Goal: Task Accomplishment & Management: Manage account settings

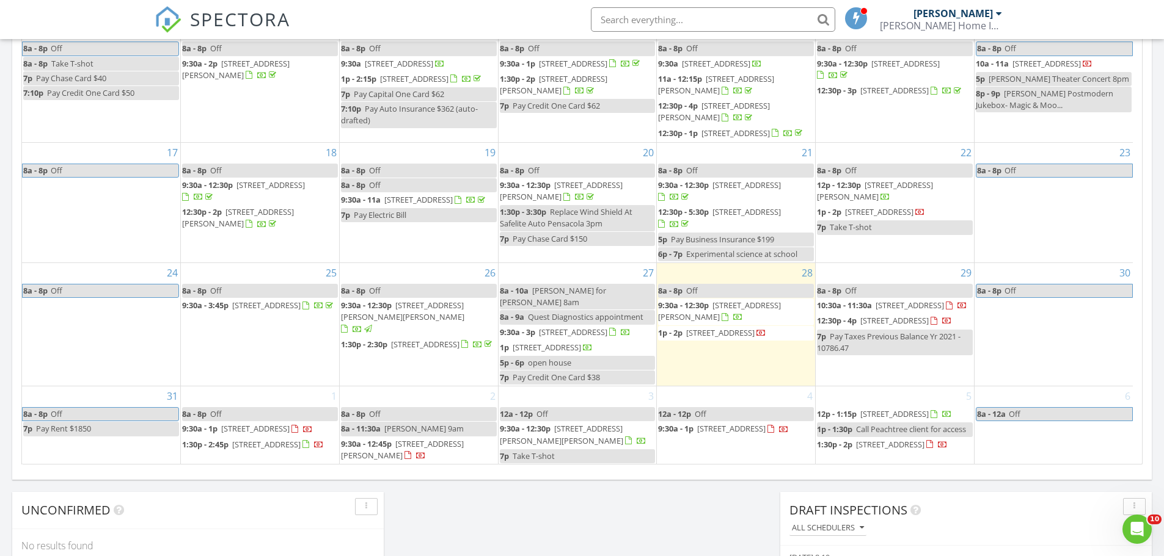
scroll to position [672, 0]
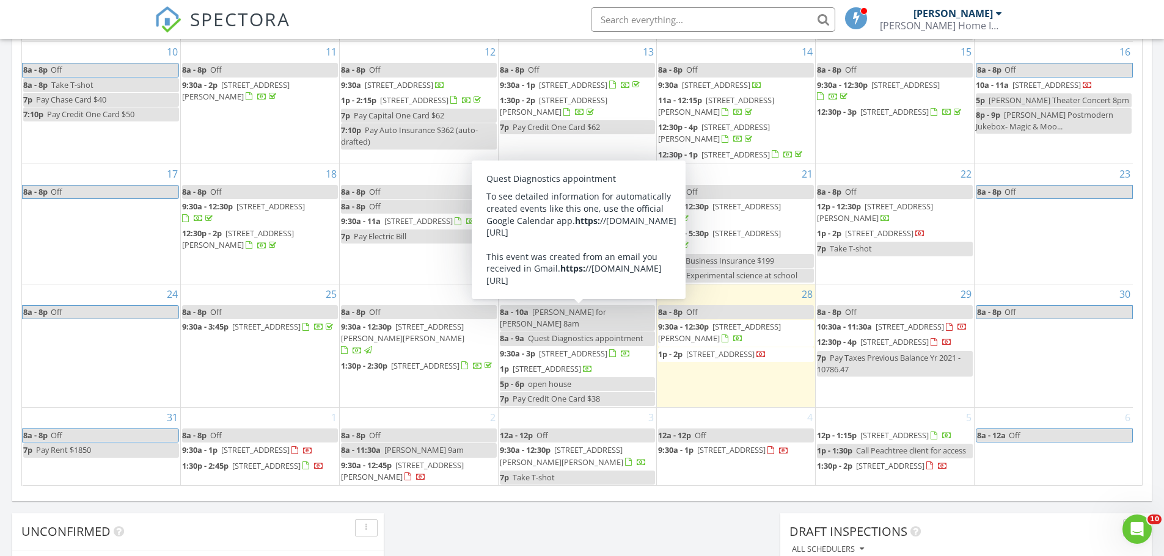
click at [638, 20] on input "text" at bounding box center [713, 19] width 244 height 24
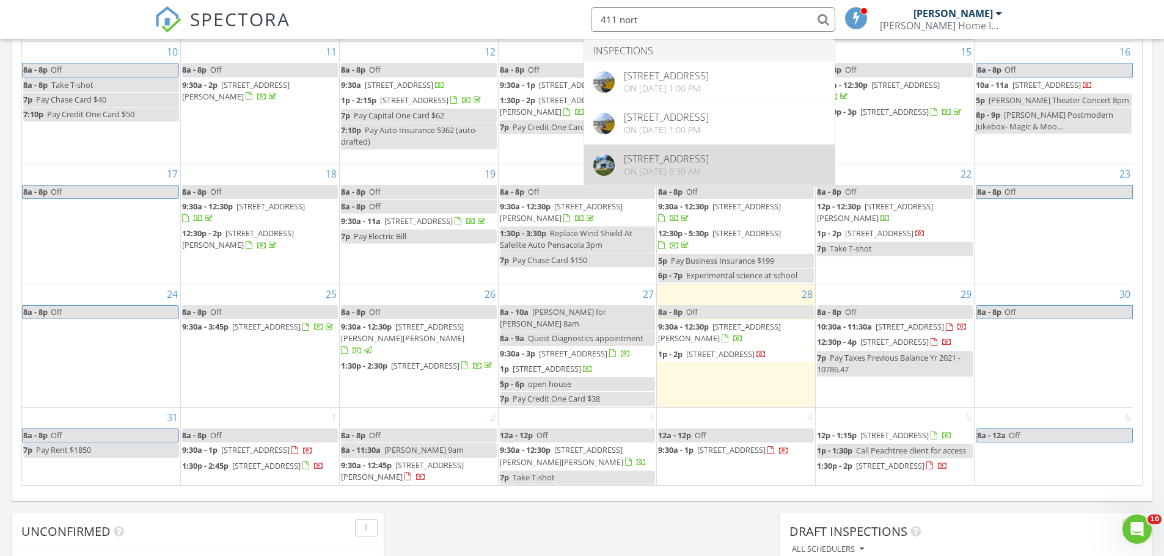
type input "411 nort"
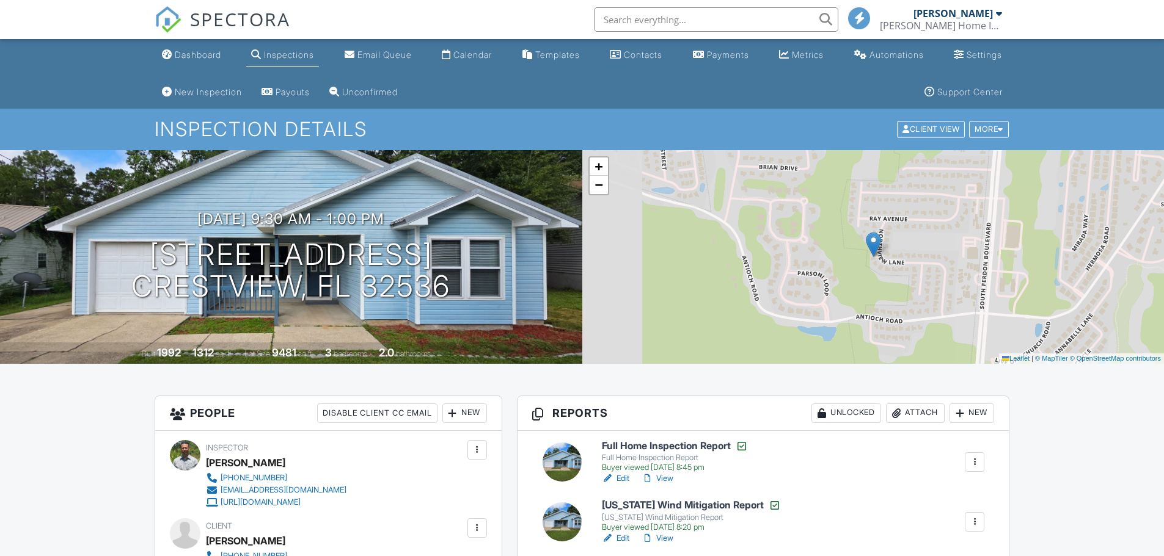
scroll to position [244, 0]
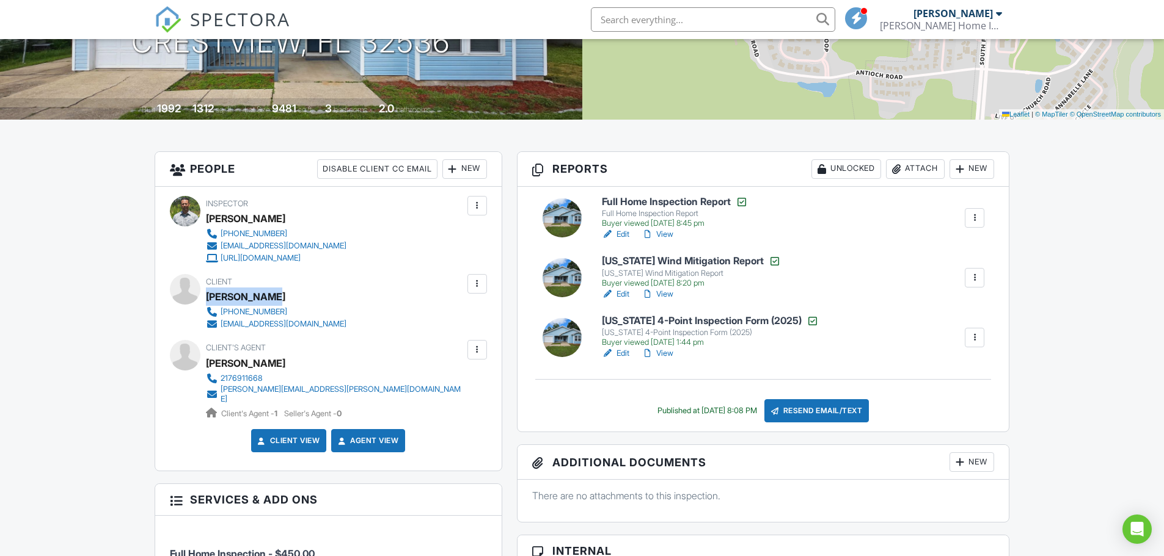
drag, startPoint x: 263, startPoint y: 297, endPoint x: 206, endPoint y: 296, distance: 56.8
click at [206, 296] on div "[PERSON_NAME]" at bounding box center [281, 297] width 150 height 18
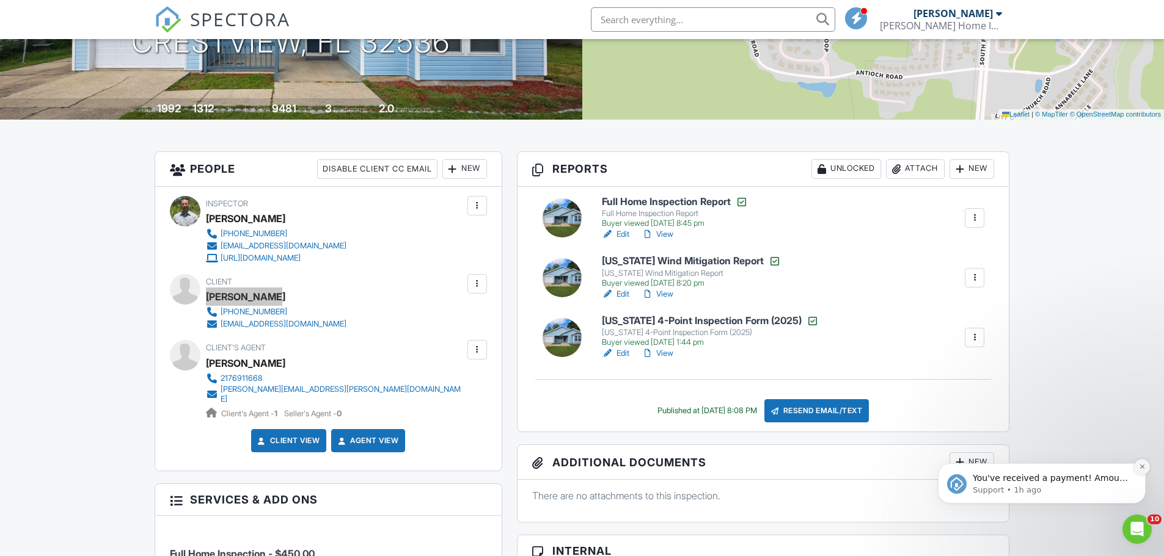
click at [1143, 469] on icon "Dismiss notification" at bounding box center [1141, 467] width 4 height 4
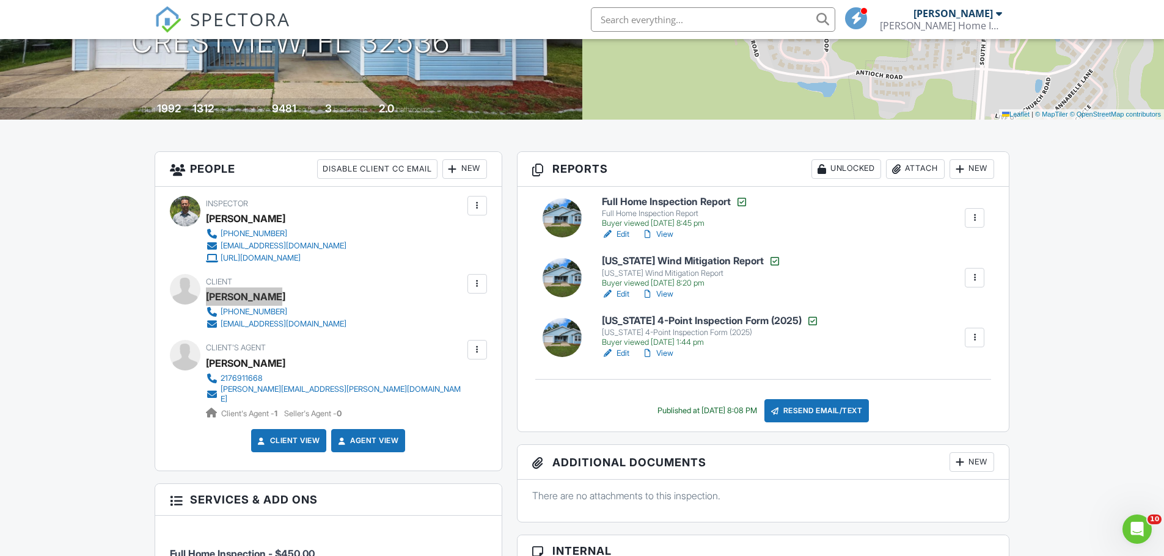
click at [976, 215] on div at bounding box center [974, 218] width 12 height 12
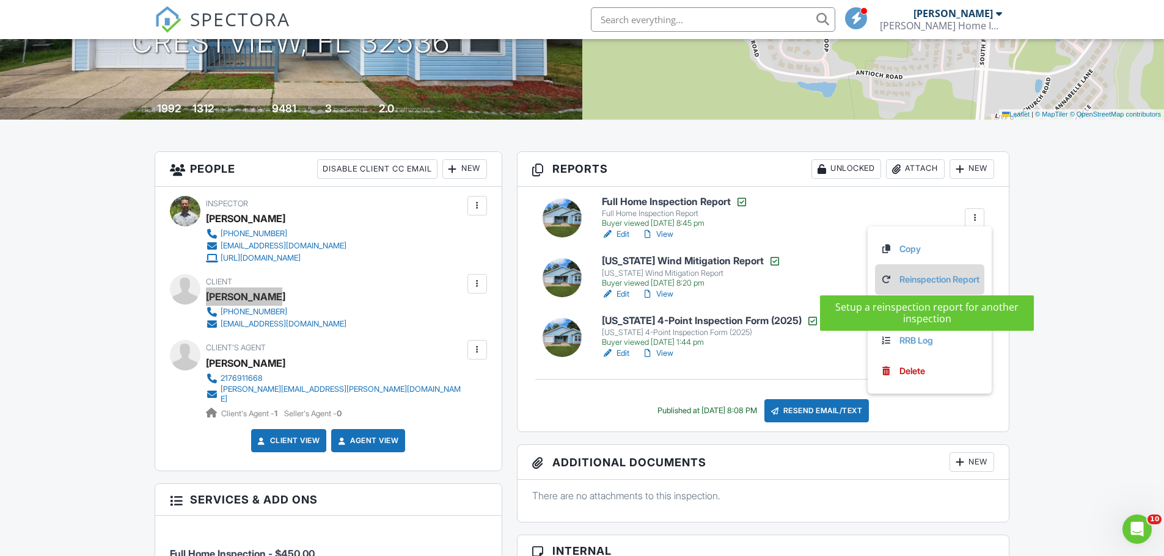
click at [926, 280] on link "Reinspection Report" at bounding box center [930, 279] width 100 height 13
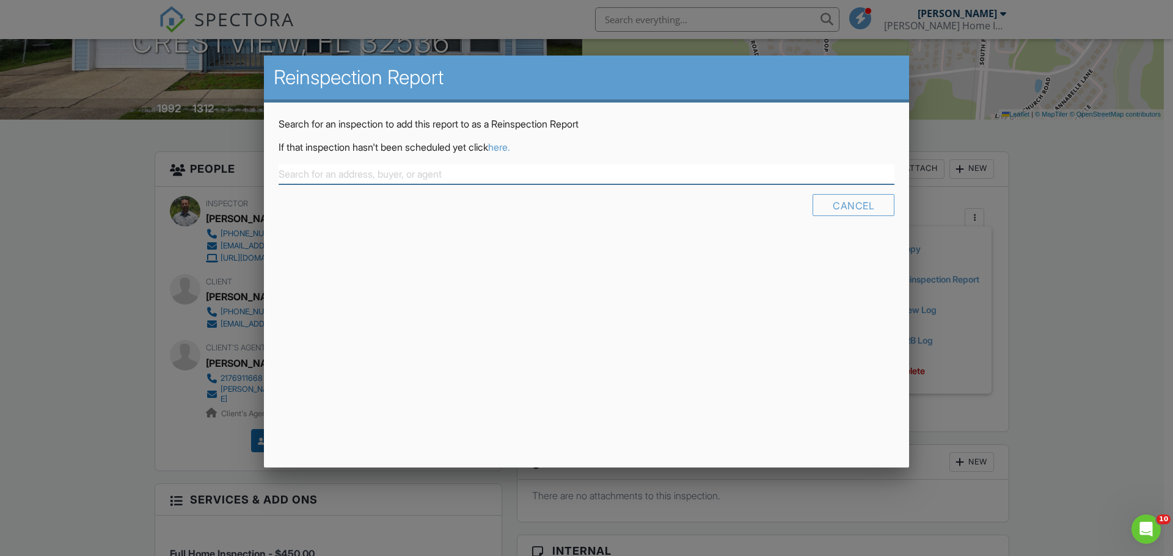
click at [460, 177] on input "text" at bounding box center [587, 174] width 616 height 20
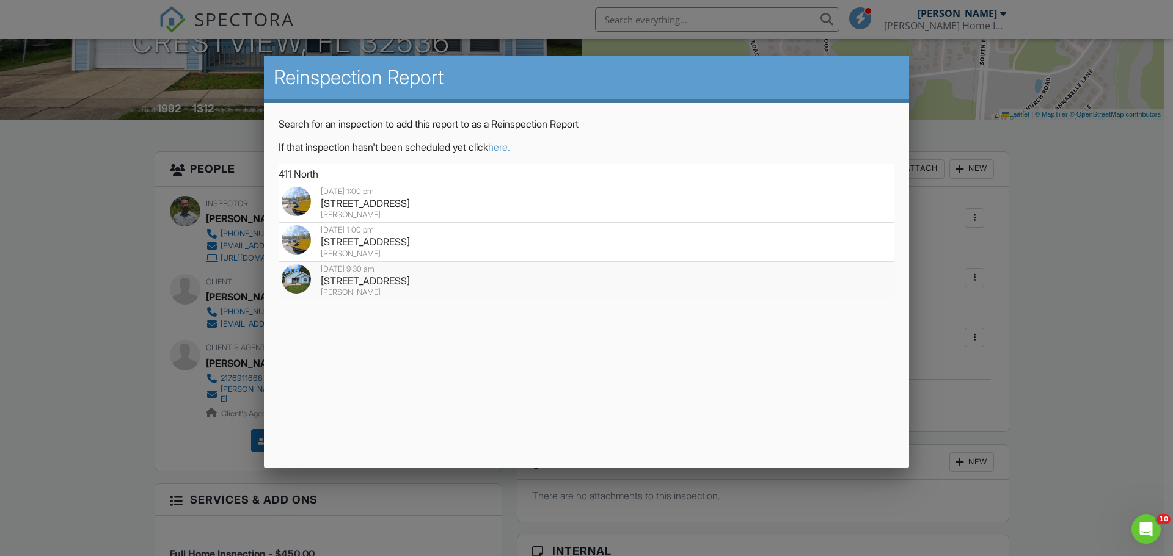
click at [377, 282] on div "411 Northview Ln, Crestview, FL 32536" at bounding box center [587, 280] width 610 height 13
type input "411 Northview Ln, Crestview, FL 32536"
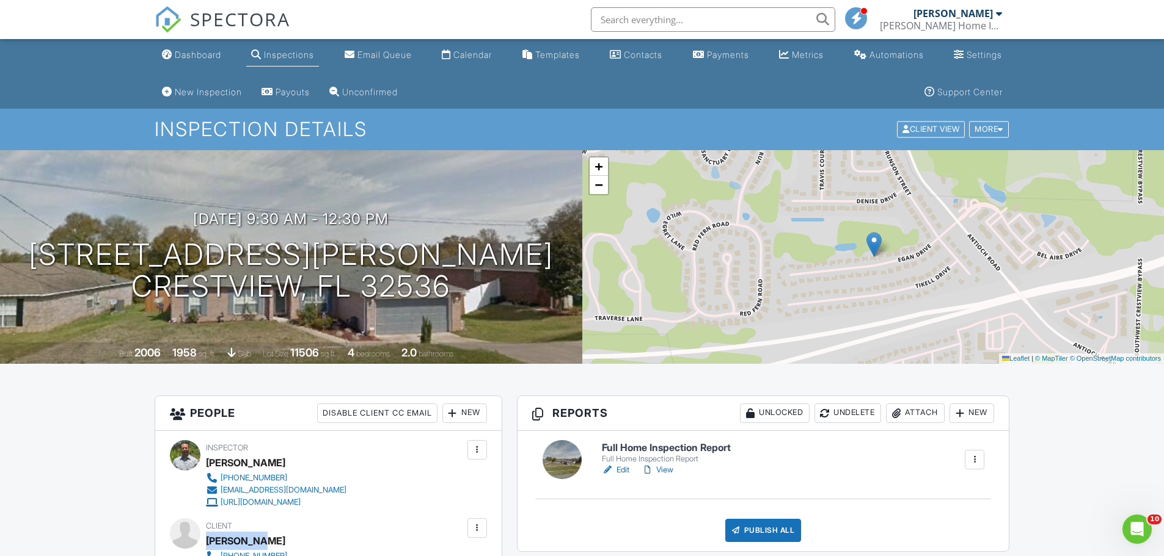
drag, startPoint x: 277, startPoint y: 534, endPoint x: 209, endPoint y: 539, distance: 68.5
click at [209, 539] on div "Wesley Yee" at bounding box center [281, 541] width 150 height 18
copy div "[PERSON_NAME]"
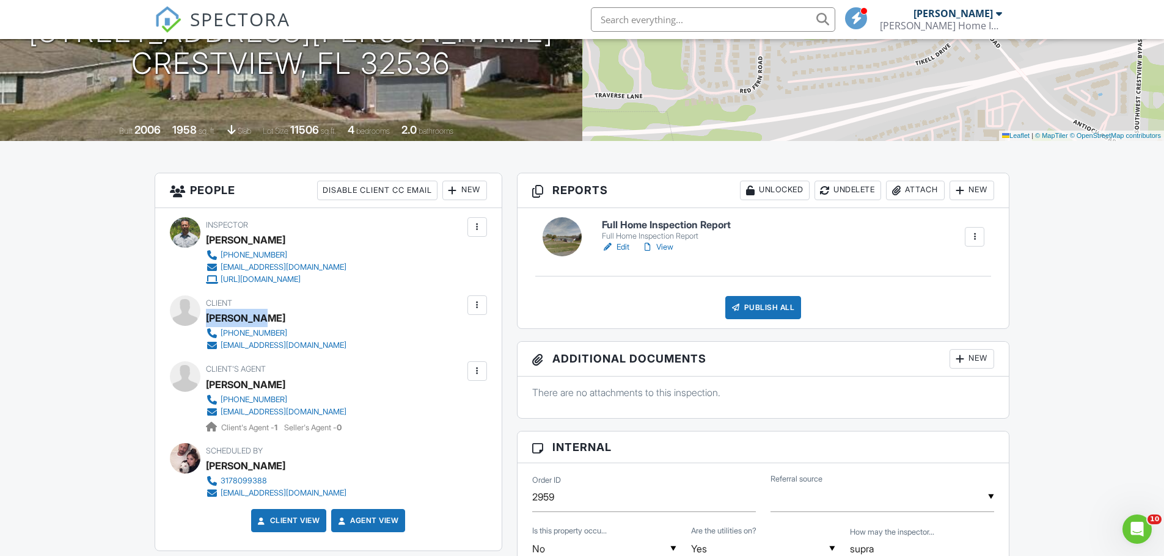
scroll to position [244, 0]
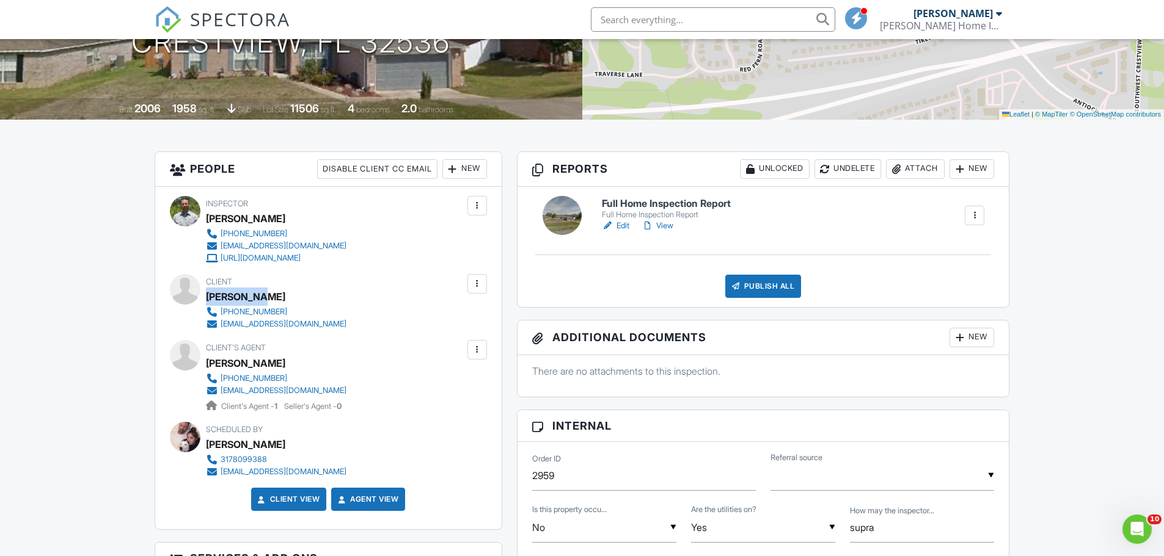
click at [657, 225] on link "View" at bounding box center [657, 226] width 32 height 12
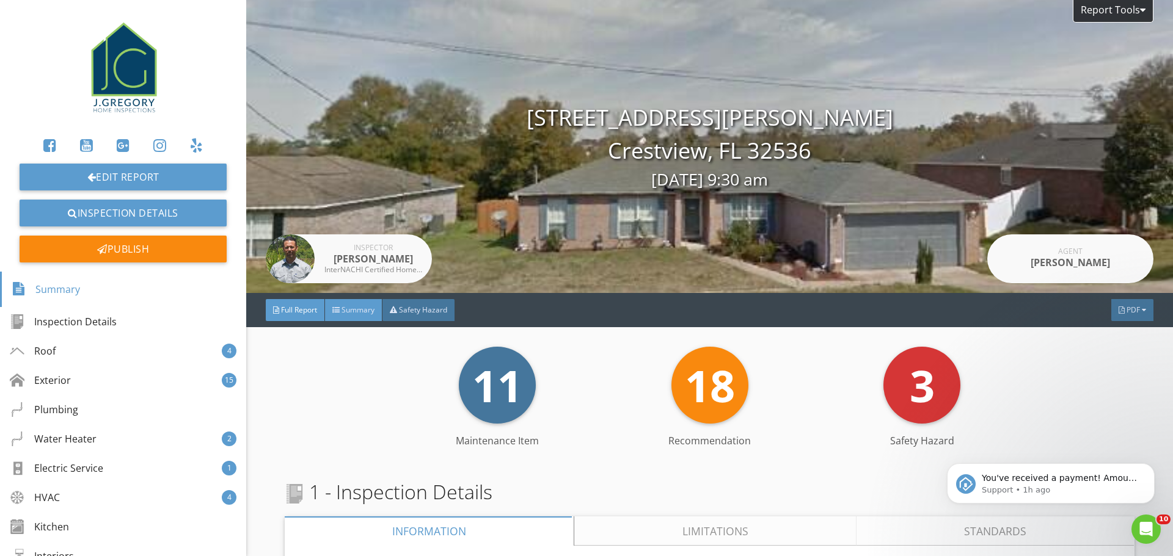
click at [364, 311] on span "Summary" at bounding box center [357, 310] width 33 height 10
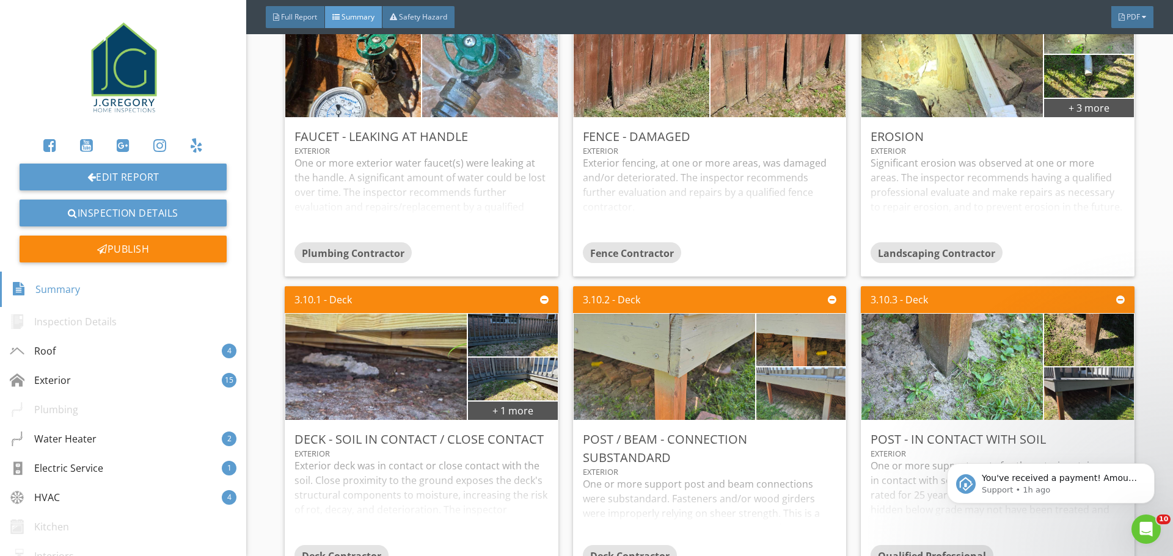
scroll to position [1344, 0]
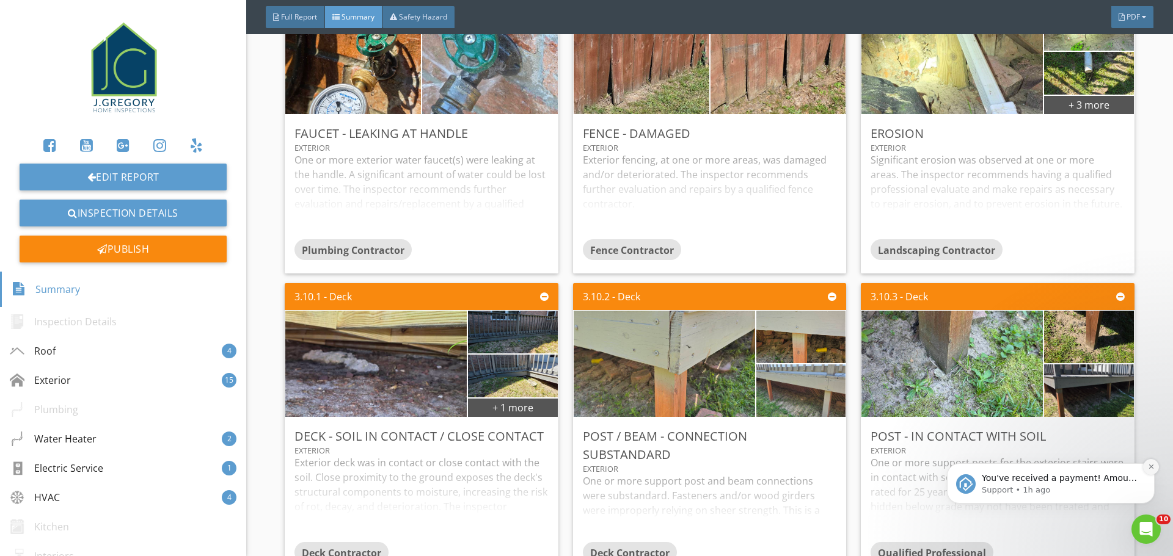
click at [1149, 466] on icon "Dismiss notification" at bounding box center [1150, 467] width 4 height 4
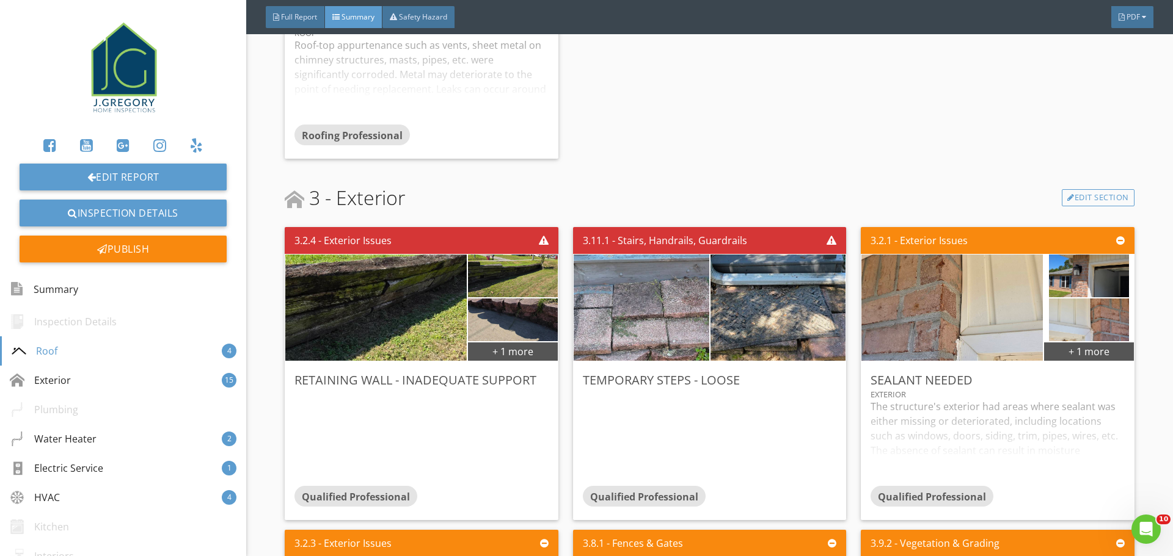
scroll to position [855, 0]
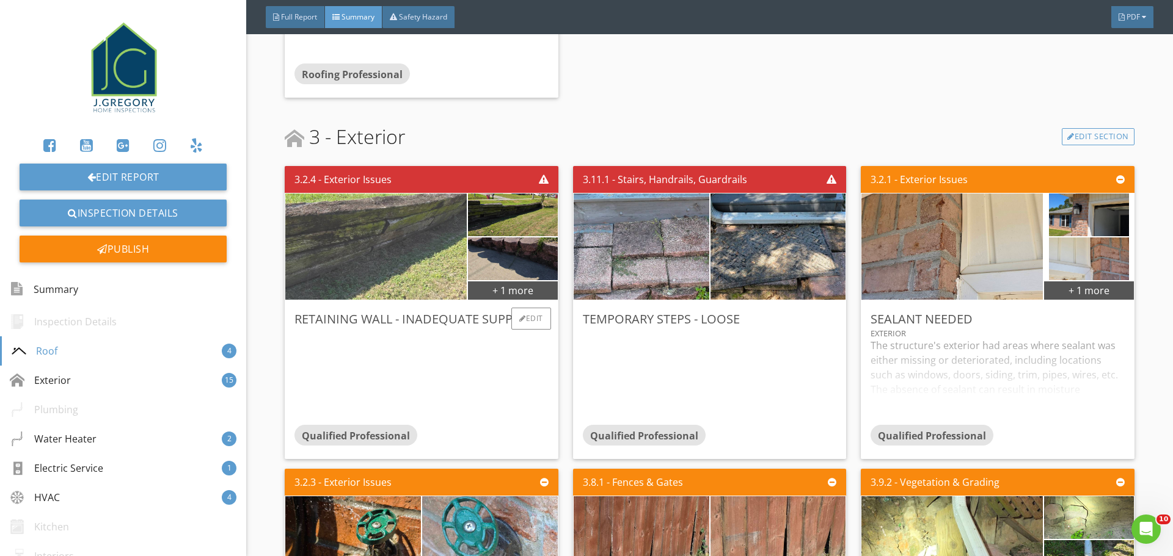
click at [370, 218] on img at bounding box center [376, 247] width 354 height 266
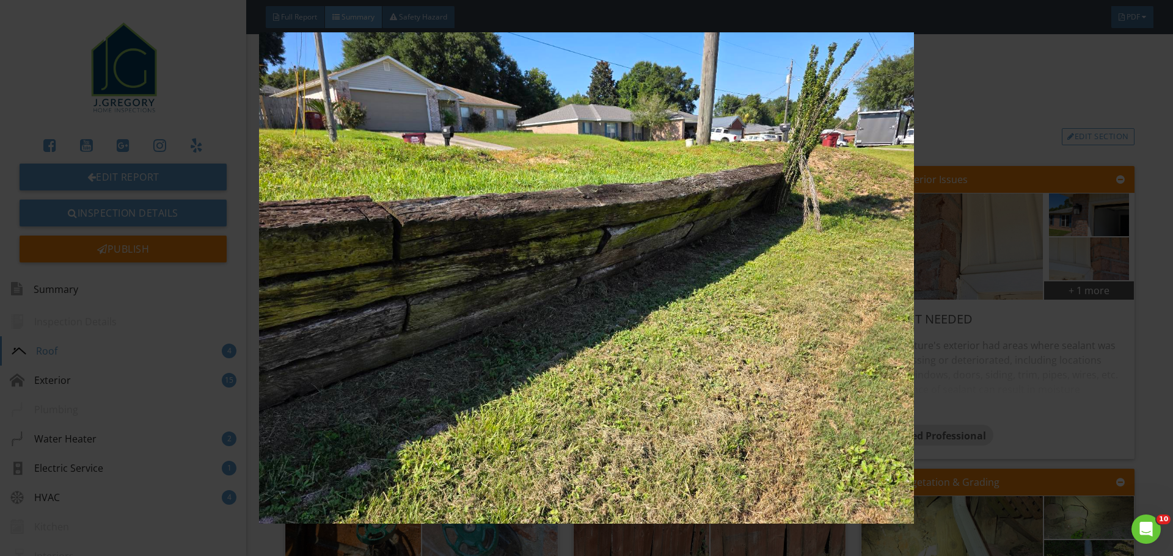
click at [767, 217] on img at bounding box center [586, 278] width 1077 height 492
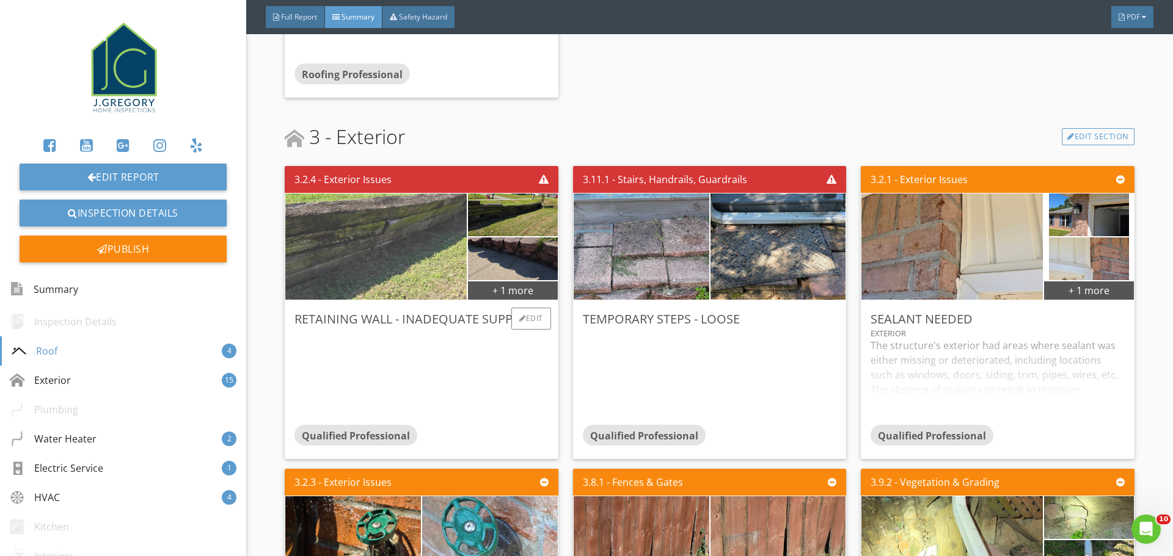
click at [391, 218] on img at bounding box center [376, 247] width 354 height 266
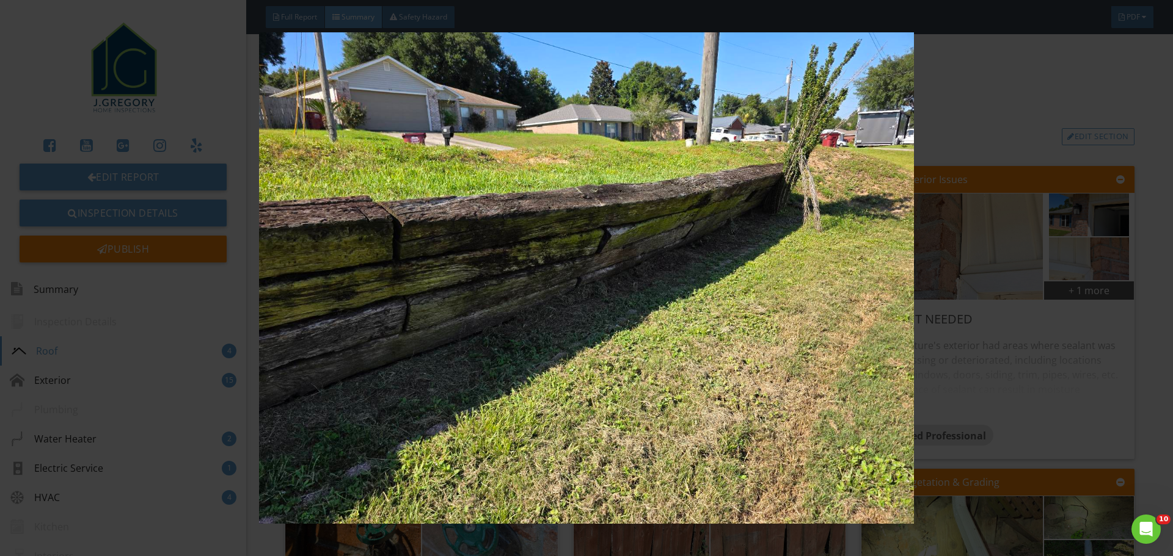
click at [966, 246] on img at bounding box center [586, 278] width 1077 height 492
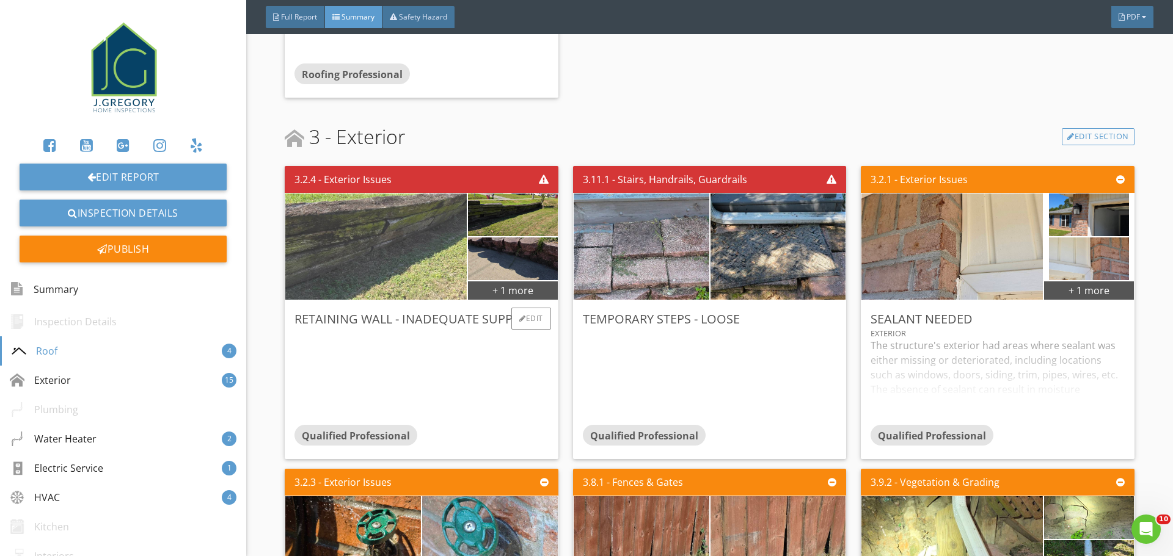
click at [432, 227] on img at bounding box center [376, 247] width 354 height 266
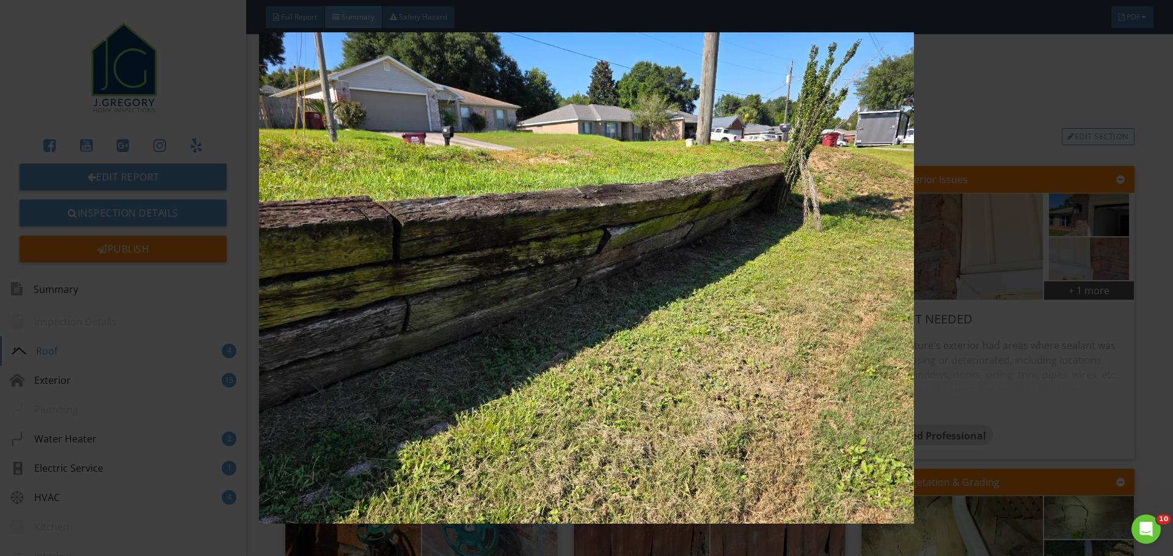
click at [949, 261] on img at bounding box center [586, 278] width 1077 height 492
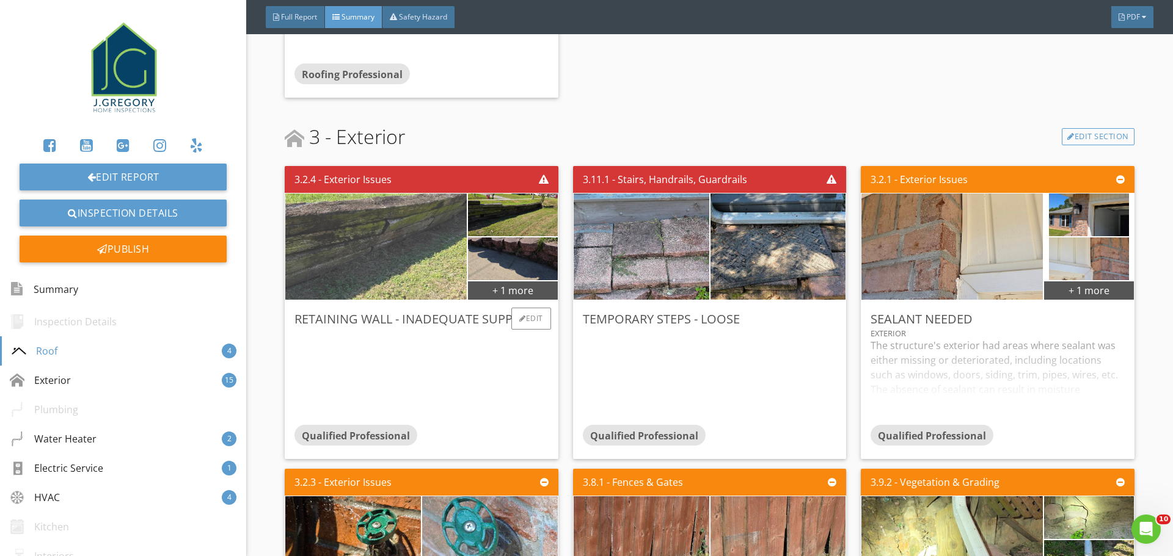
click at [428, 246] on img at bounding box center [376, 247] width 354 height 266
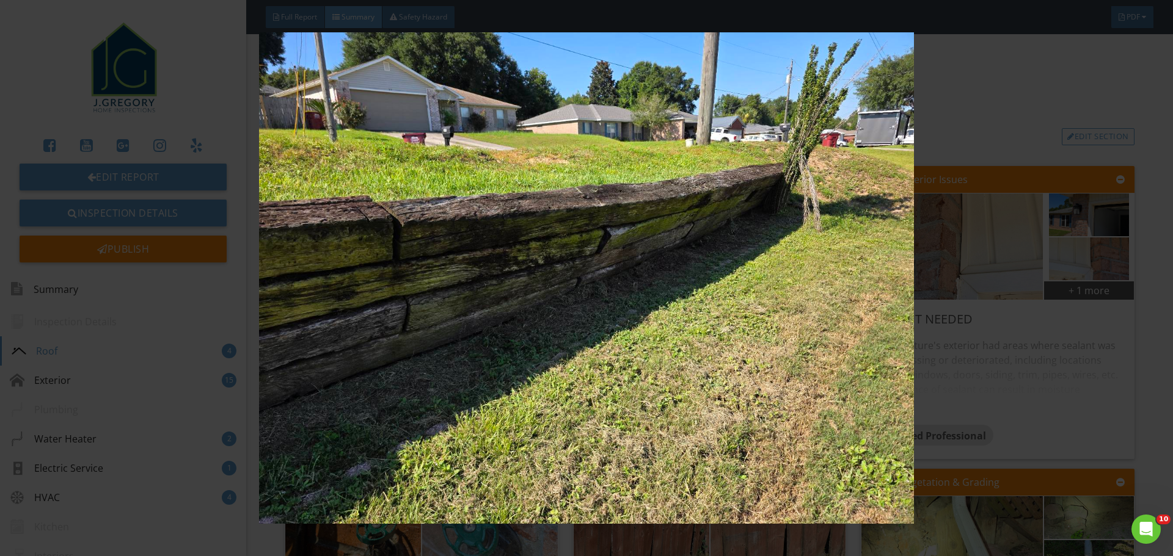
click at [978, 244] on img at bounding box center [586, 278] width 1077 height 492
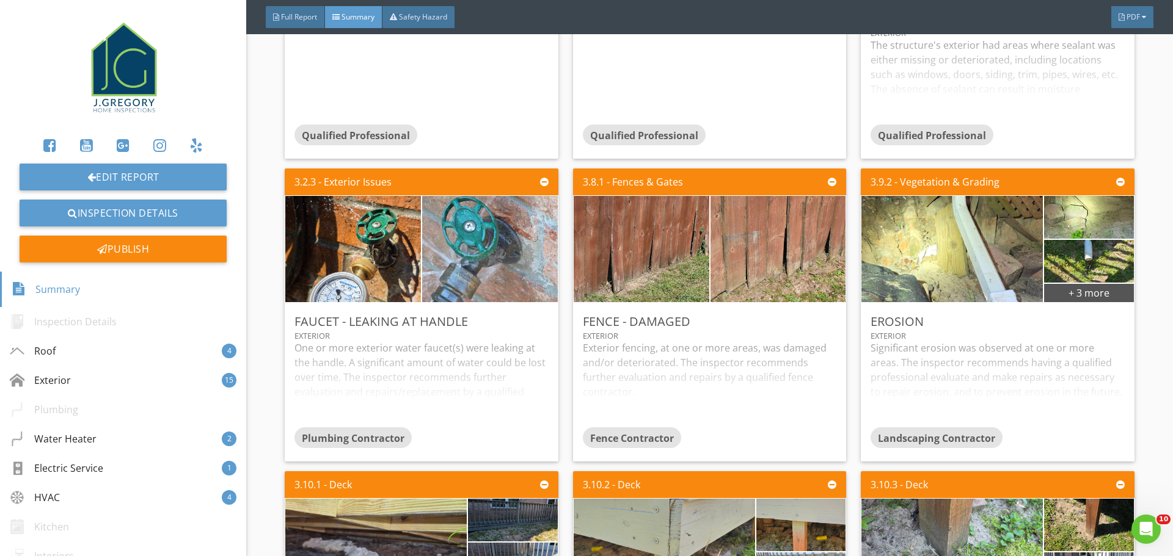
scroll to position [1160, 0]
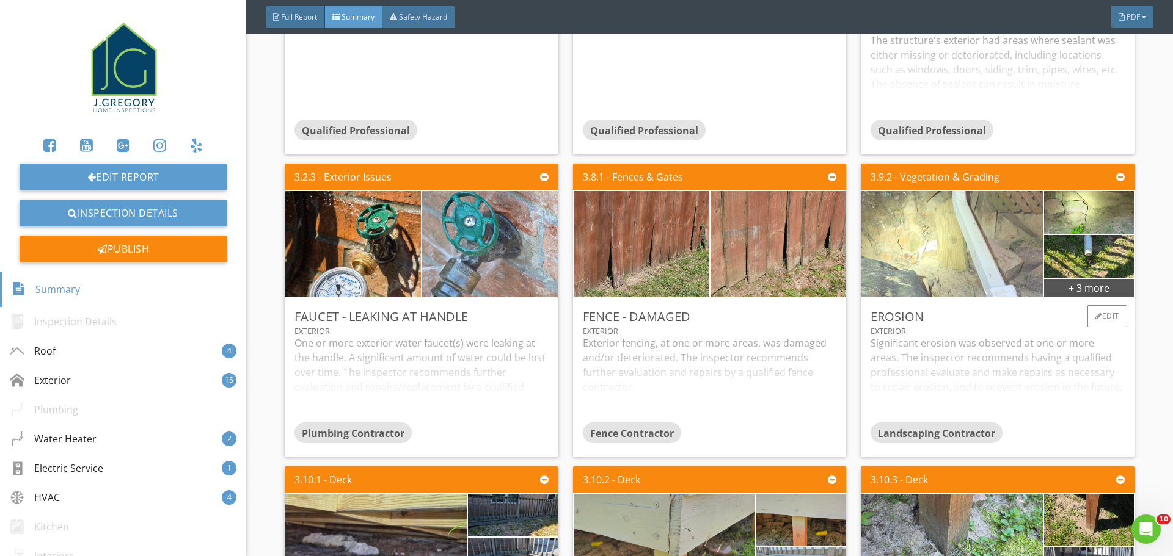
click at [978, 256] on img at bounding box center [952, 245] width 354 height 266
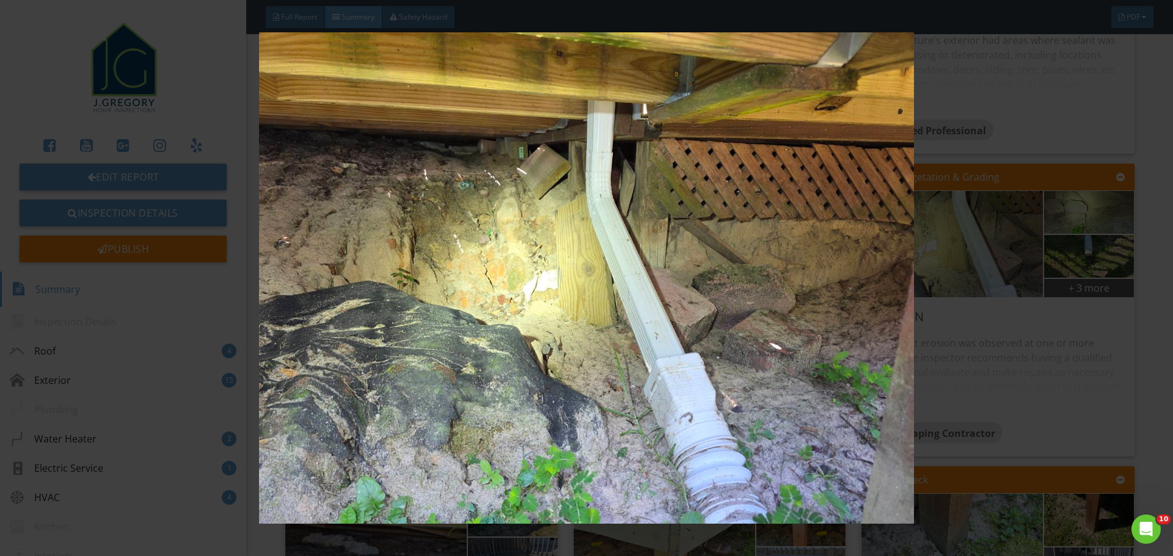
click at [1002, 344] on img at bounding box center [586, 278] width 1077 height 492
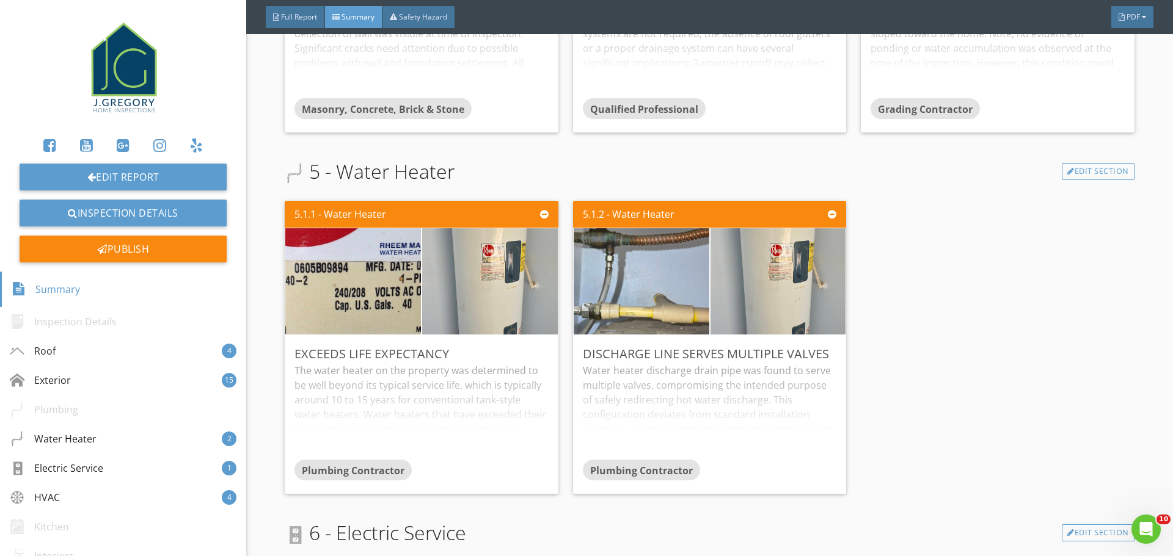
scroll to position [2382, 0]
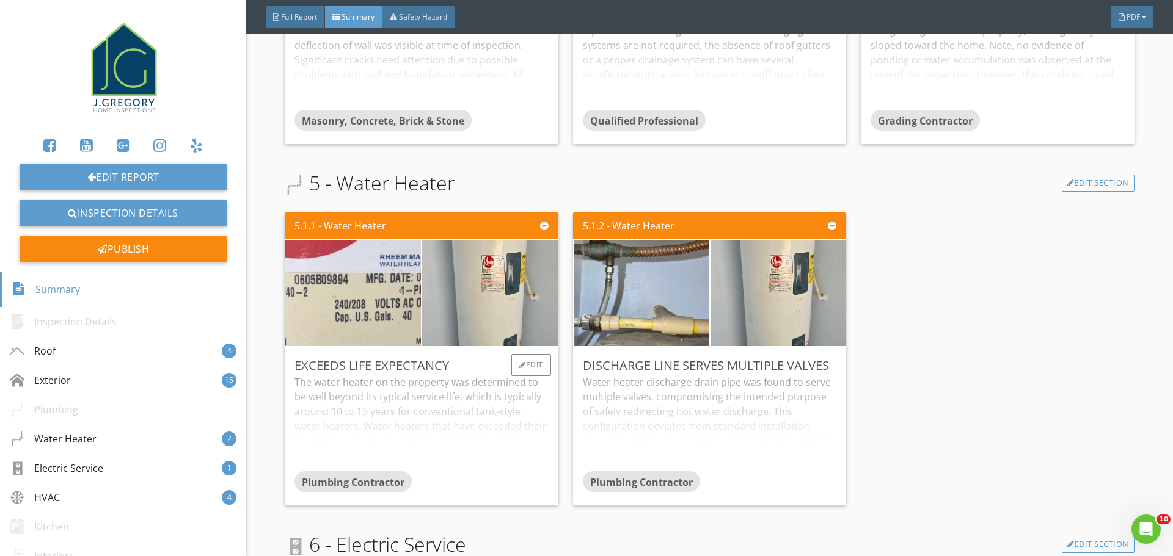
click at [370, 304] on img at bounding box center [353, 293] width 338 height 254
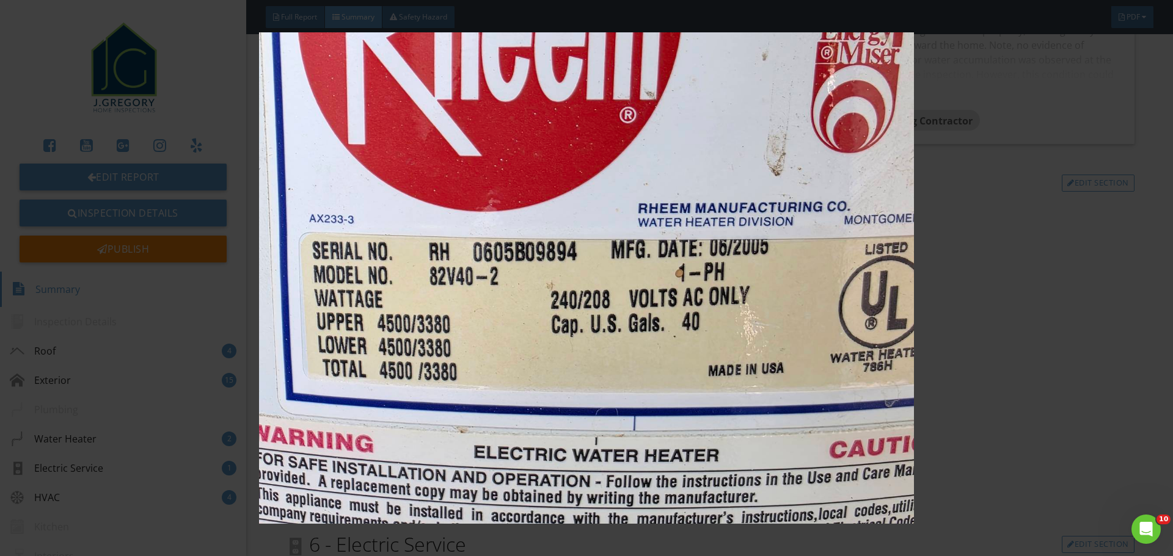
click at [1029, 332] on img at bounding box center [586, 278] width 1077 height 492
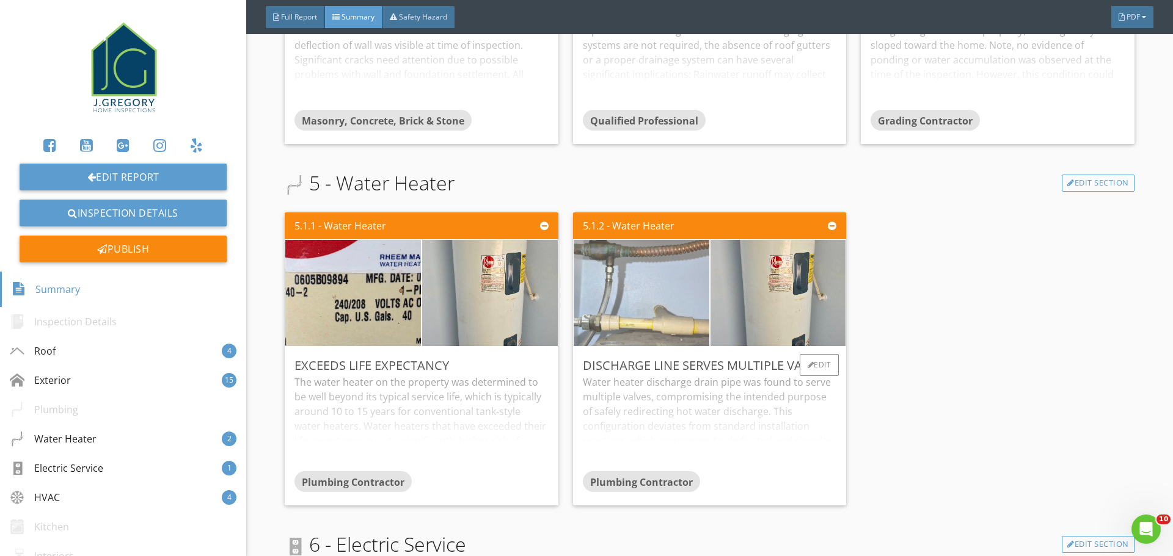
click at [630, 286] on img at bounding box center [641, 293] width 338 height 254
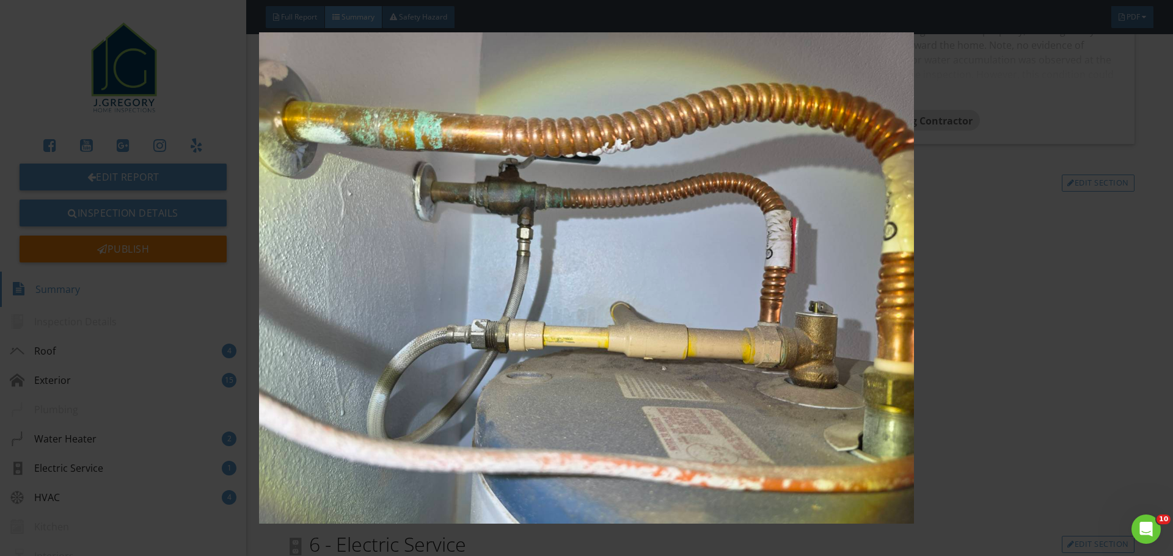
click at [989, 305] on img at bounding box center [586, 278] width 1077 height 492
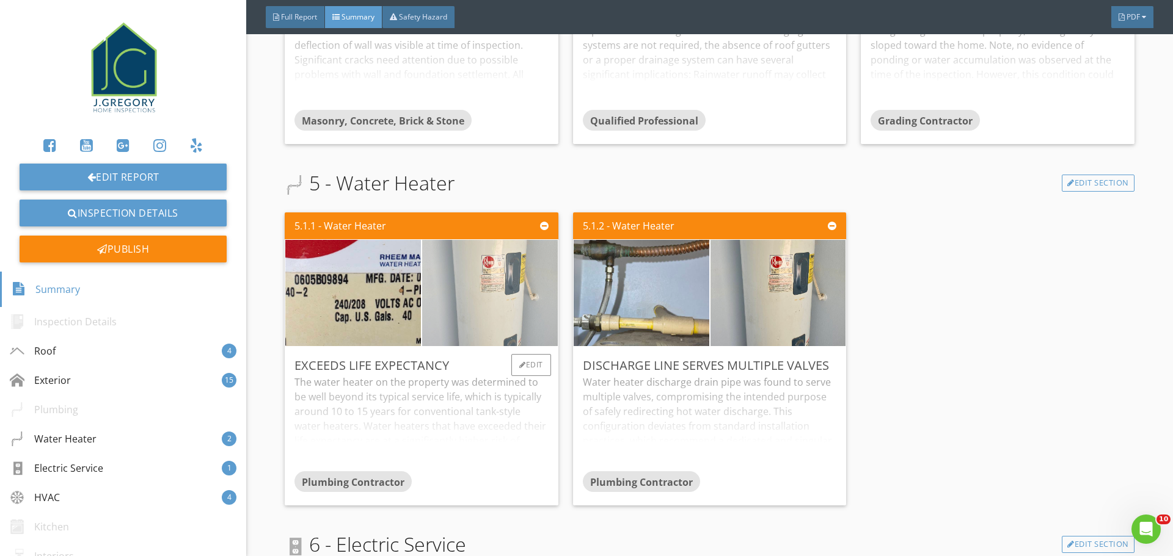
click at [523, 272] on img at bounding box center [489, 294] width 199 height 266
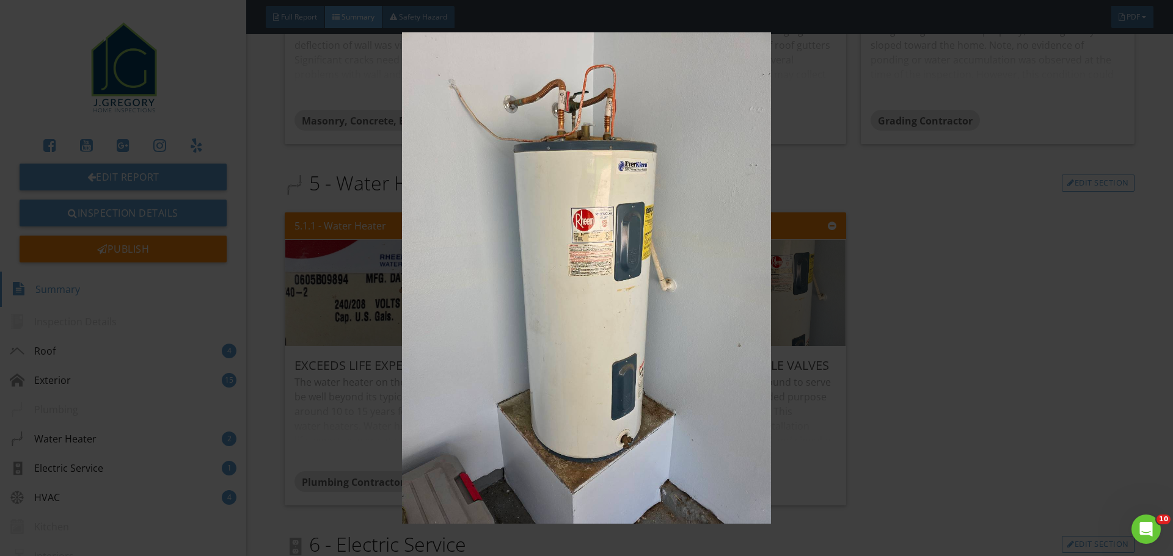
click at [917, 275] on img at bounding box center [586, 278] width 1077 height 492
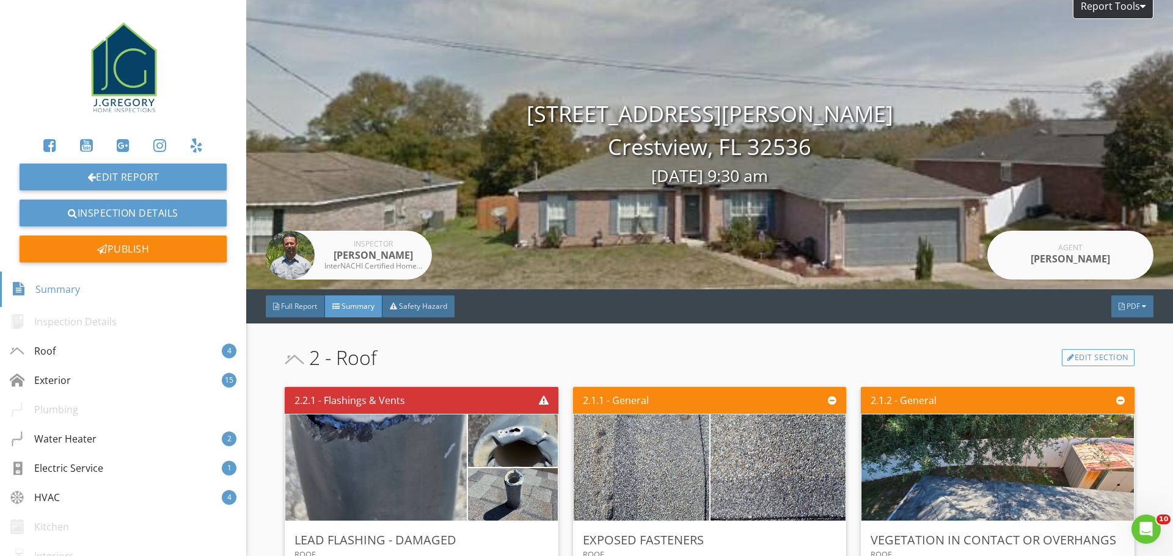
scroll to position [0, 0]
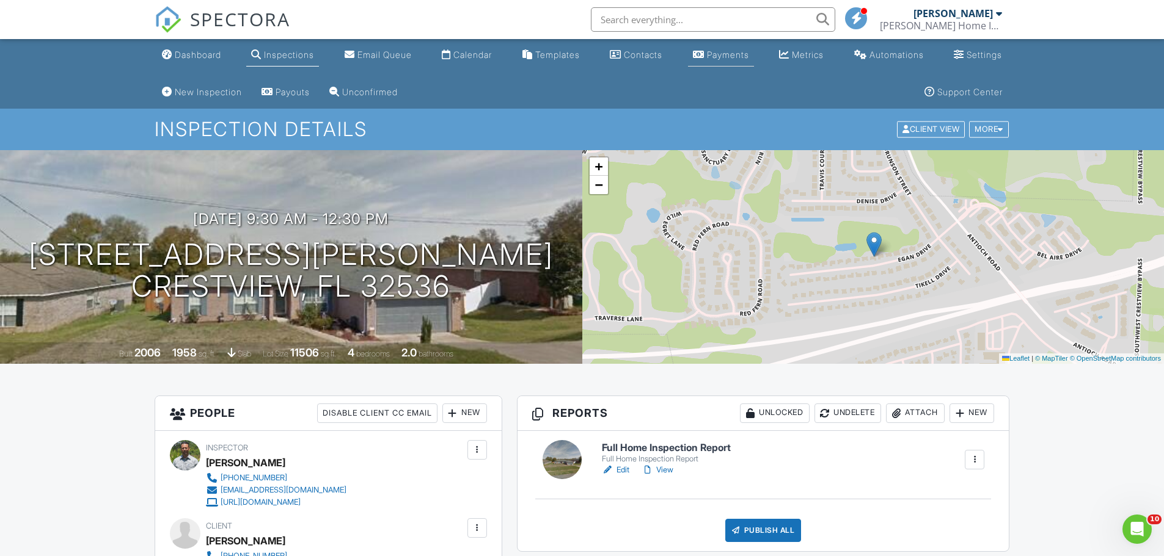
click at [749, 57] on div "Payments" at bounding box center [728, 54] width 42 height 10
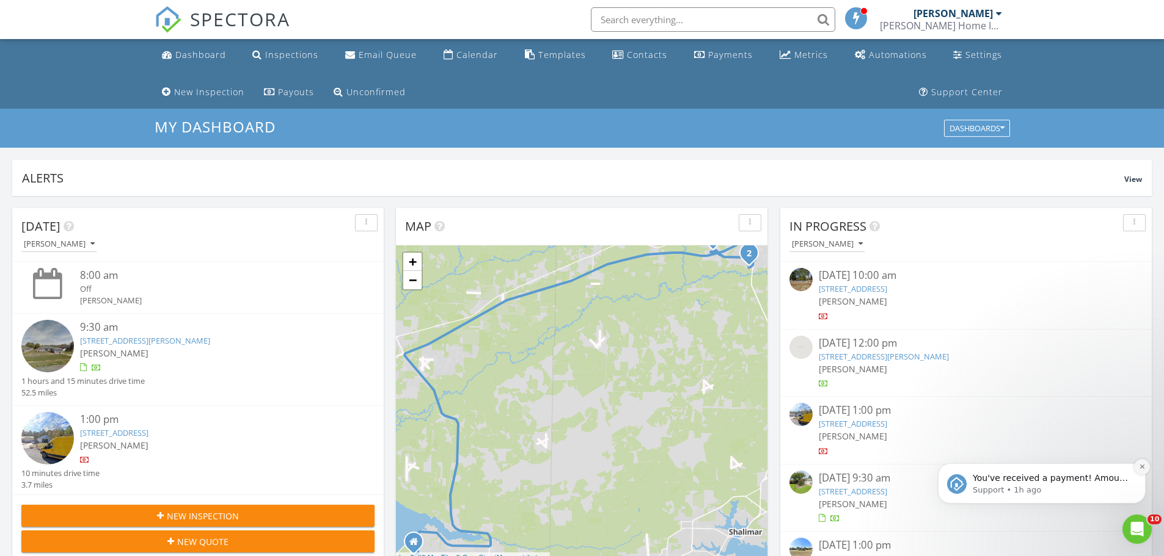
click at [1142, 467] on icon "Dismiss notification" at bounding box center [1141, 467] width 7 height 7
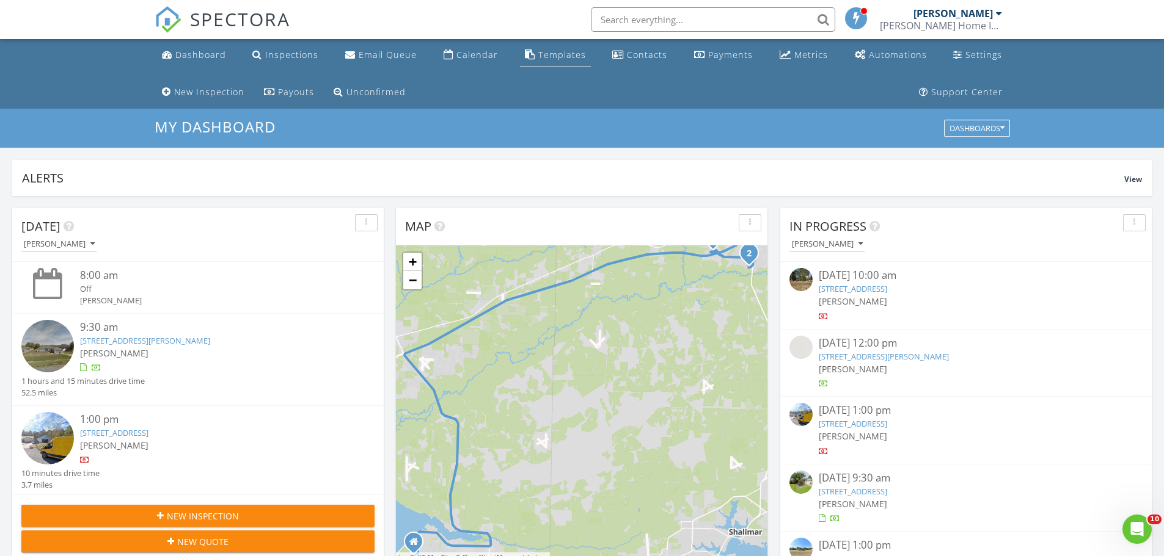
click at [545, 59] on div "Templates" at bounding box center [562, 55] width 48 height 12
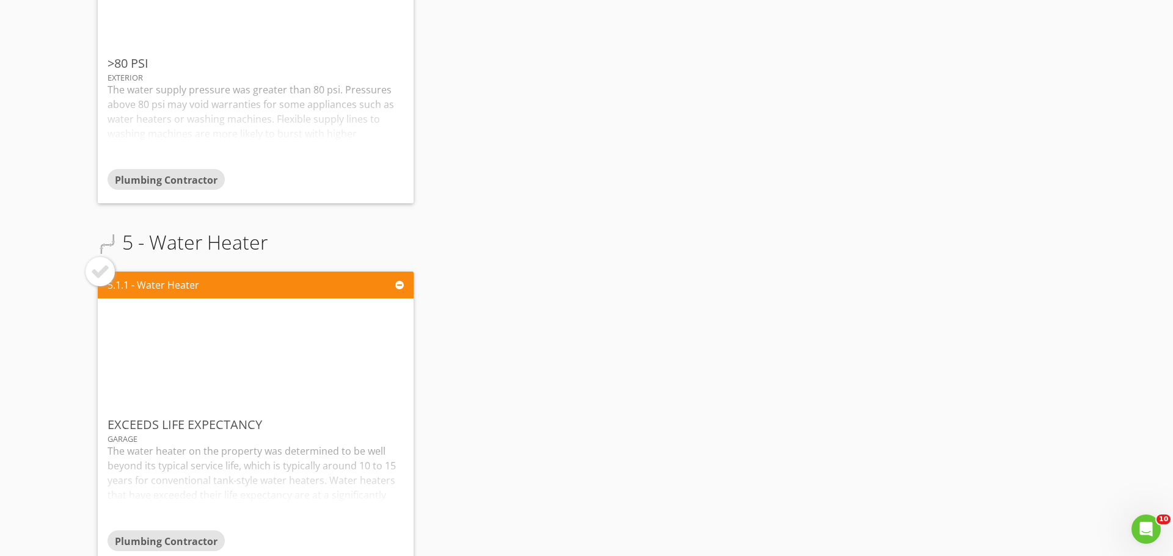
scroll to position [2871, 0]
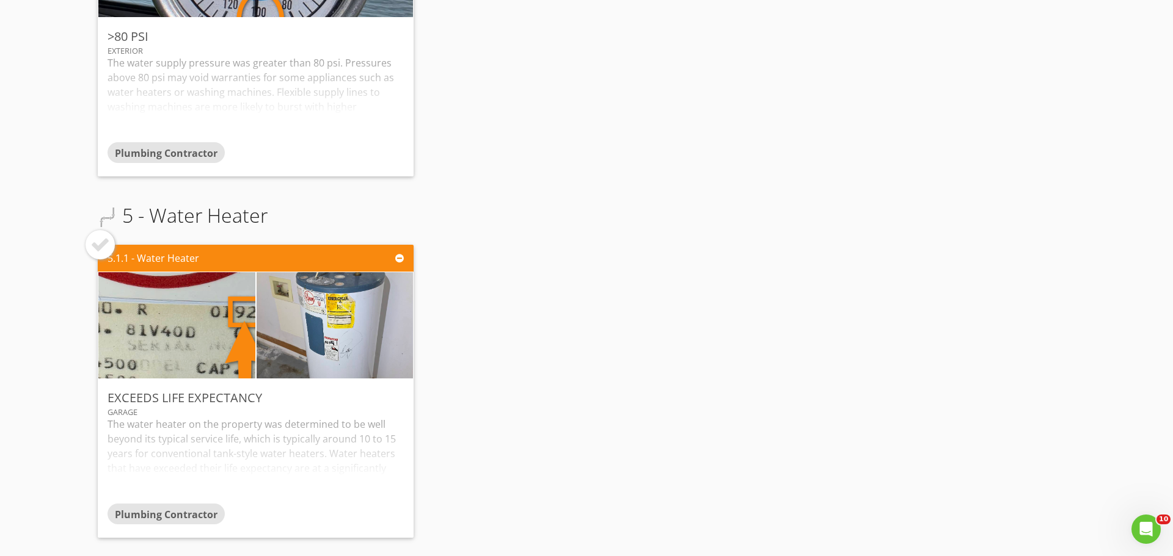
click at [96, 246] on div at bounding box center [100, 245] width 20 height 20
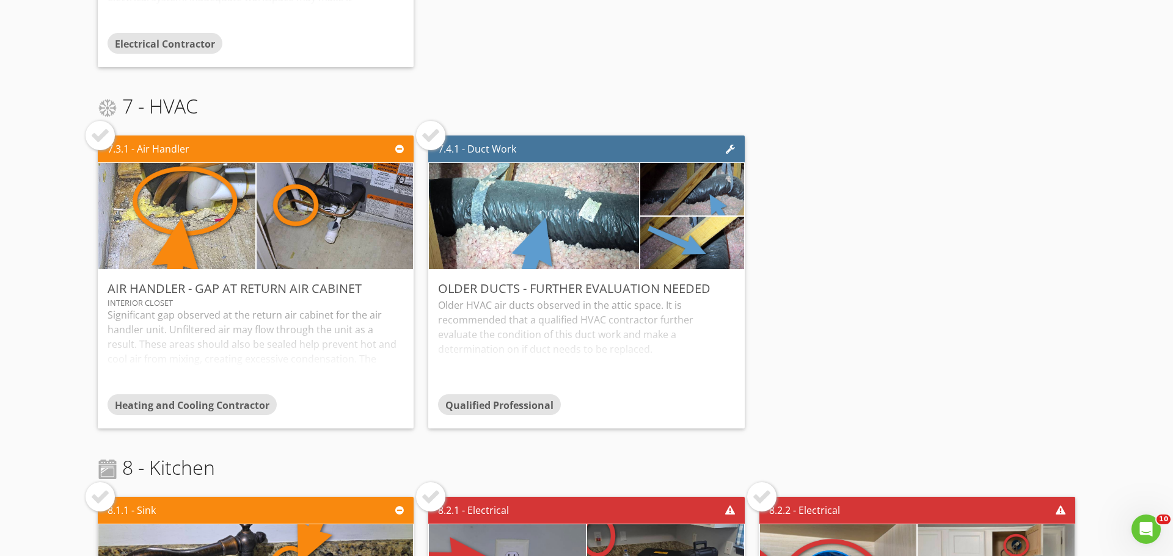
scroll to position [4031, 0]
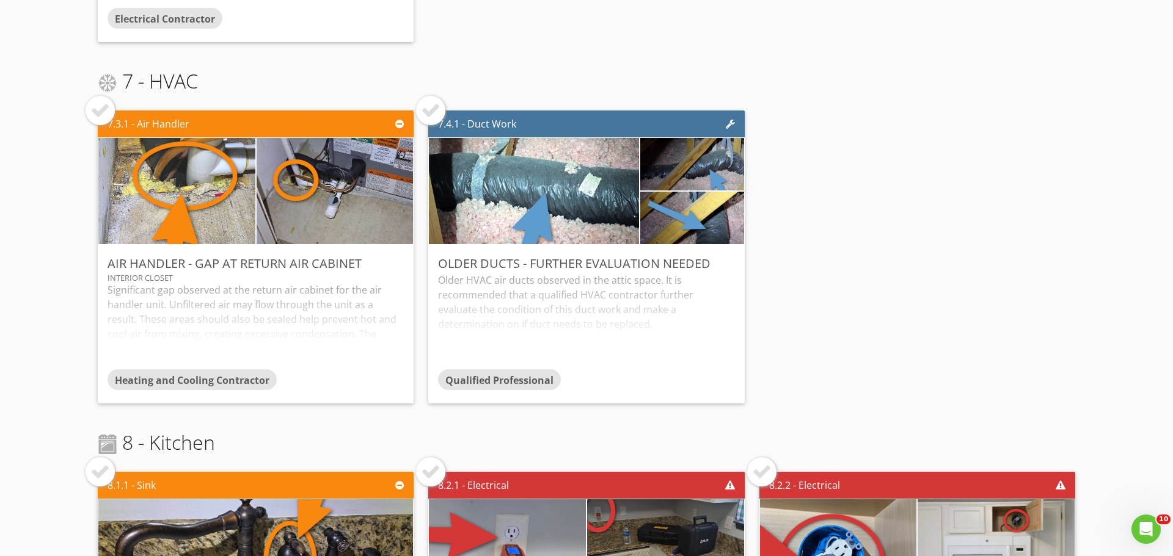
click at [104, 113] on div at bounding box center [100, 111] width 20 height 20
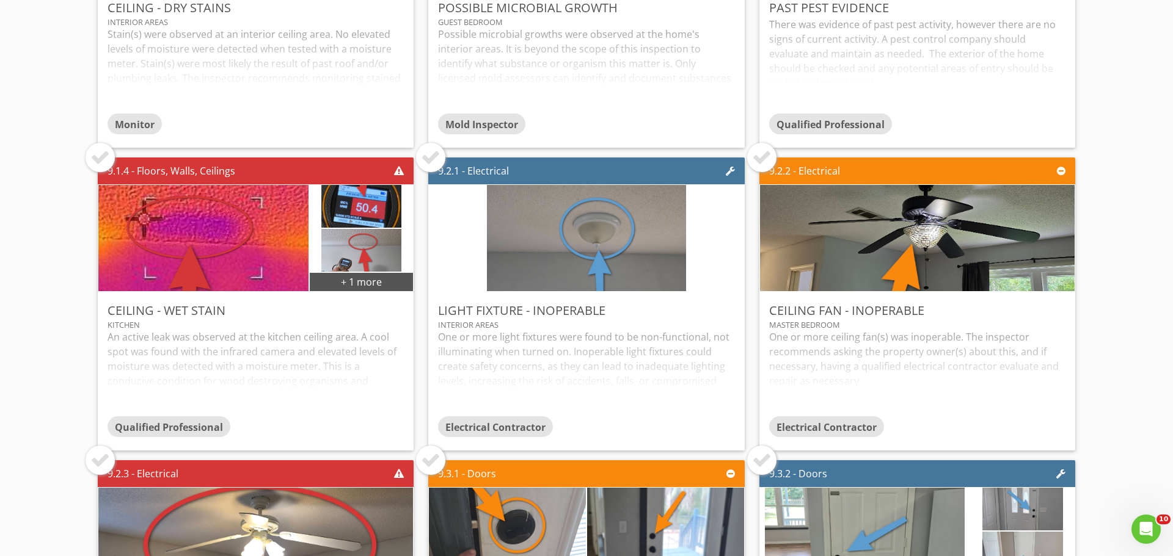
scroll to position [5314, 0]
click at [101, 162] on div at bounding box center [100, 157] width 20 height 20
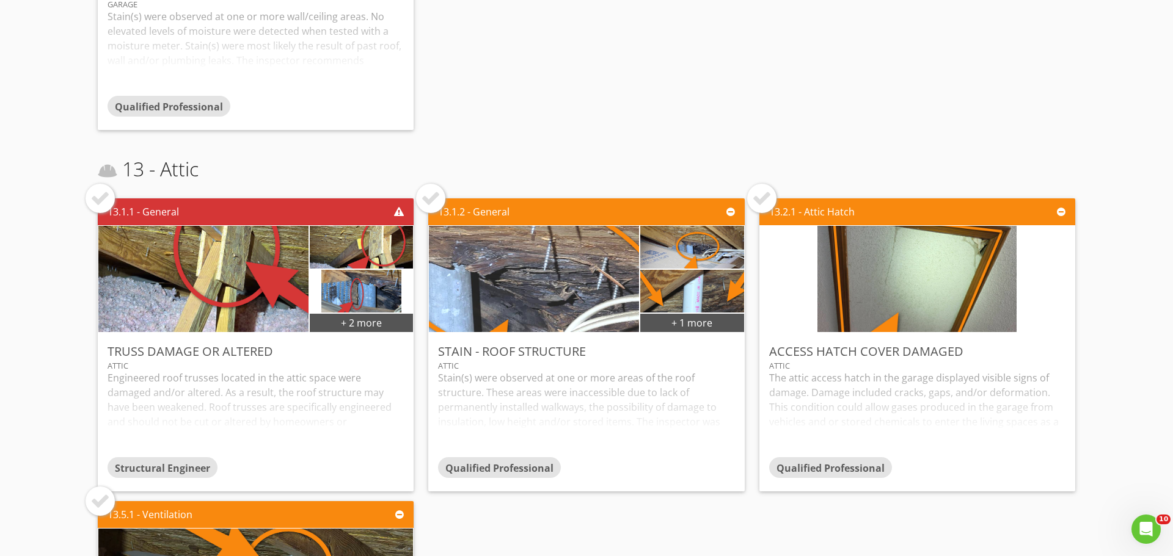
scroll to position [7024, 0]
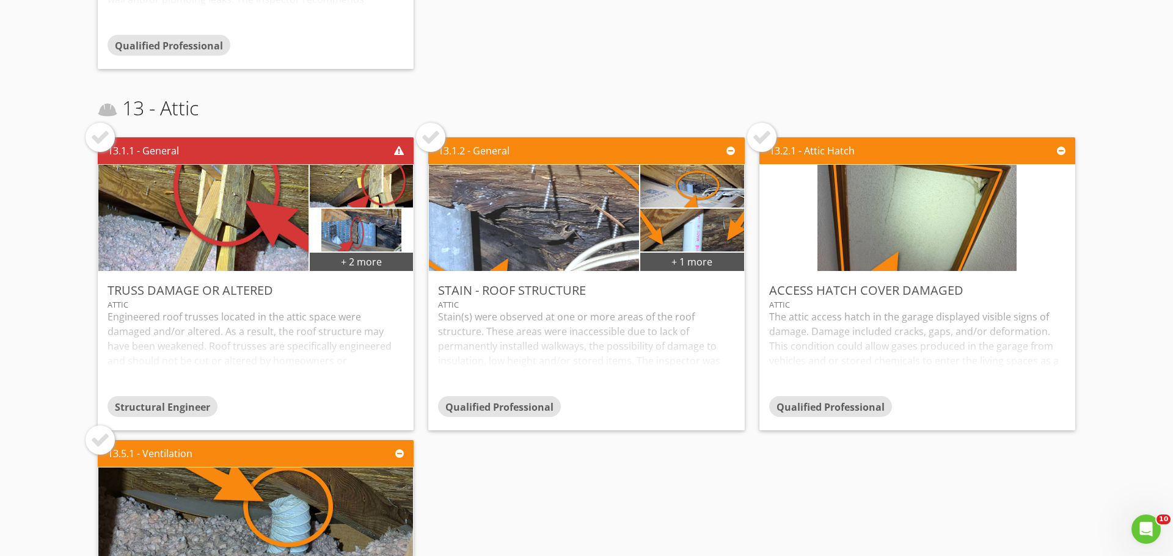
click at [434, 140] on div at bounding box center [431, 138] width 20 height 20
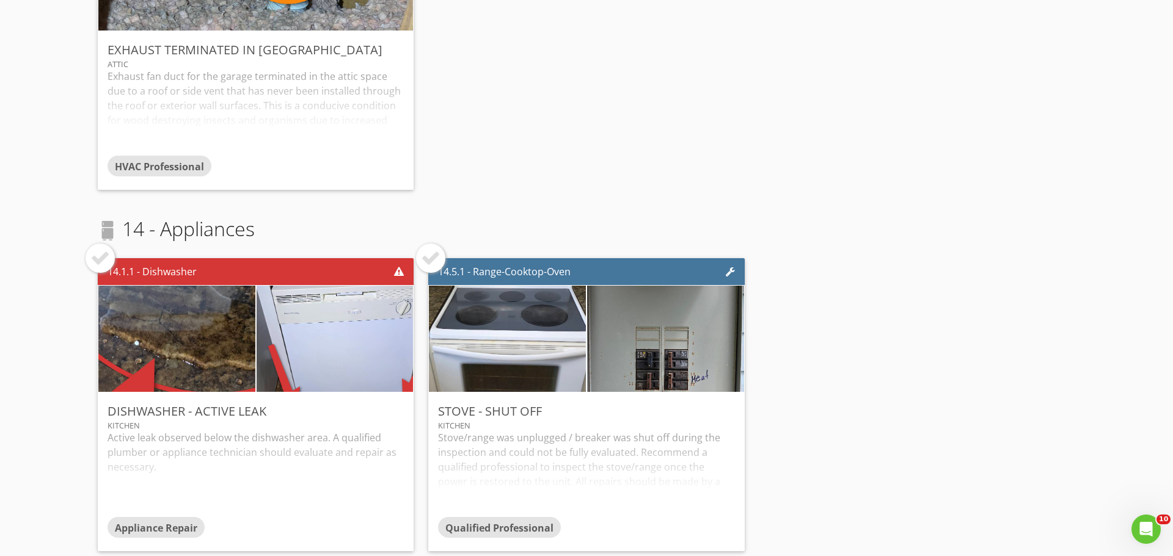
scroll to position [7577, 0]
click at [97, 260] on div at bounding box center [100, 258] width 29 height 29
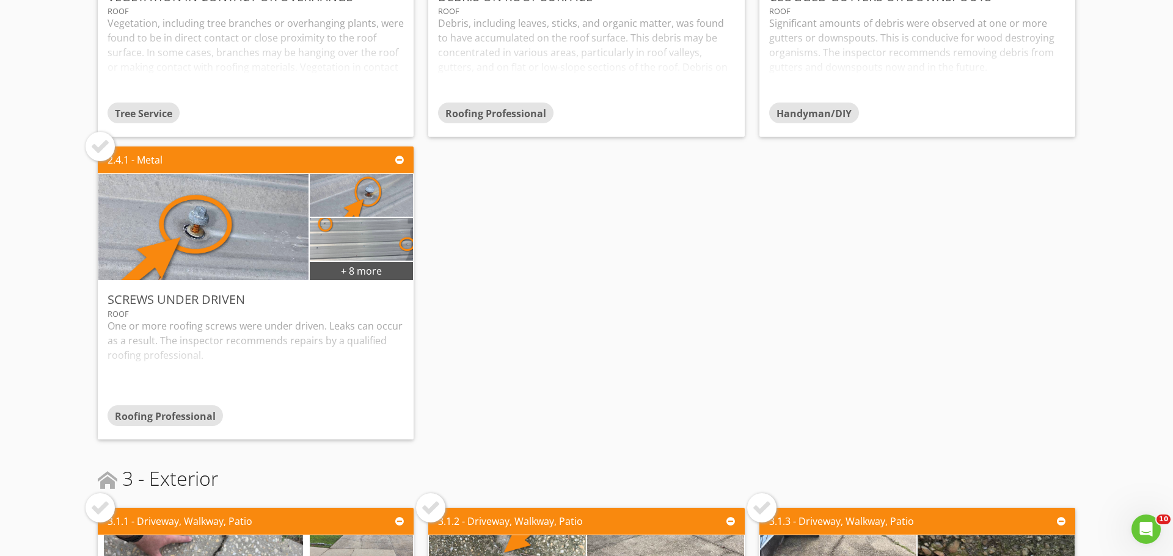
scroll to position [0, 0]
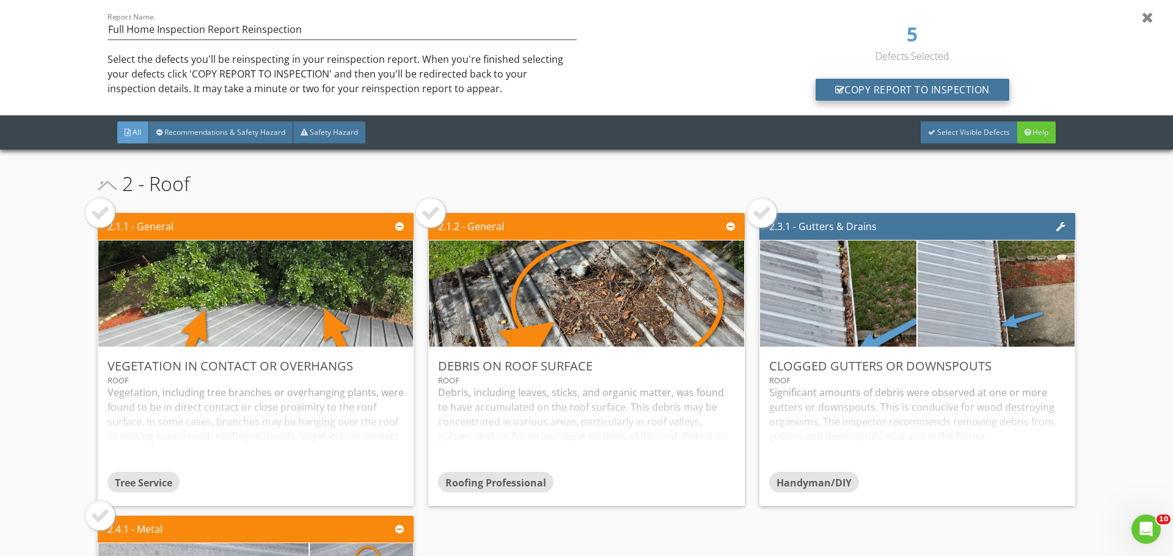
click at [908, 92] on div "Copy Report To Inspection" at bounding box center [912, 90] width 194 height 22
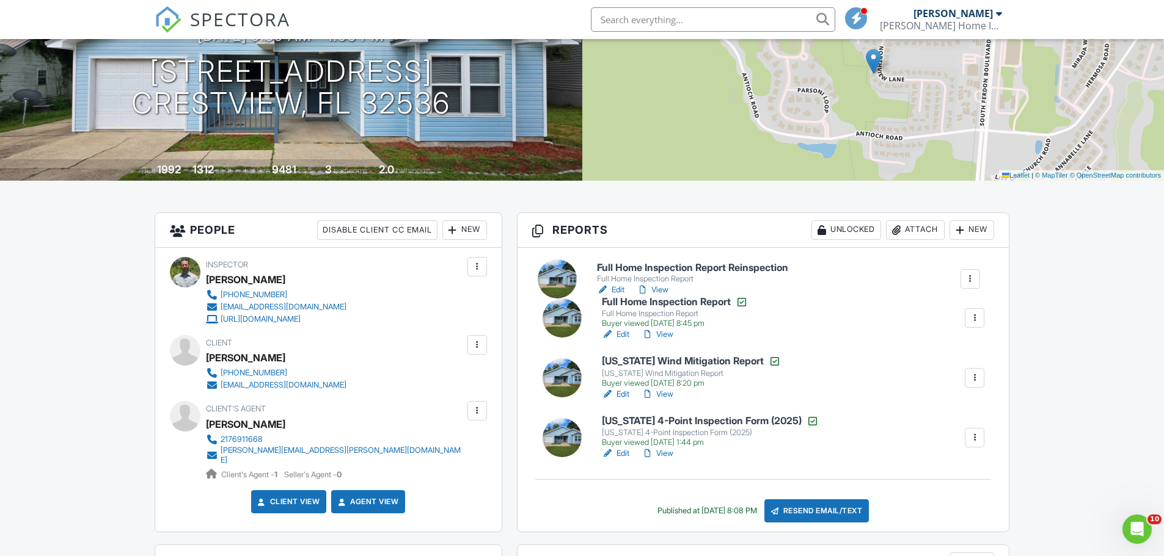
drag, startPoint x: 632, startPoint y: 450, endPoint x: 629, endPoint y: 271, distance: 179.0
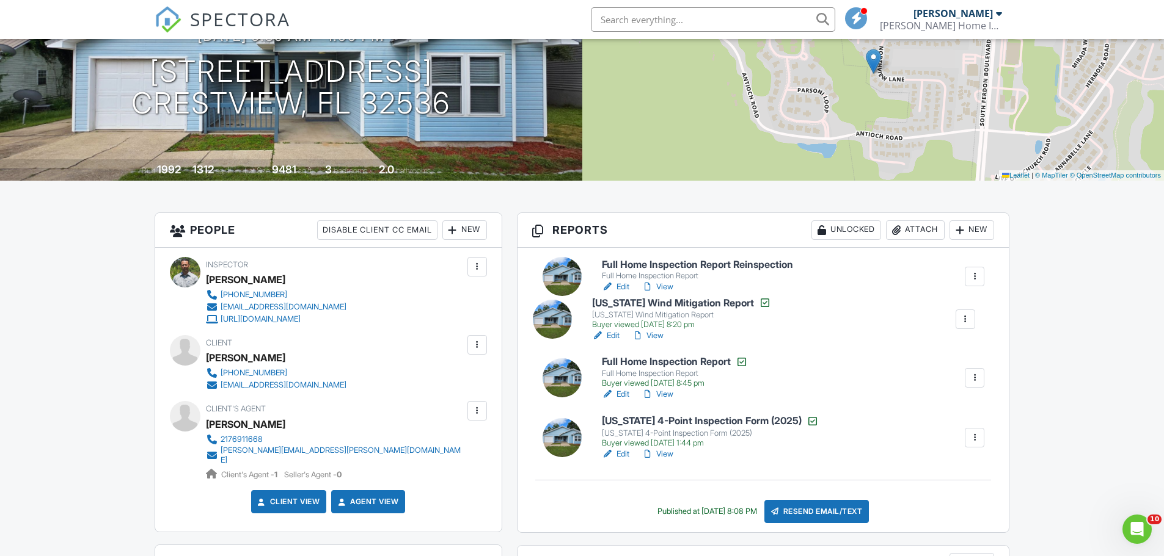
drag, startPoint x: 636, startPoint y: 397, endPoint x: 627, endPoint y: 324, distance: 73.9
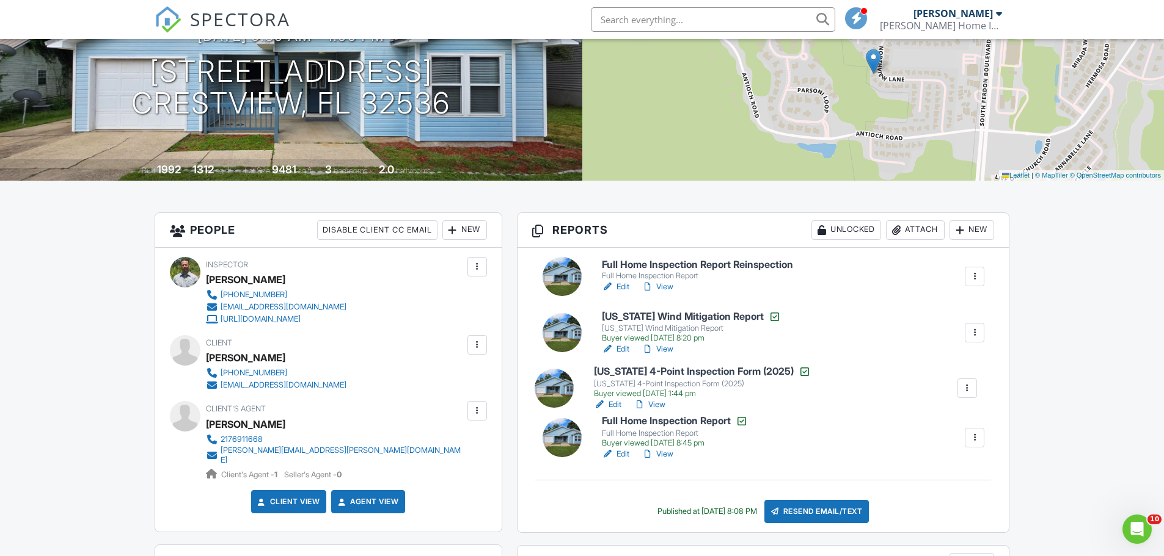
drag, startPoint x: 637, startPoint y: 445, endPoint x: 629, endPoint y: 381, distance: 64.6
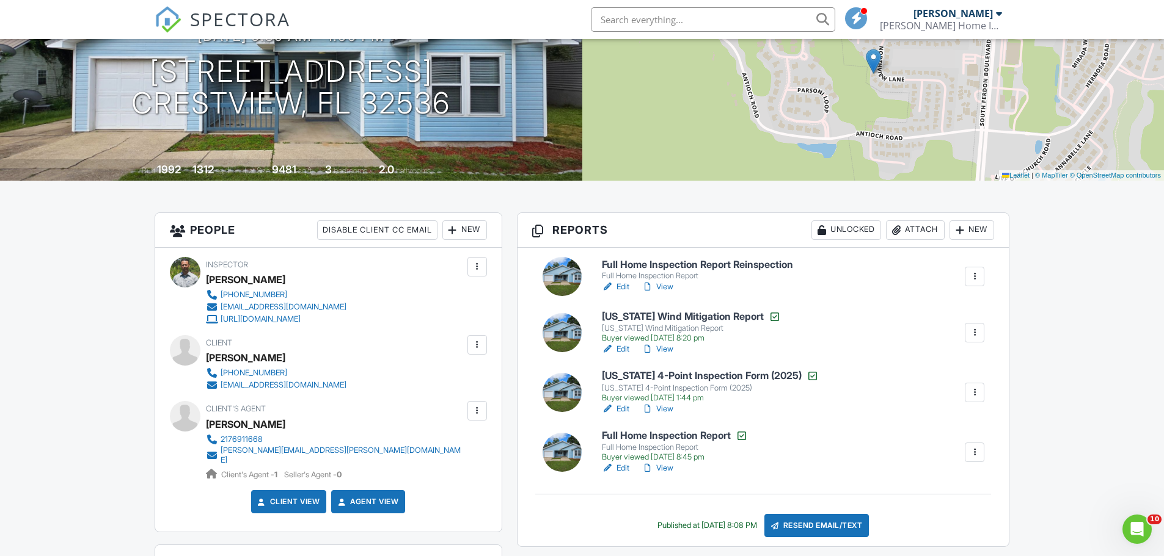
click at [621, 288] on link "Edit" at bounding box center [615, 287] width 27 height 12
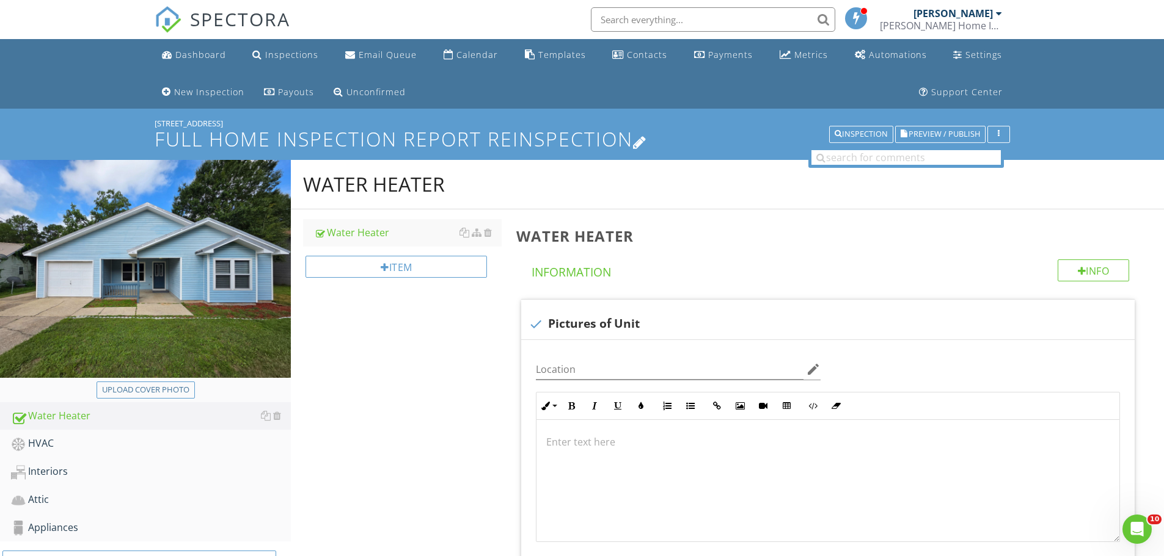
click at [639, 141] on icon at bounding box center [640, 141] width 14 height 16
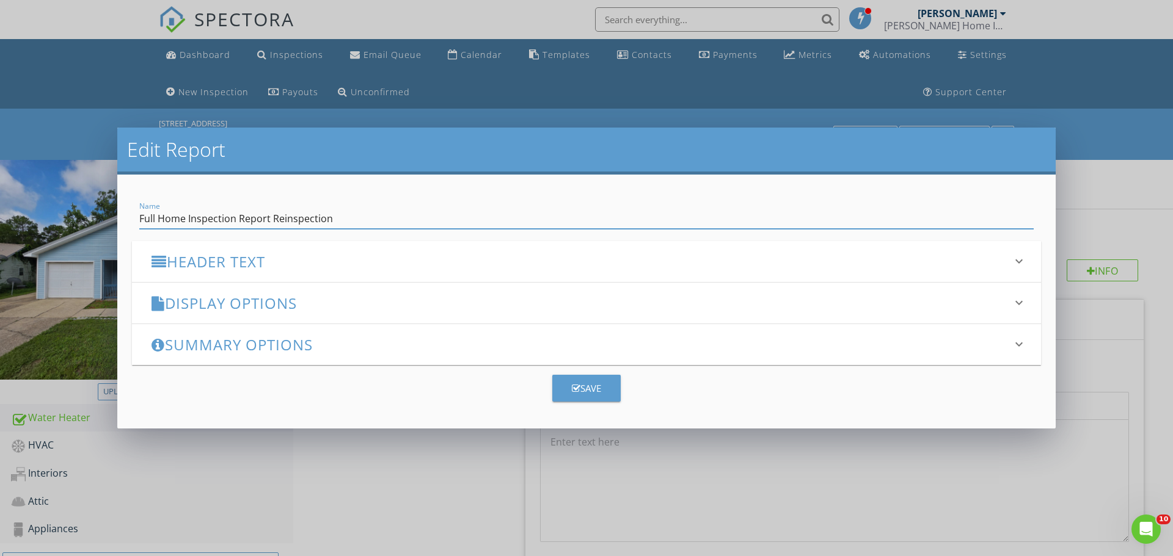
drag, startPoint x: 273, startPoint y: 217, endPoint x: 95, endPoint y: 210, distance: 177.9
click at [95, 210] on div "Edit Report Name Full Home Inspection Report Reinspection Header Text keyboard_…" at bounding box center [586, 278] width 1173 height 556
click at [150, 218] on input "Reinspection" at bounding box center [586, 219] width 894 height 20
click at [268, 211] on input "Re-inspection" at bounding box center [586, 219] width 894 height 20
type input "Re-inspection Report"
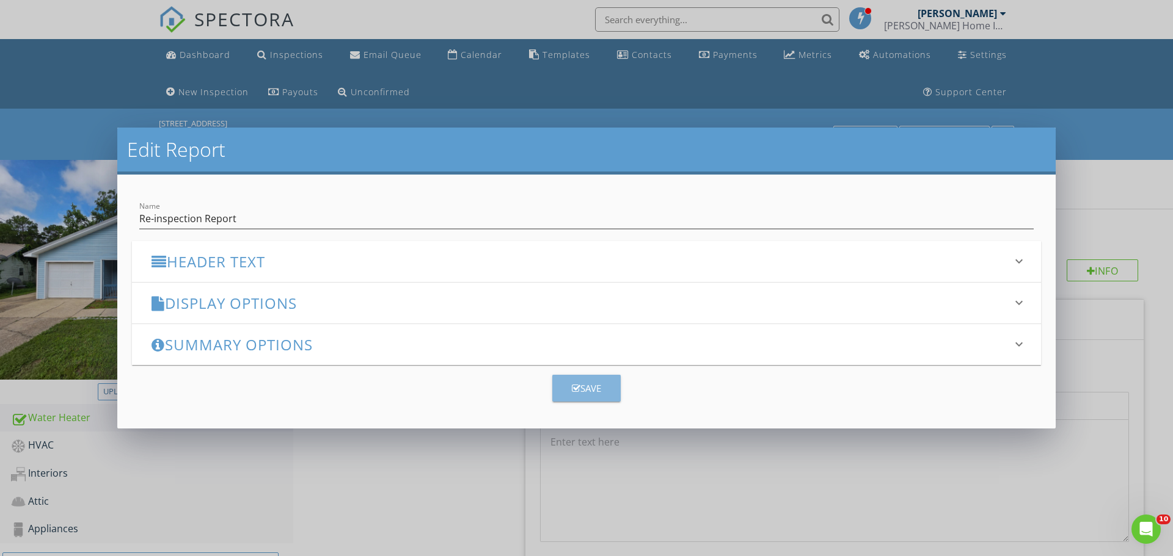
click at [576, 387] on icon "button" at bounding box center [576, 388] width 9 height 9
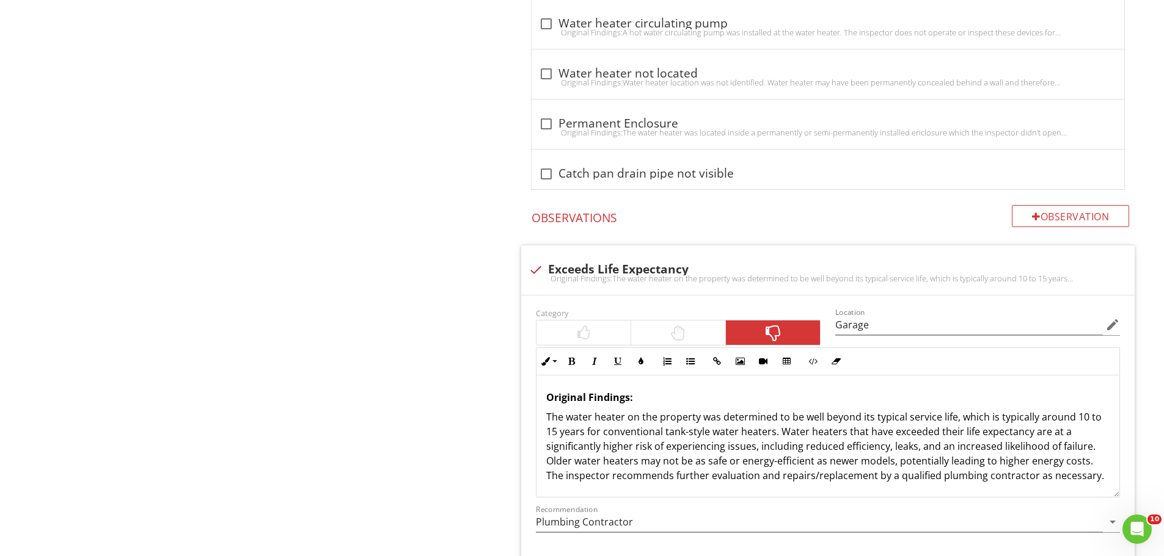
scroll to position [2199, 0]
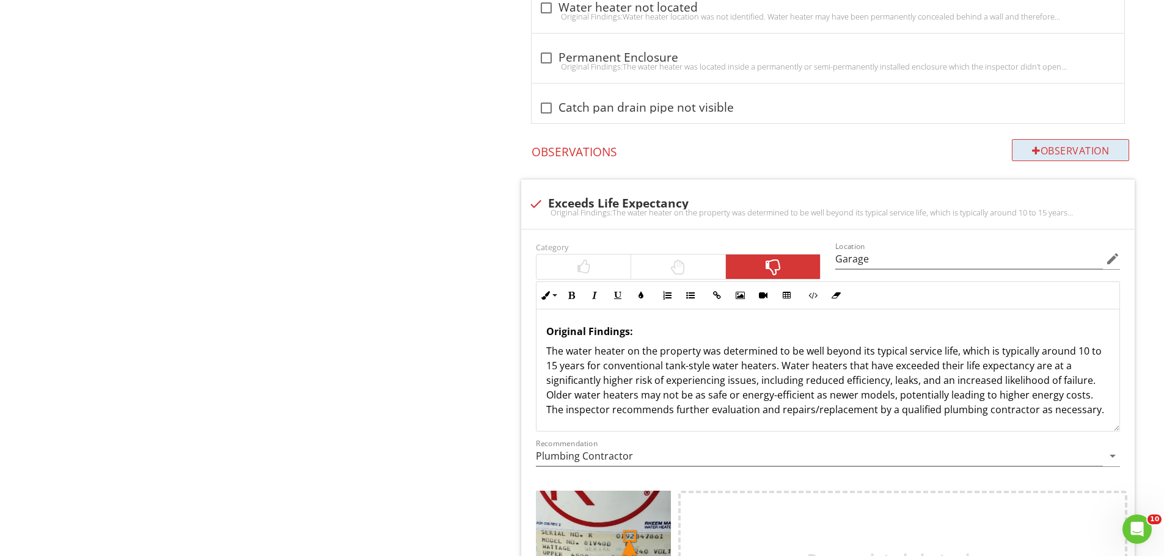
click at [1079, 150] on div "Observation" at bounding box center [1069, 150] width 117 height 22
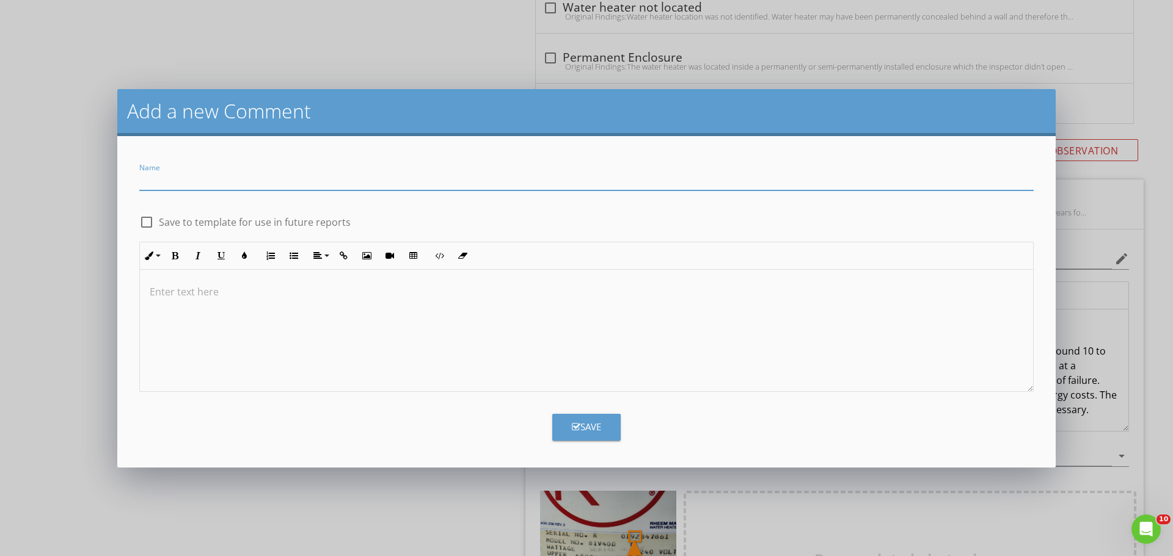
click at [223, 183] on input "Name" at bounding box center [586, 180] width 894 height 20
type input "Re-inspection Conducted"
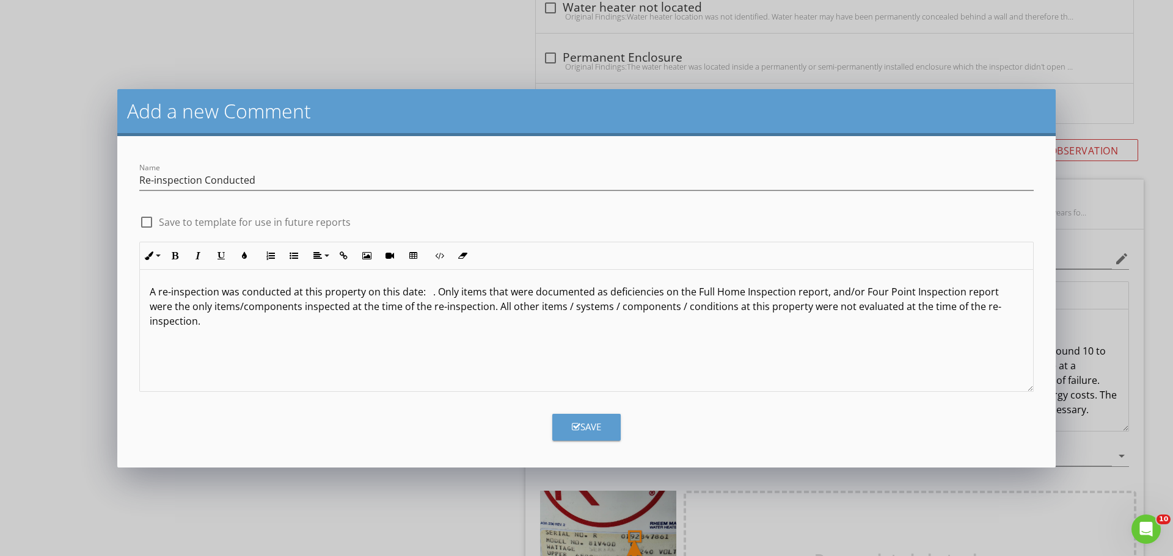
click at [425, 294] on p "A re-inspection was conducted at this property on this date: . Only items that …" at bounding box center [586, 307] width 873 height 44
click at [533, 293] on p "A re-inspection was conducted at this property on this date: 08/28/2025. Only i…" at bounding box center [586, 307] width 873 height 44
click at [505, 294] on p "A re-inspection was conducted at this property on this date: 08/28/2025. Only i…" at bounding box center [586, 307] width 873 height 44
click at [936, 291] on p "A re-inspection was conducted at this property on this date: 08/28/2025. Only s…" at bounding box center [586, 307] width 873 height 44
click at [971, 295] on p "A re-inspection was conducted at this property on this date: 08/28/2025. Only s…" at bounding box center [586, 307] width 873 height 44
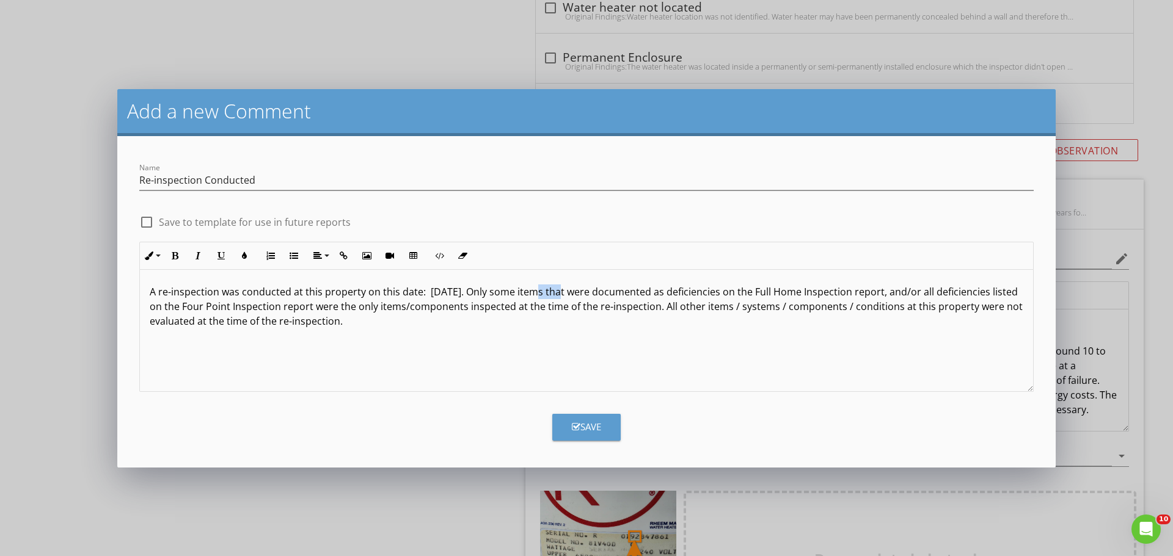
drag, startPoint x: 558, startPoint y: 294, endPoint x: 537, endPoint y: 291, distance: 20.4
click at [537, 291] on p "A re-inspection was conducted at this property on this date: 08/28/2025. Only s…" at bounding box center [586, 307] width 873 height 44
click at [563, 292] on p "A re-inspection was conducted at this property on this date: 08/28/2025. Only s…" at bounding box center [586, 307] width 873 height 44
click at [589, 423] on div "Save" at bounding box center [586, 427] width 29 height 14
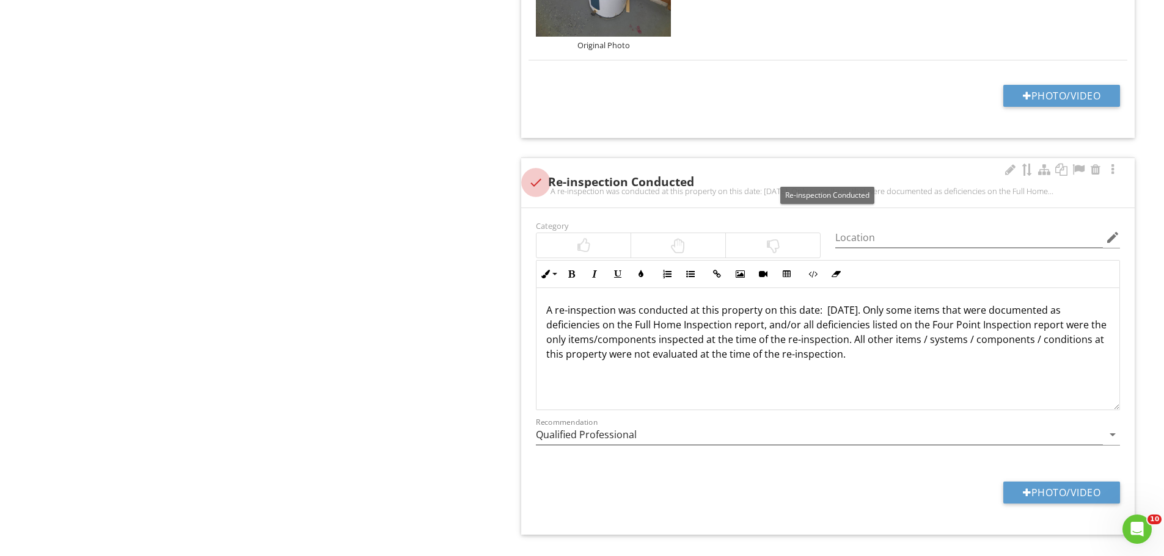
click at [539, 183] on div at bounding box center [535, 182] width 21 height 21
checkbox input "true"
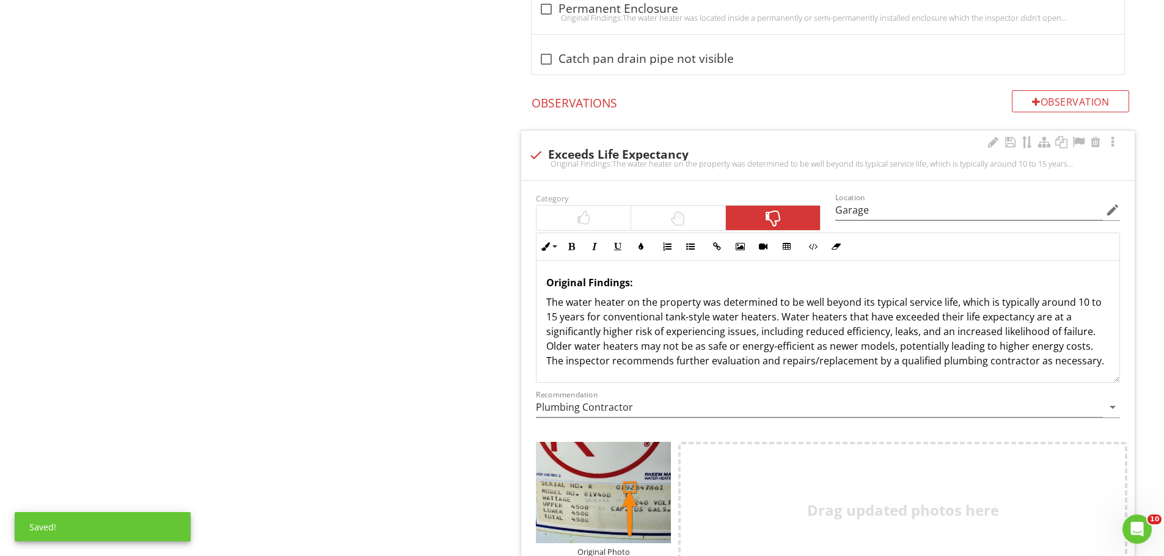
click at [535, 153] on div at bounding box center [535, 155] width 21 height 21
checkbox input "true"
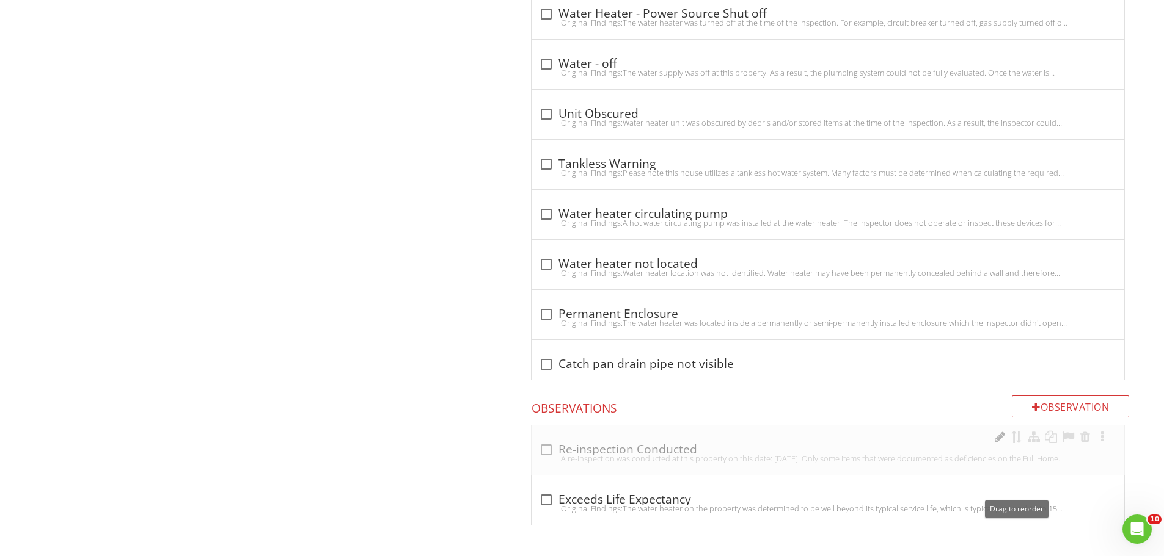
scroll to position [1978, 0]
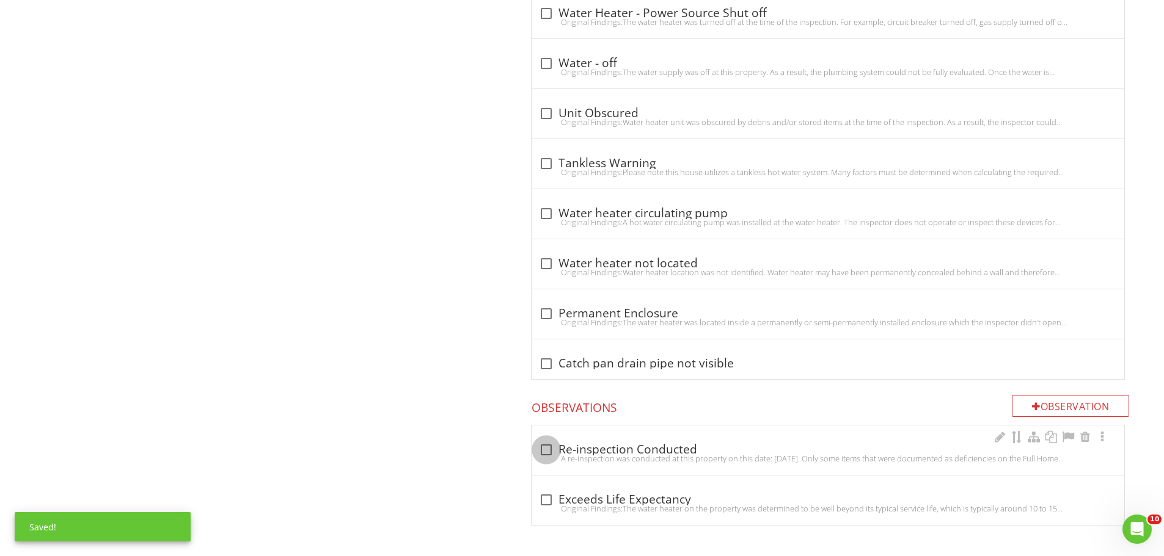
click at [547, 450] on div at bounding box center [546, 450] width 21 height 21
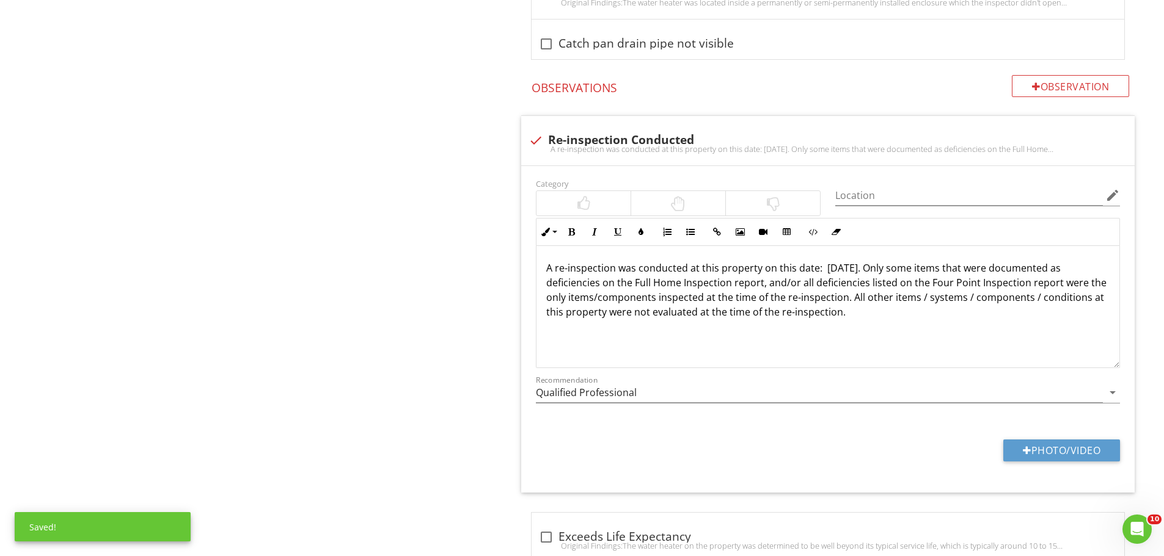
scroll to position [2336, 0]
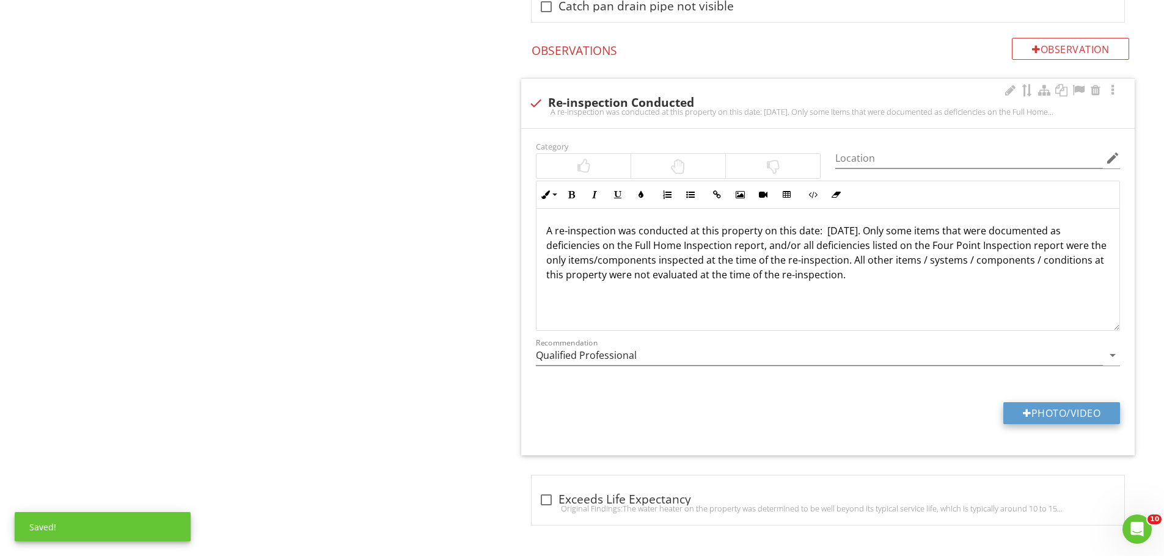
click at [1031, 412] on button "Photo/Video" at bounding box center [1061, 413] width 117 height 22
type input "C:\fakepath\20250828_122139.jpg"
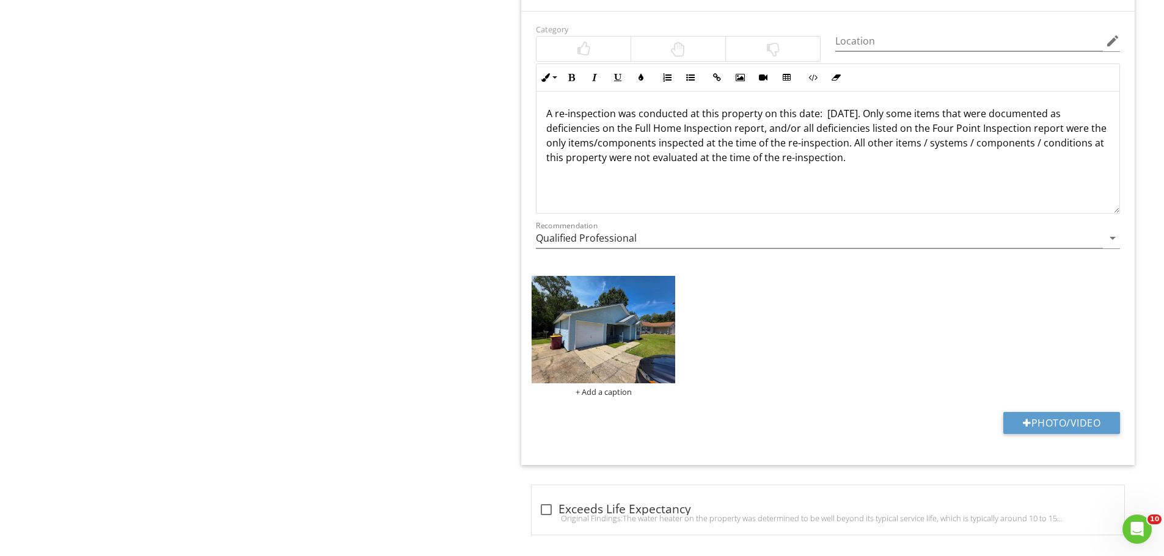
scroll to position [2463, 0]
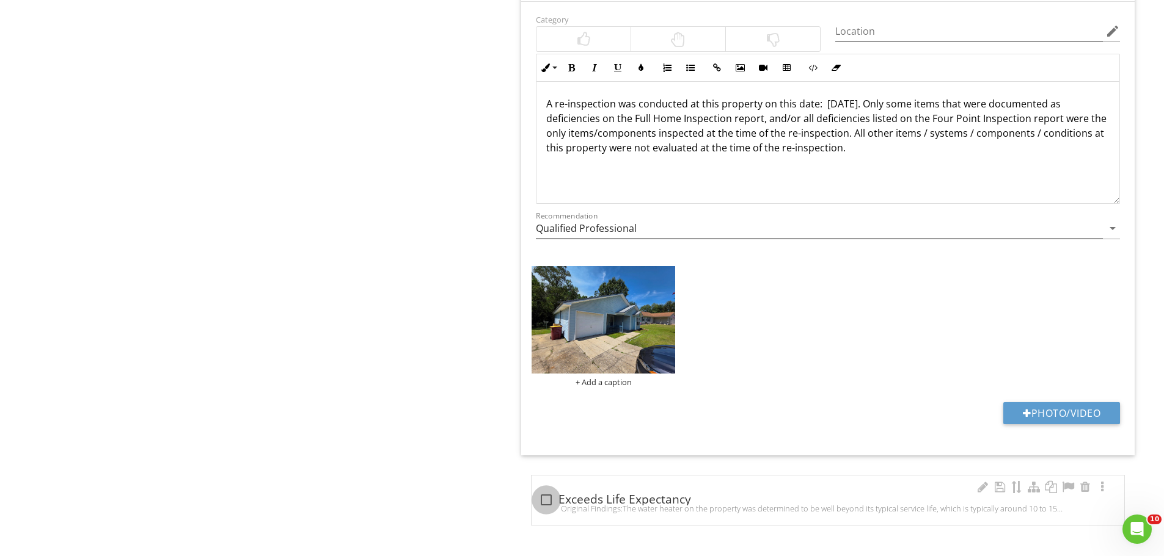
click at [544, 501] on div at bounding box center [546, 500] width 21 height 21
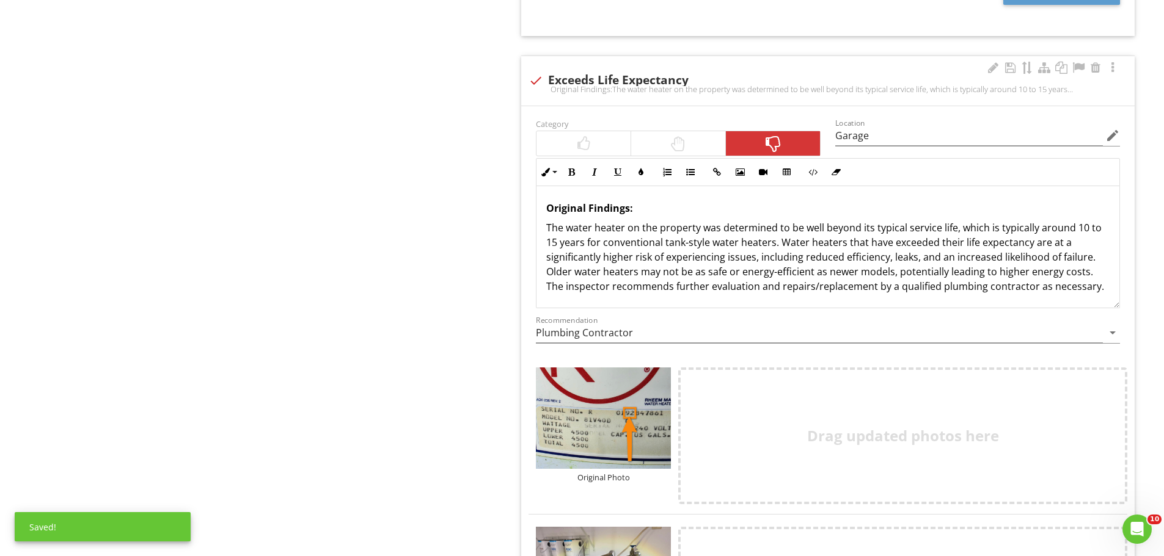
scroll to position [2890, 0]
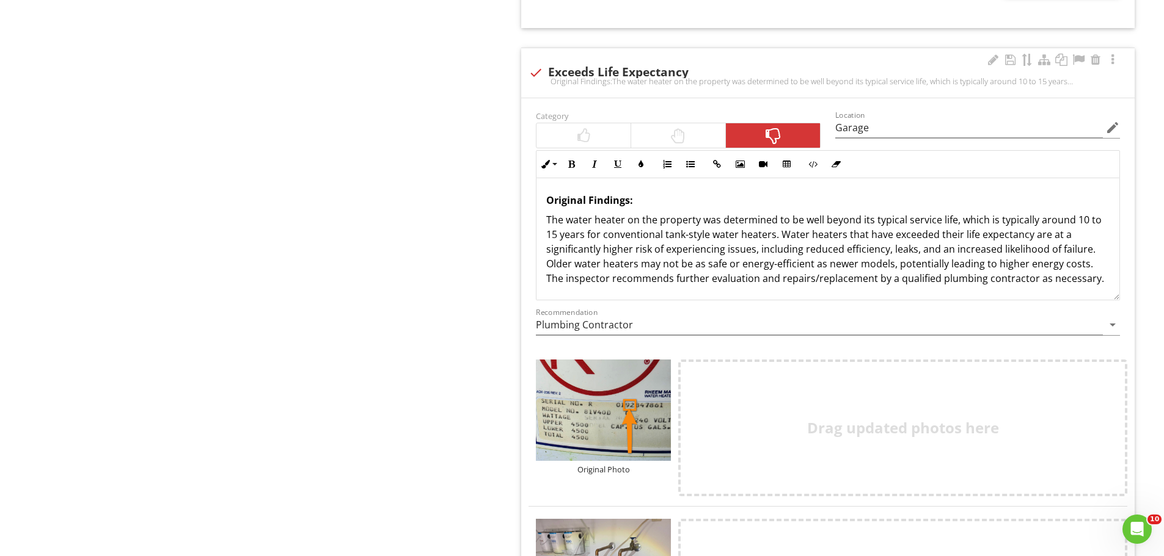
click at [591, 139] on div at bounding box center [583, 135] width 94 height 24
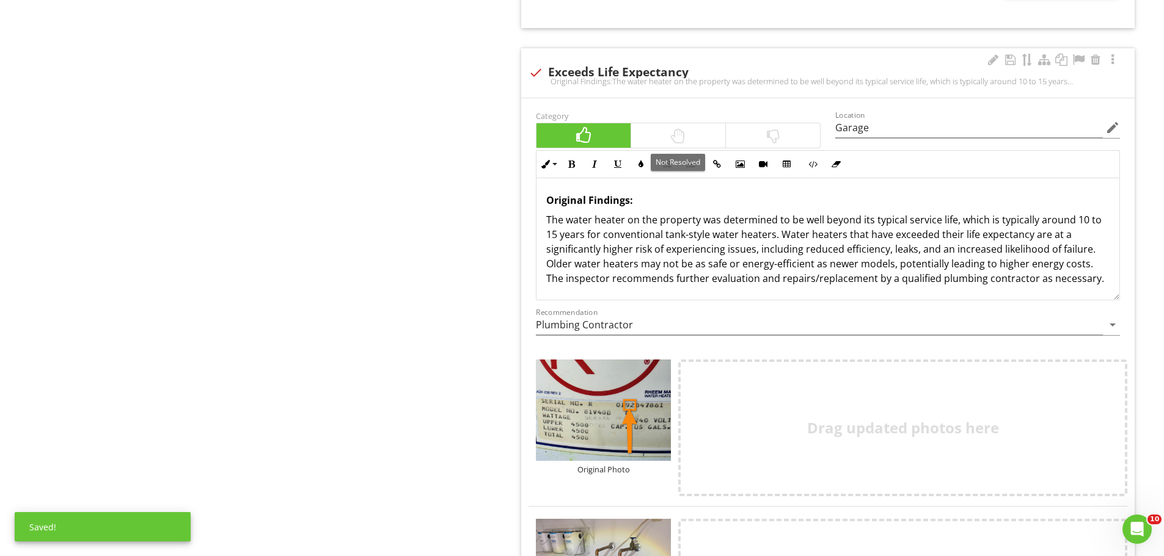
click at [672, 130] on div at bounding box center [678, 135] width 15 height 15
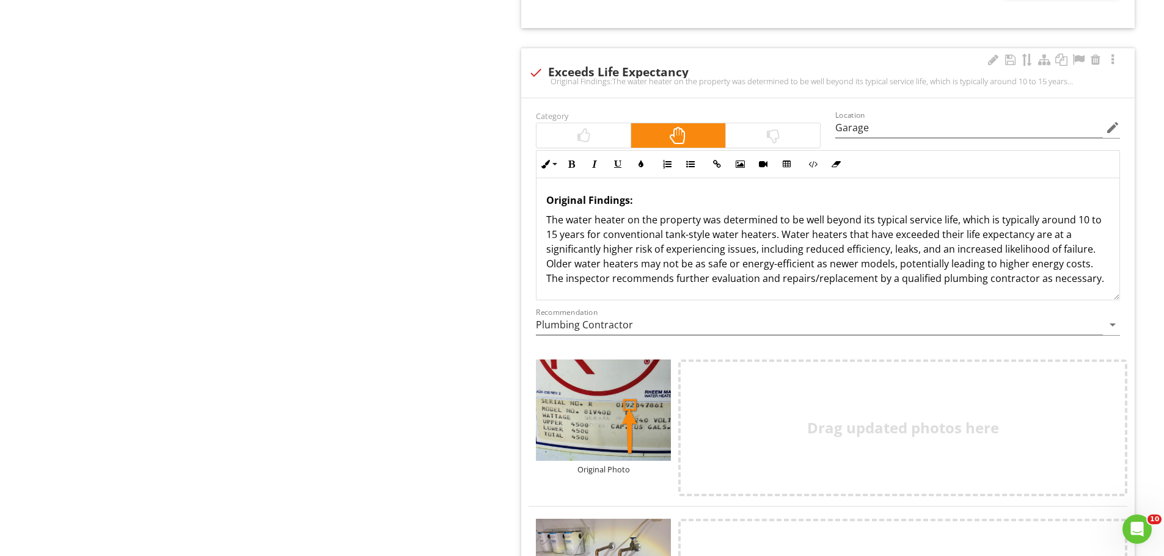
click at [547, 200] on strong "Original Findings:" at bounding box center [589, 200] width 87 height 13
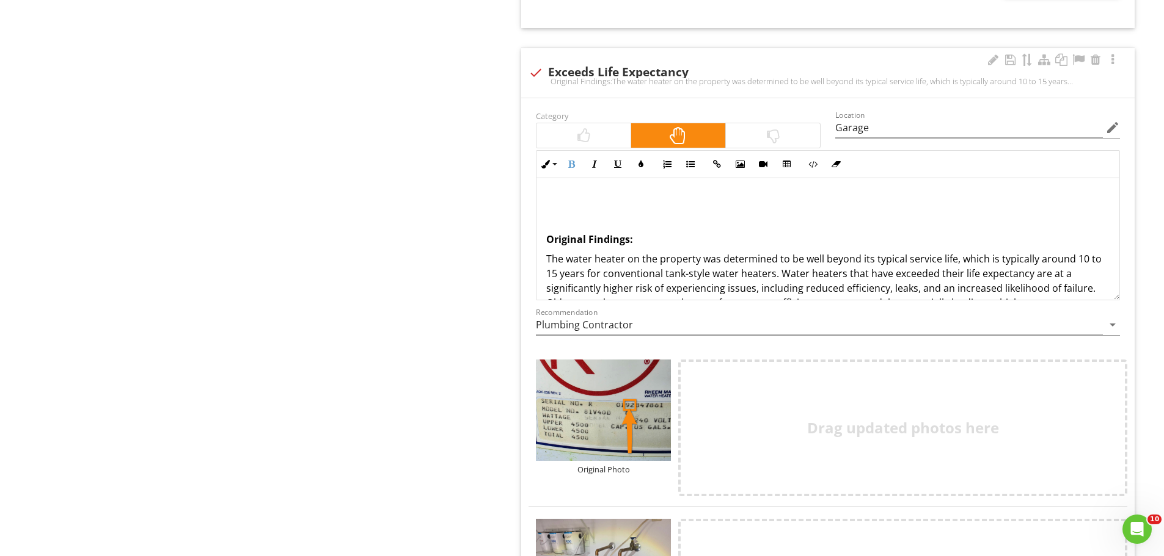
click at [555, 195] on p at bounding box center [827, 200] width 563 height 15
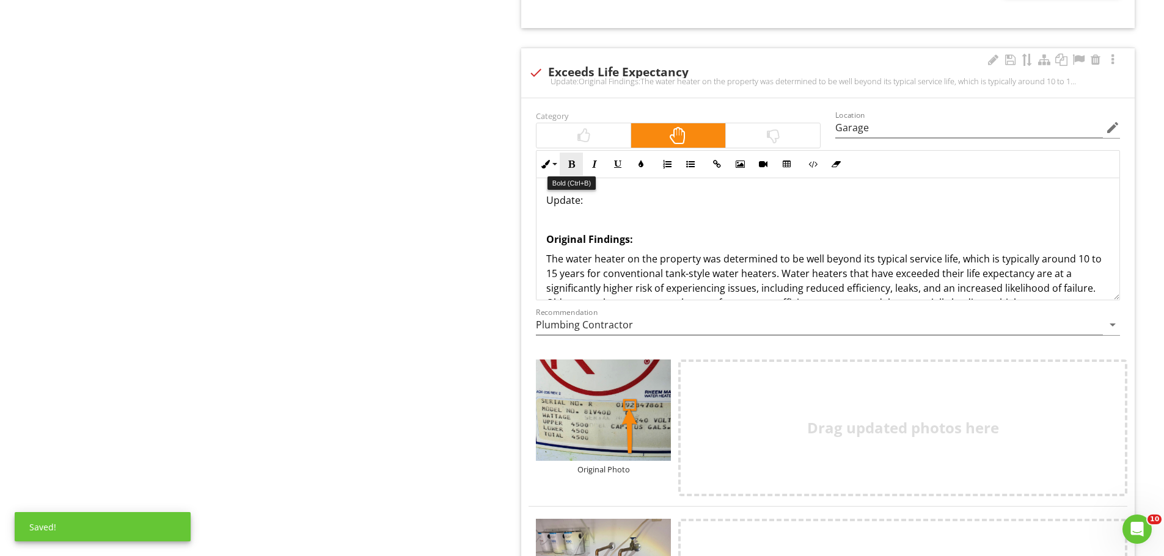
click at [568, 163] on icon "button" at bounding box center [571, 164] width 9 height 9
drag, startPoint x: 597, startPoint y: 201, endPoint x: 522, endPoint y: 199, distance: 74.5
click at [522, 199] on div "Category Location Garage edit Inline Style XLarge Large Normal Small Light Smal…" at bounding box center [827, 449] width 613 height 702
click at [569, 164] on icon "button" at bounding box center [571, 164] width 9 height 9
click at [589, 201] on p "Update: ​" at bounding box center [827, 200] width 563 height 15
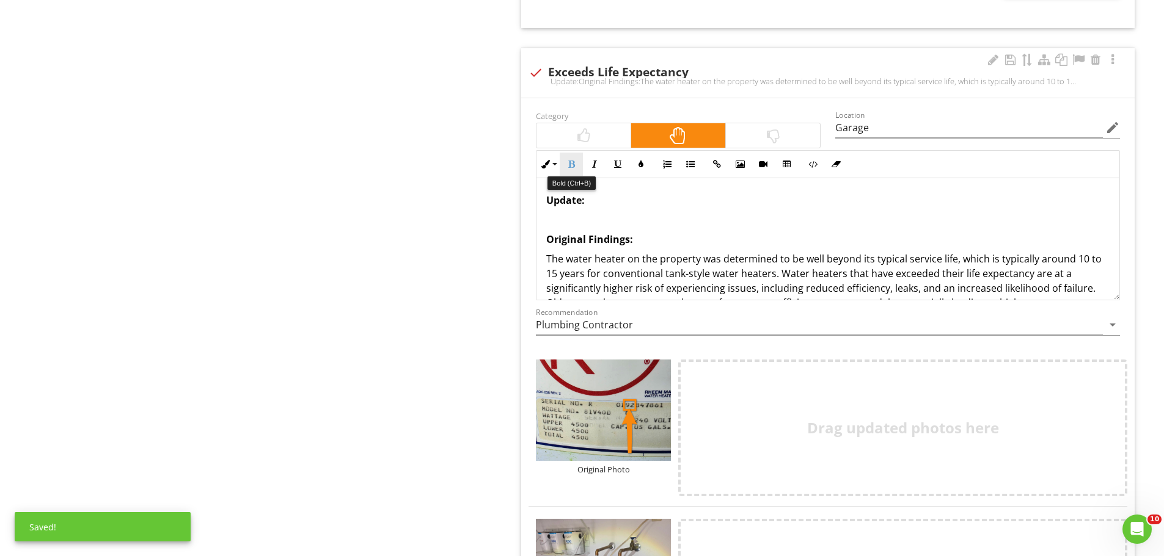
click at [574, 169] on button "Bold" at bounding box center [570, 164] width 23 height 23
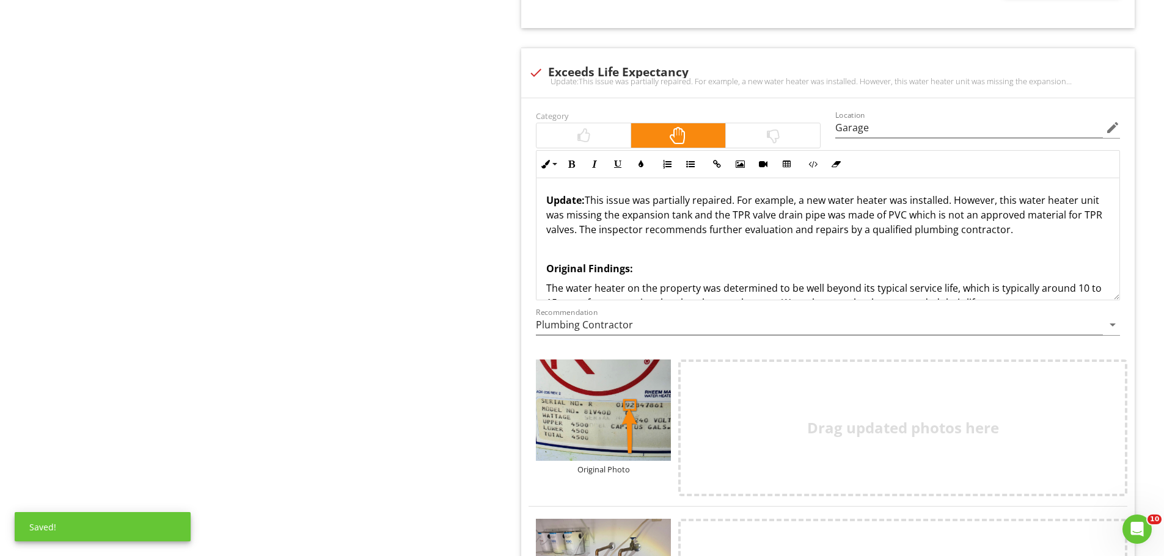
scroll to position [3073, 0]
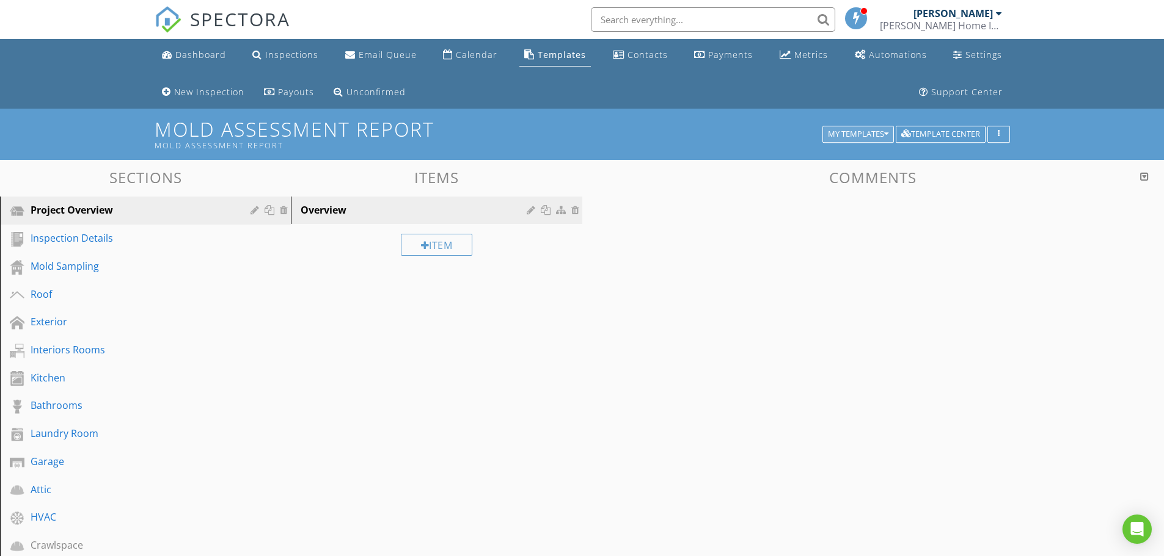
click at [829, 136] on div "My Templates" at bounding box center [858, 134] width 60 height 9
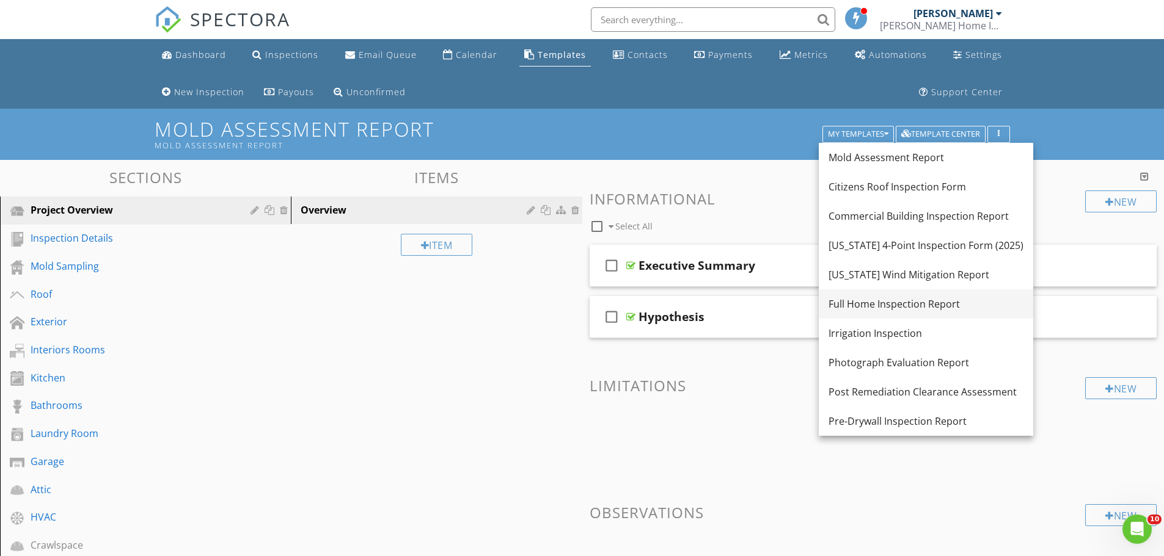
click at [841, 302] on div "Full Home Inspection Report" at bounding box center [925, 304] width 195 height 15
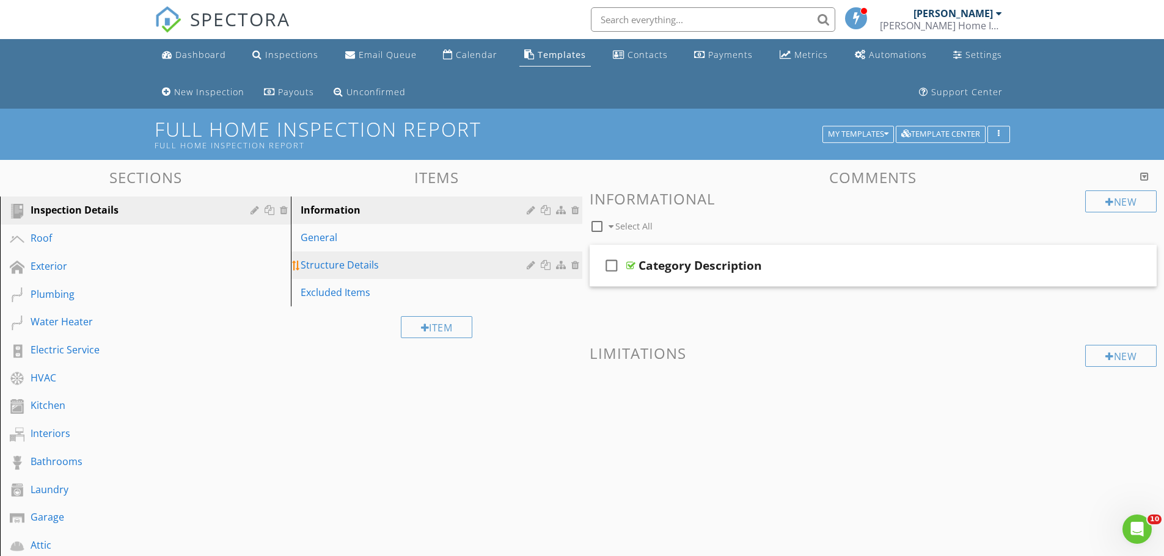
click at [321, 265] on div "Structure Details" at bounding box center [414, 265] width 229 height 15
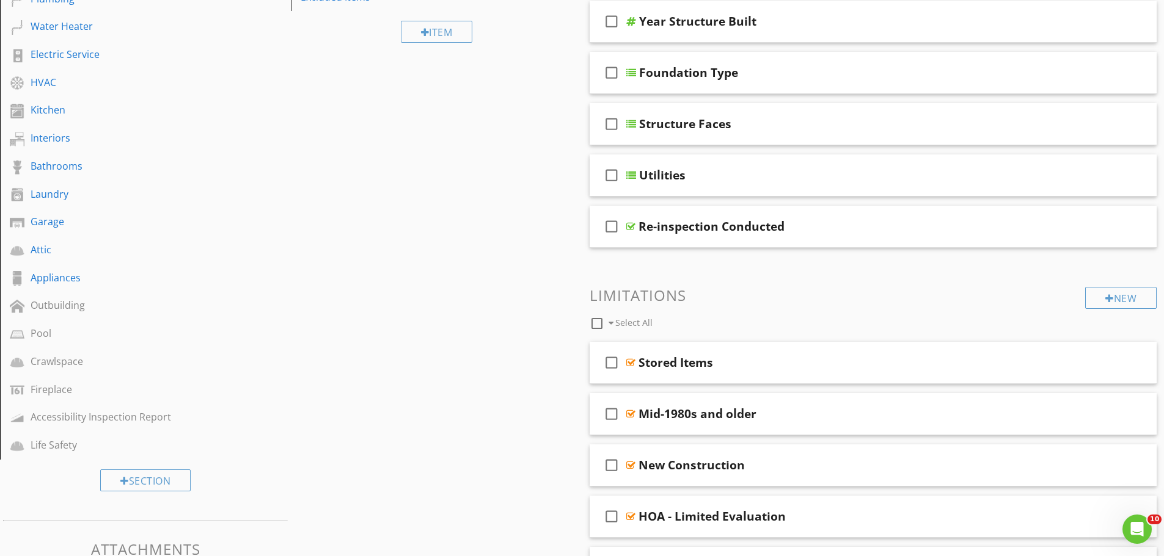
scroll to position [305, 0]
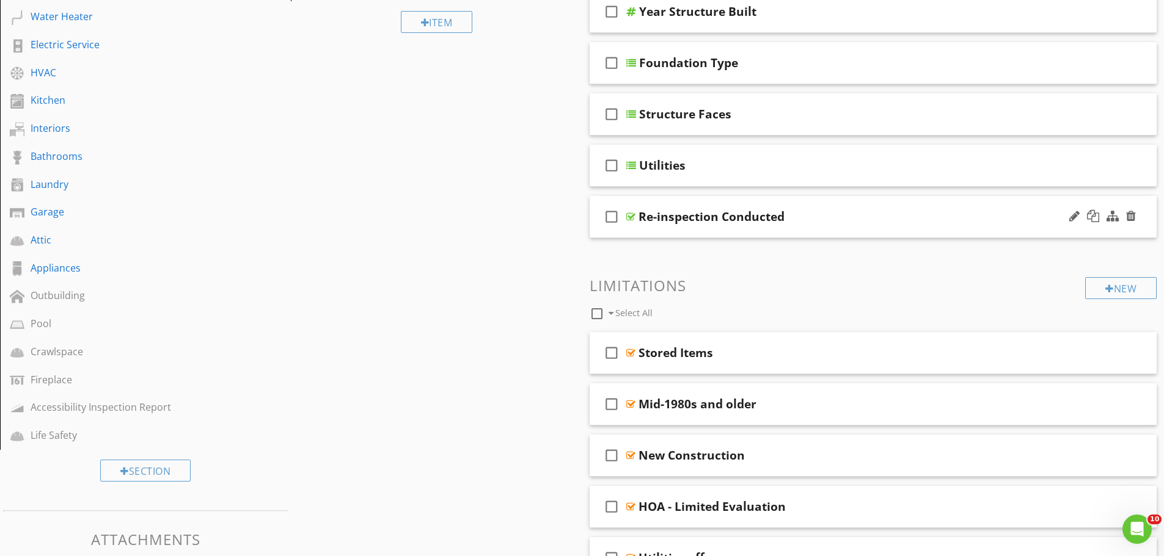
click at [629, 216] on div at bounding box center [630, 217] width 9 height 10
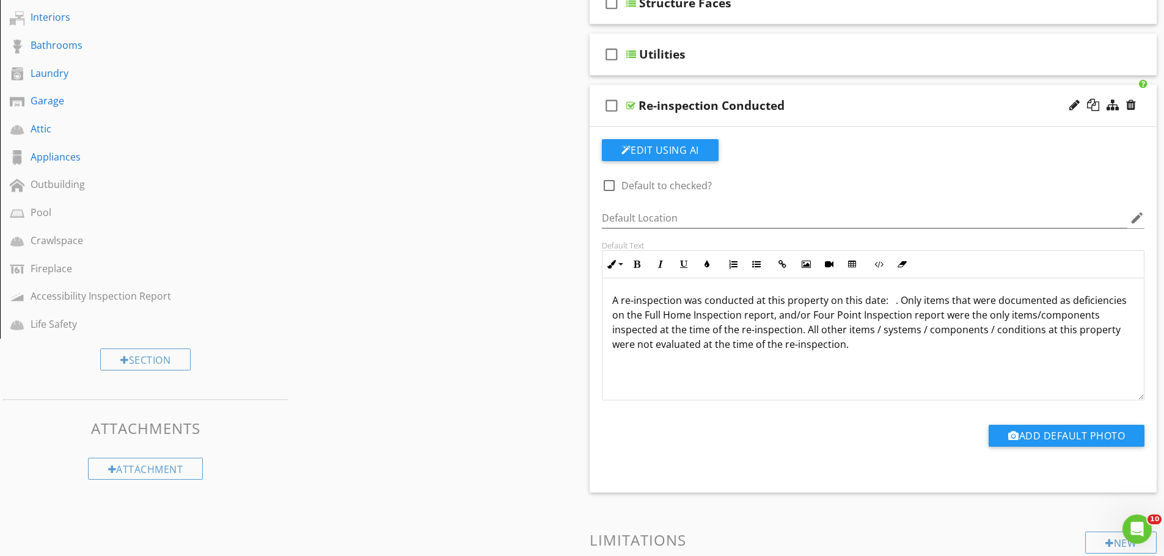
scroll to position [428, 0]
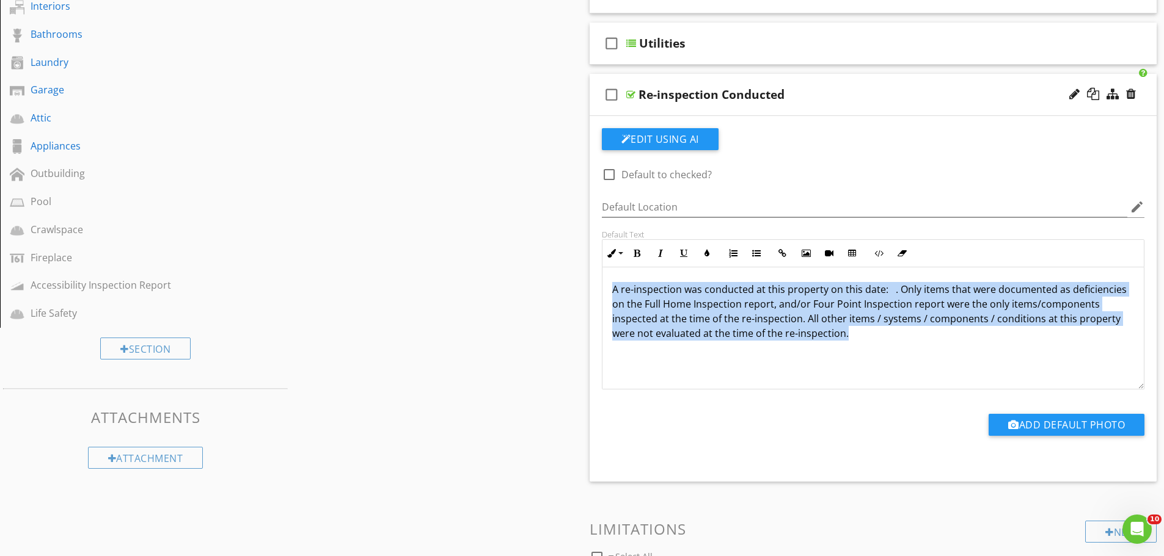
drag, startPoint x: 614, startPoint y: 288, endPoint x: 889, endPoint y: 355, distance: 283.1
click at [889, 355] on div "A re-inspection was conducted at this property on this date: . Only items that …" at bounding box center [873, 329] width 542 height 122
copy p "A re-inspection was conducted at this property on this date: . Only items that …"
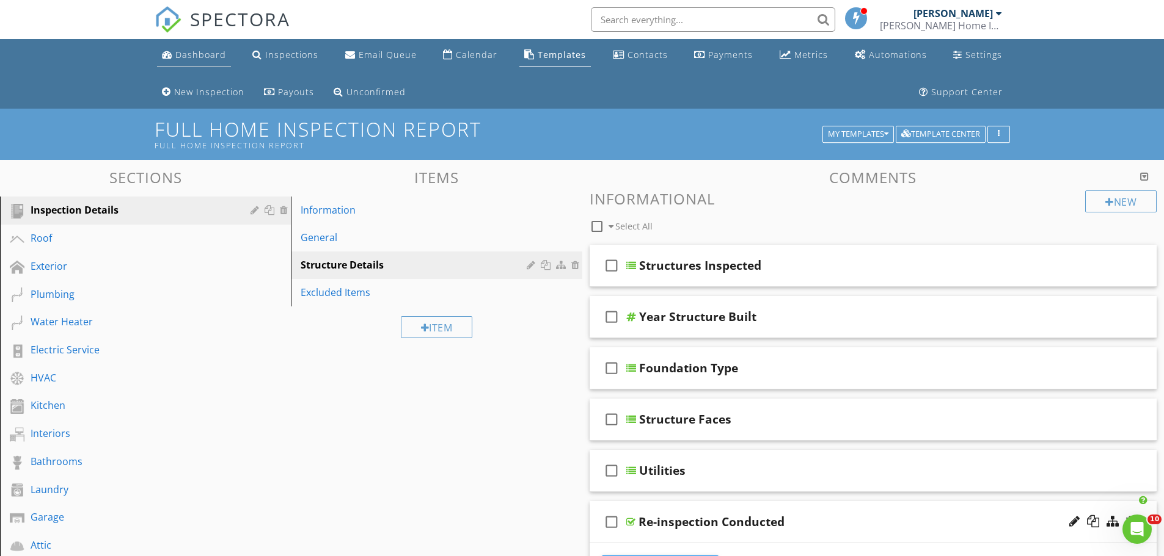
click at [214, 65] on link "Dashboard" at bounding box center [194, 55] width 74 height 23
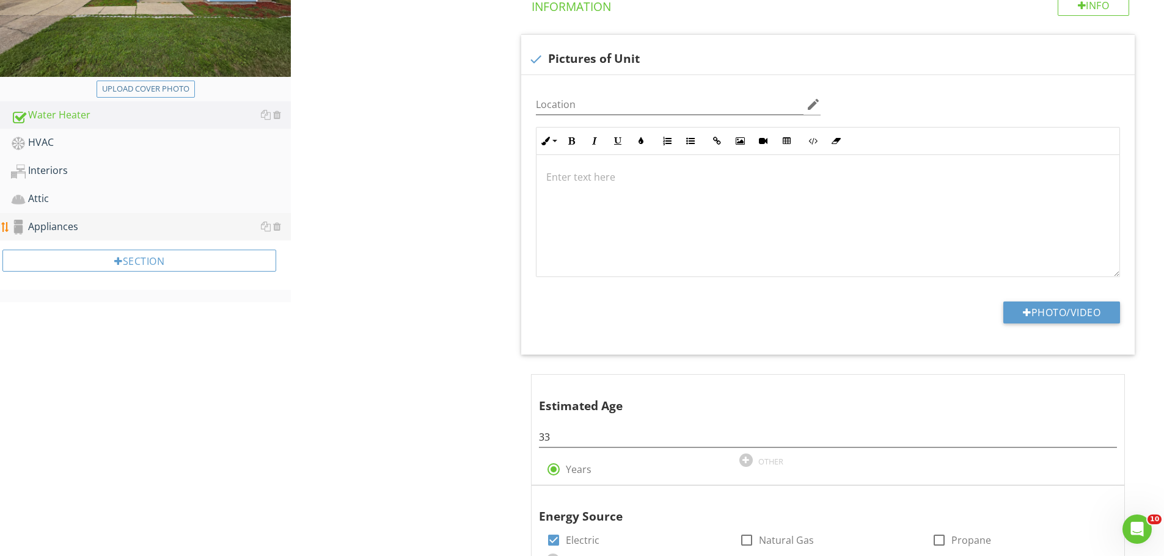
scroll to position [366, 0]
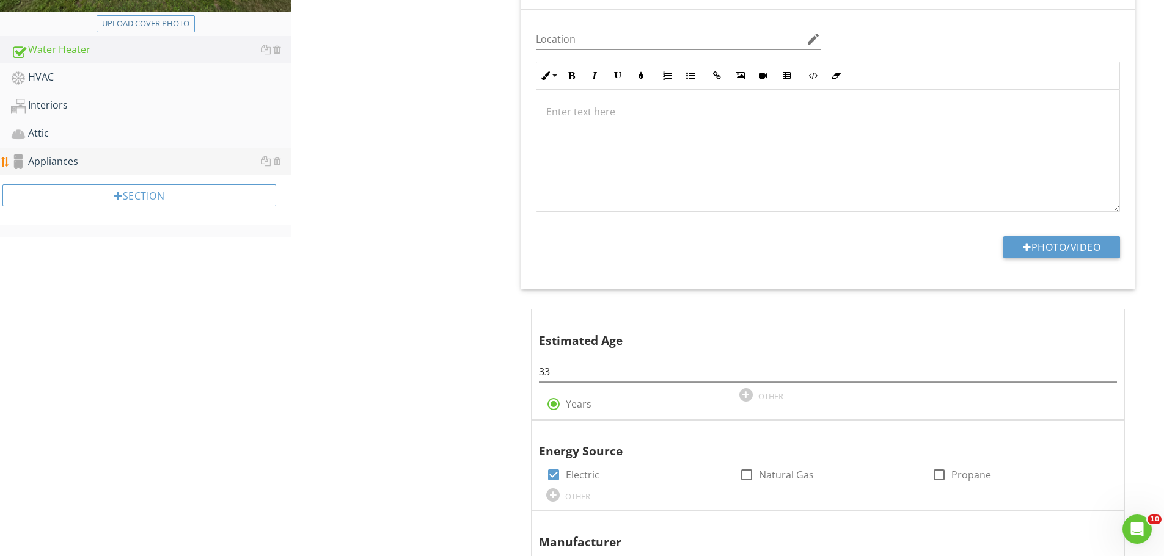
drag, startPoint x: 60, startPoint y: 79, endPoint x: 244, endPoint y: 158, distance: 200.8
click at [60, 78] on div "HVAC" at bounding box center [151, 78] width 280 height 16
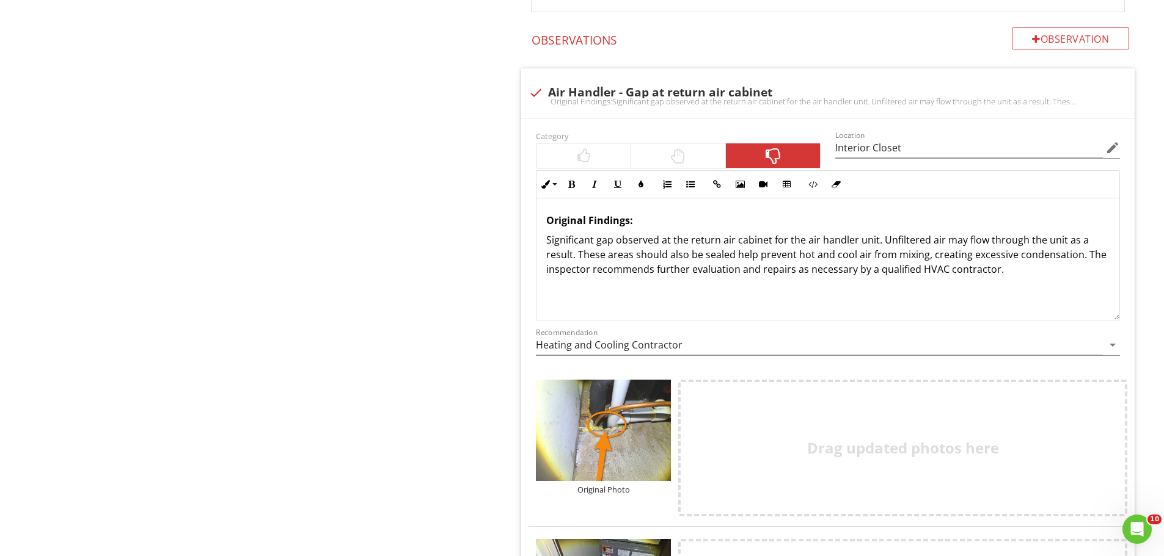
scroll to position [2138, 0]
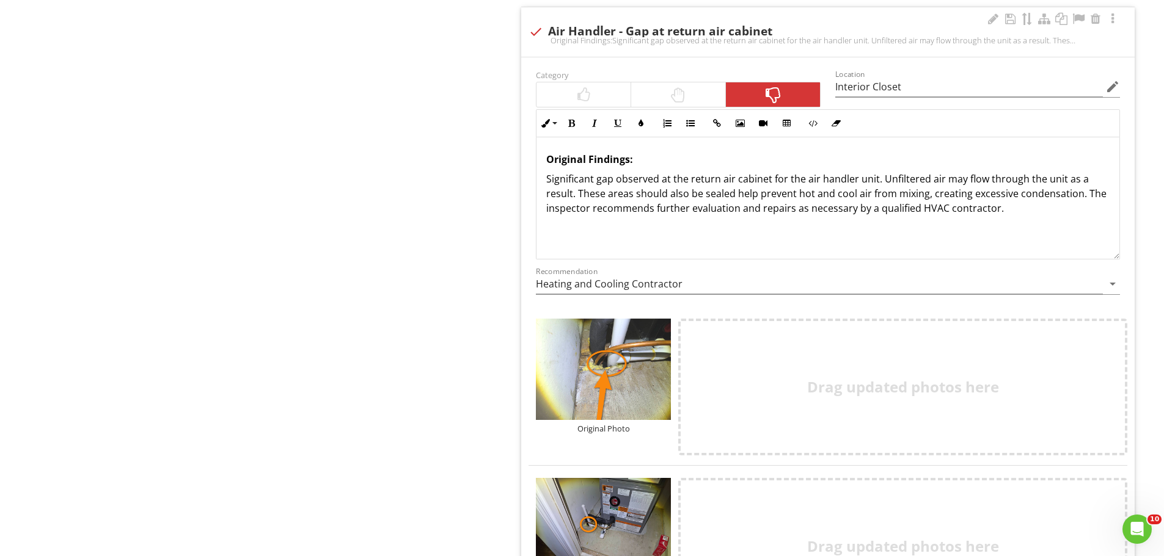
click at [657, 87] on div at bounding box center [678, 94] width 94 height 24
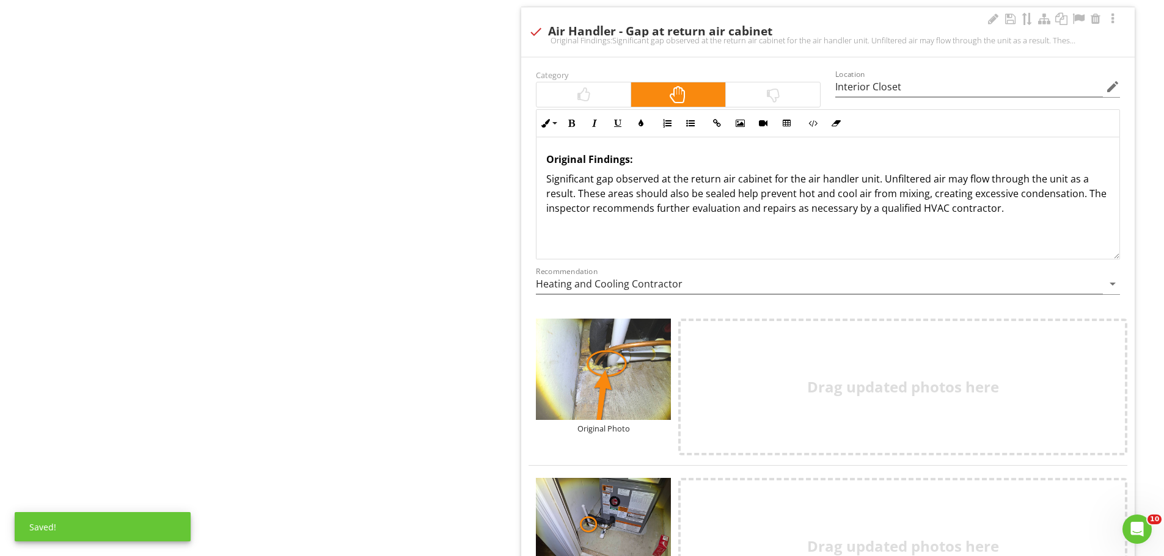
click at [545, 150] on div "Original Findings: Significant gap observed at the return air cabinet for the a…" at bounding box center [827, 198] width 583 height 122
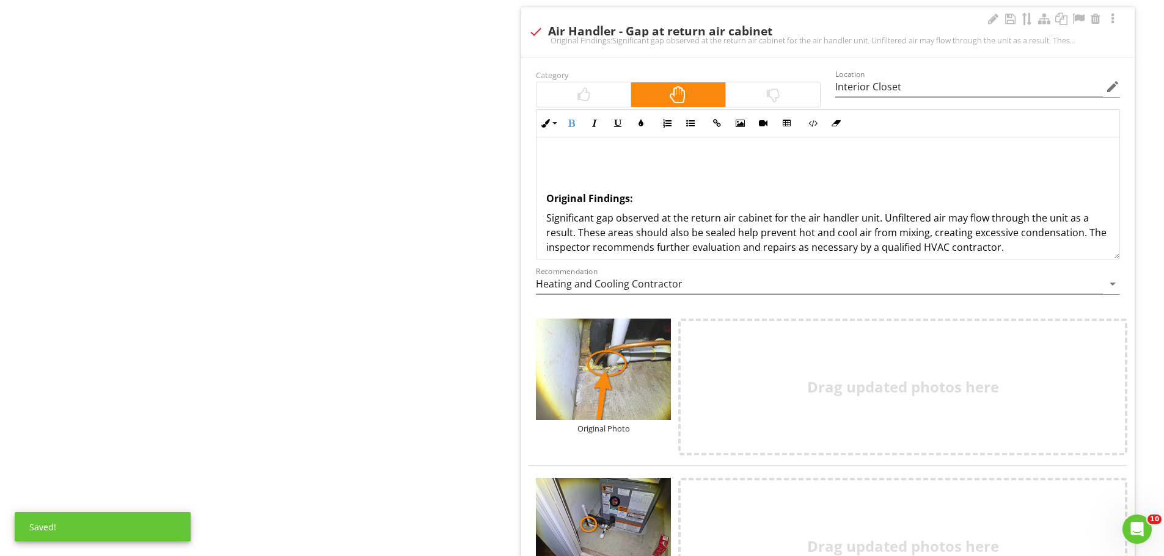
click at [560, 152] on p at bounding box center [827, 159] width 563 height 15
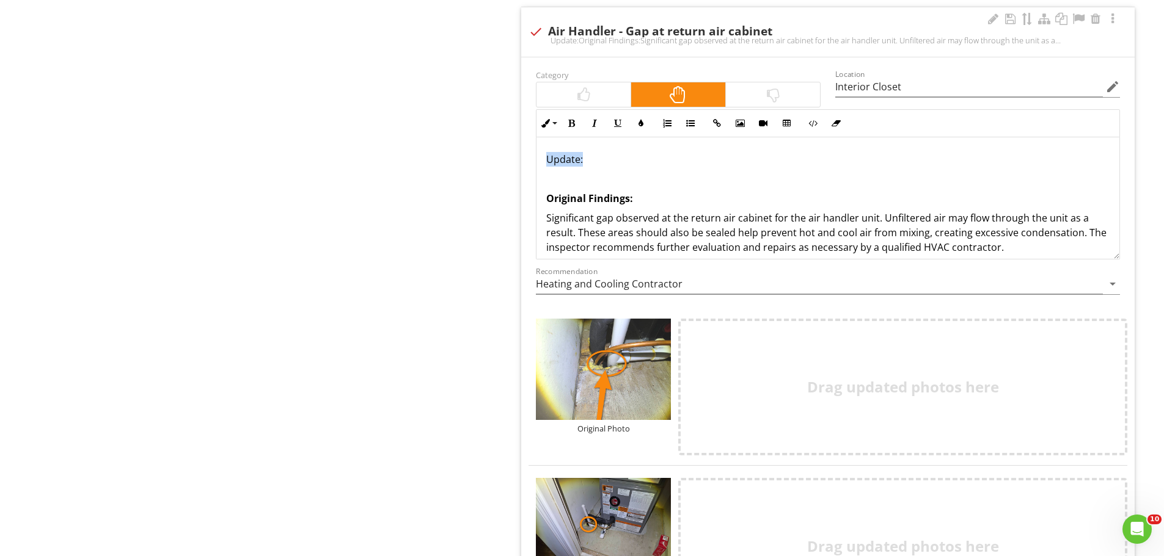
drag, startPoint x: 588, startPoint y: 148, endPoint x: 529, endPoint y: 151, distance: 58.7
click at [529, 151] on div "Inline Style XLarge Large Normal Small Light Small/Light Bold Italic Underline …" at bounding box center [827, 184] width 599 height 150
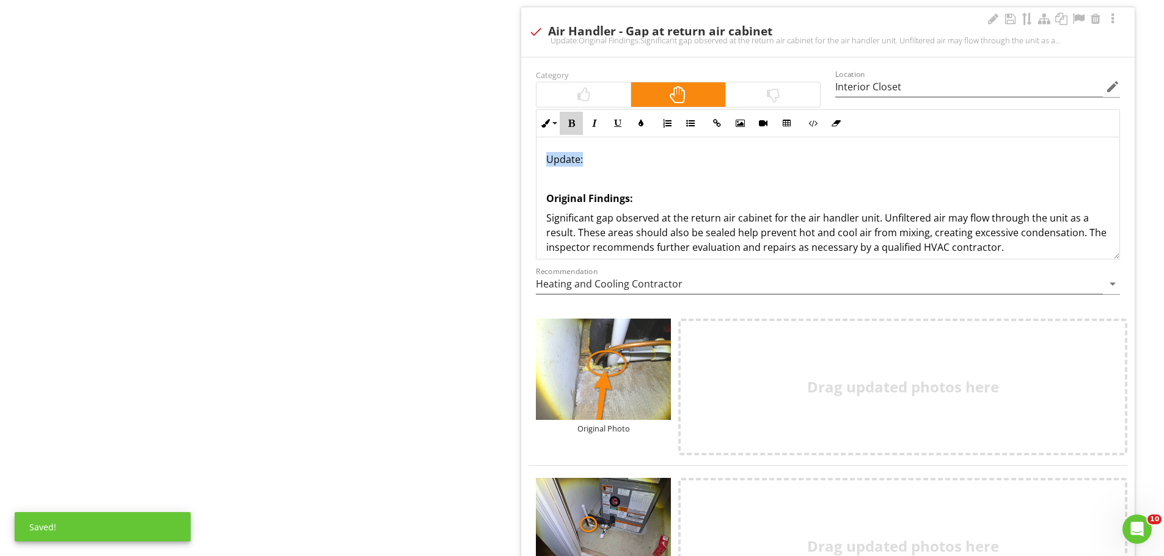
drag, startPoint x: 575, startPoint y: 114, endPoint x: 606, endPoint y: 148, distance: 46.7
click at [575, 119] on icon "button" at bounding box center [571, 123] width 9 height 9
click at [604, 152] on p "Update:" at bounding box center [827, 159] width 563 height 15
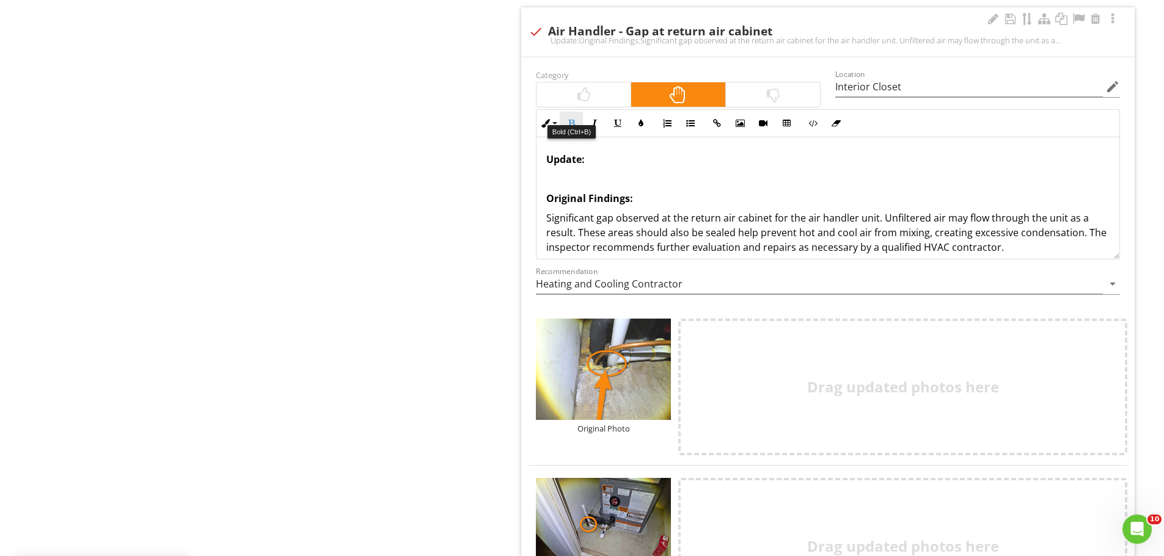
click at [574, 118] on button "Bold" at bounding box center [570, 123] width 23 height 23
click at [603, 152] on p "Update: ​​​​" at bounding box center [827, 159] width 563 height 15
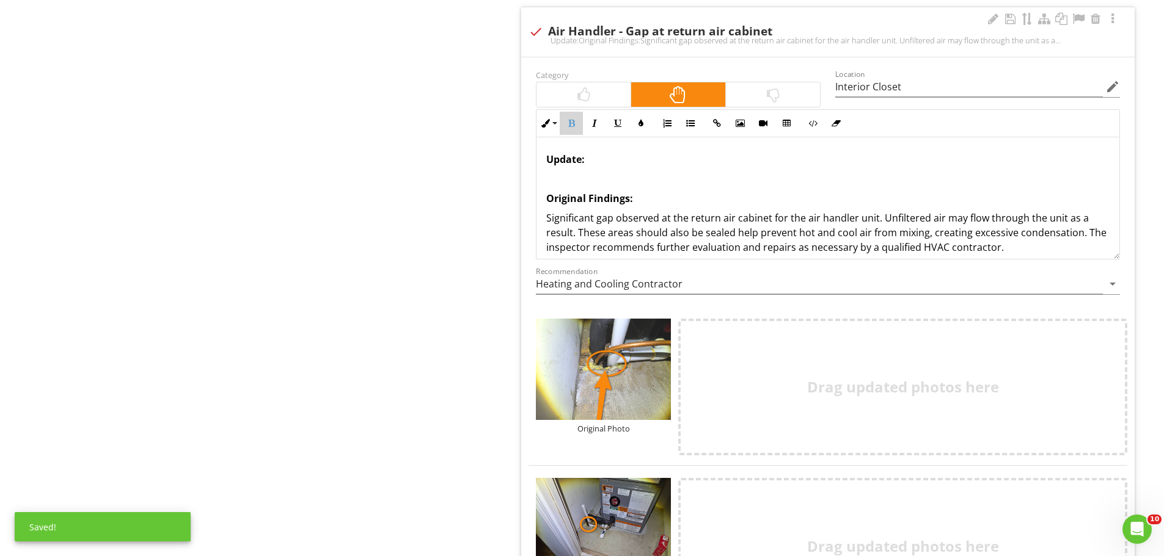
click at [568, 119] on icon "button" at bounding box center [571, 123] width 9 height 9
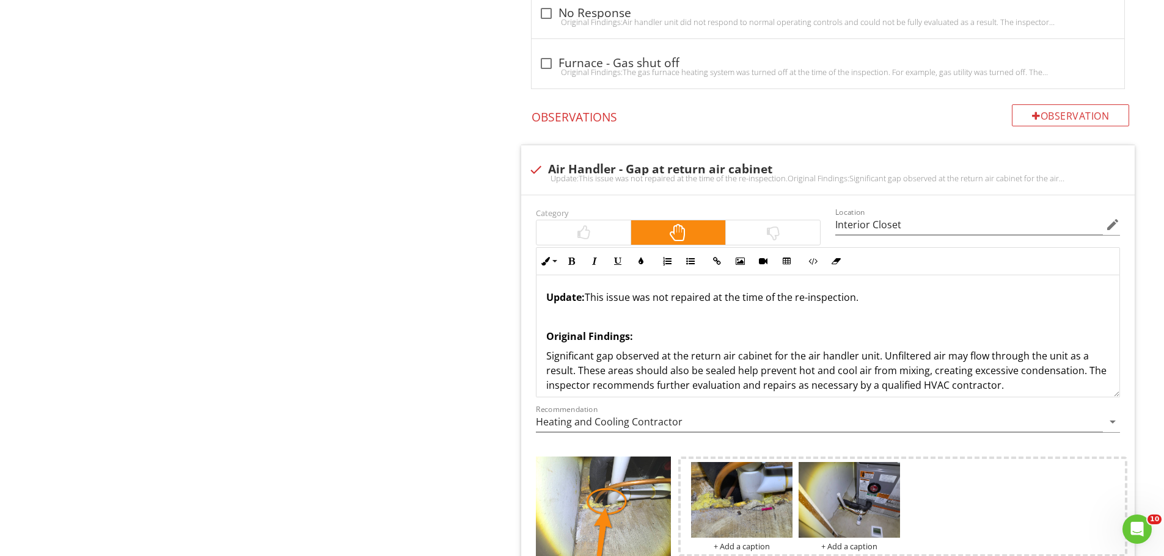
scroll to position [2303, 0]
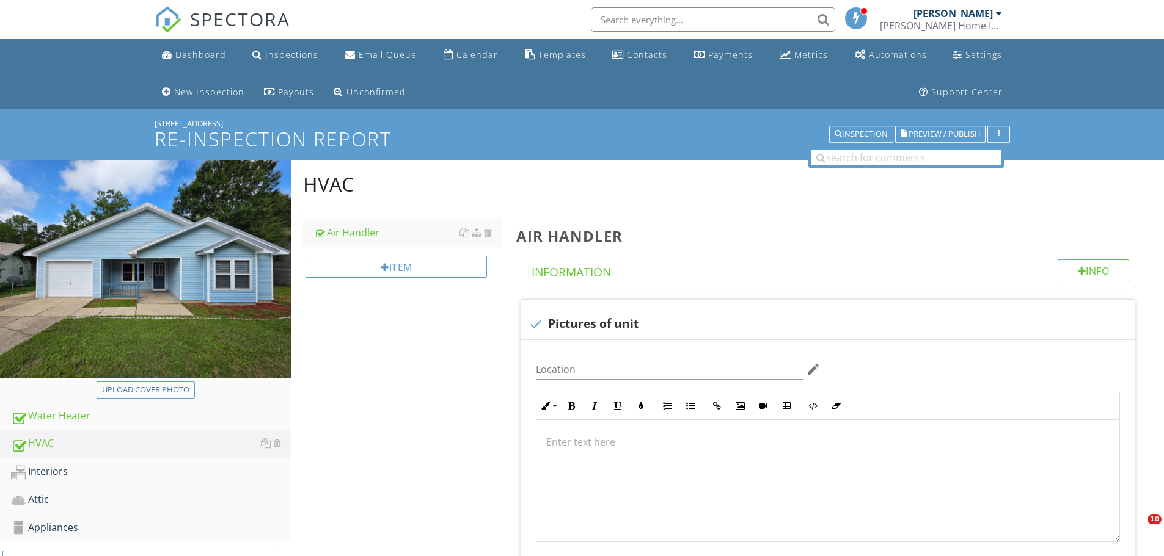
scroll to position [2144, 0]
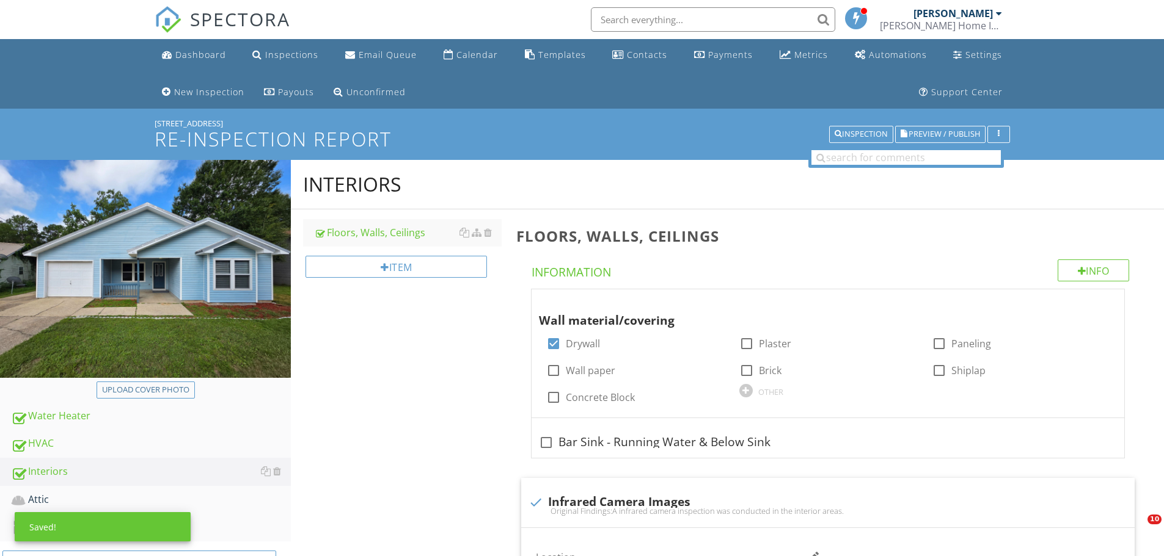
scroll to position [1222, 0]
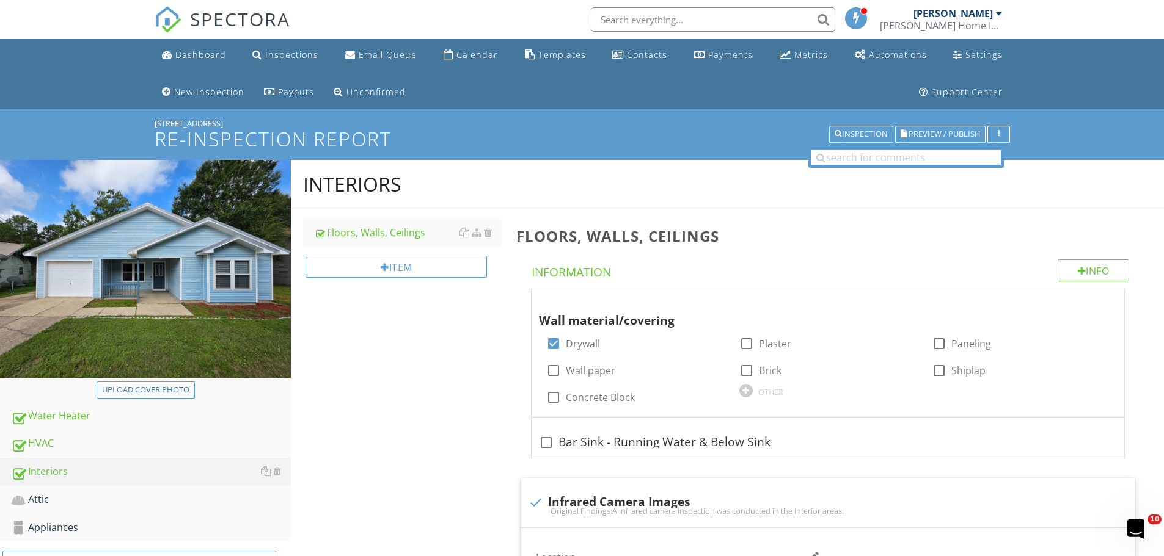
scroll to position [1222, 0]
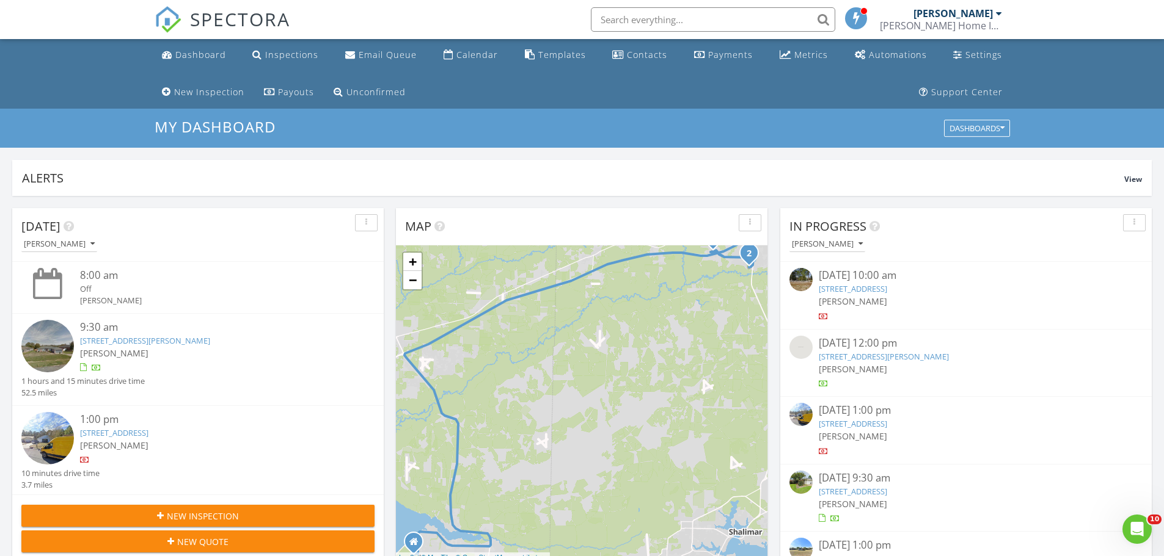
click at [165, 443] on div "[PERSON_NAME]" at bounding box center [212, 445] width 265 height 13
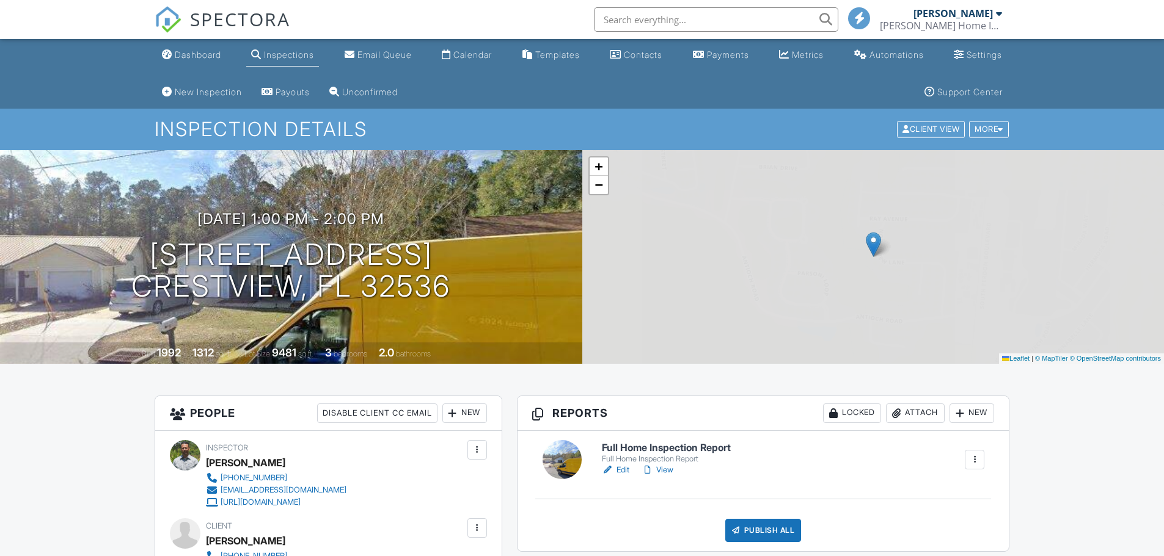
click at [662, 470] on link "View" at bounding box center [657, 470] width 32 height 12
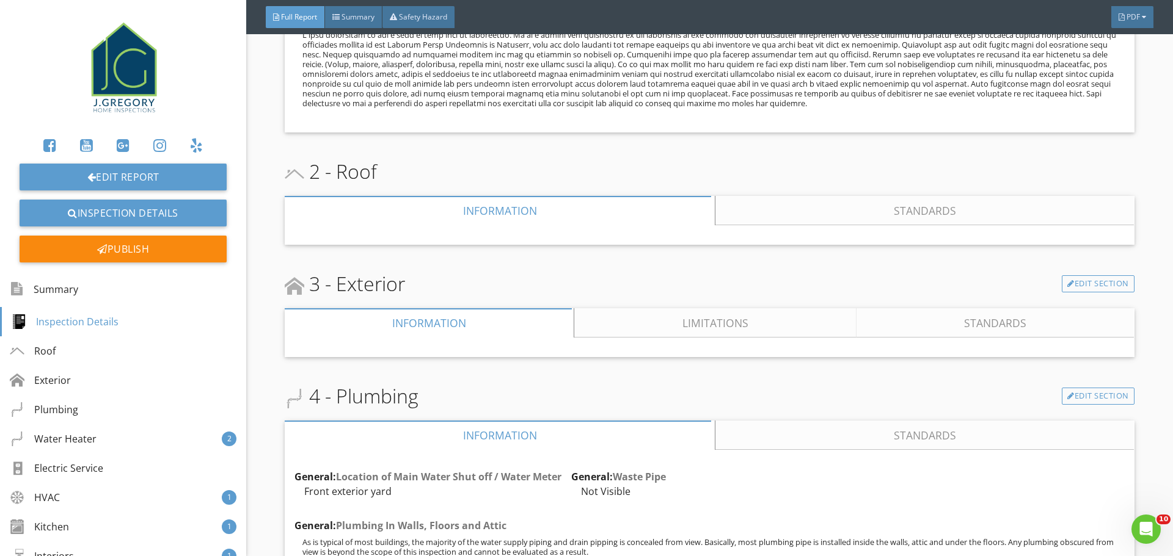
scroll to position [794, 0]
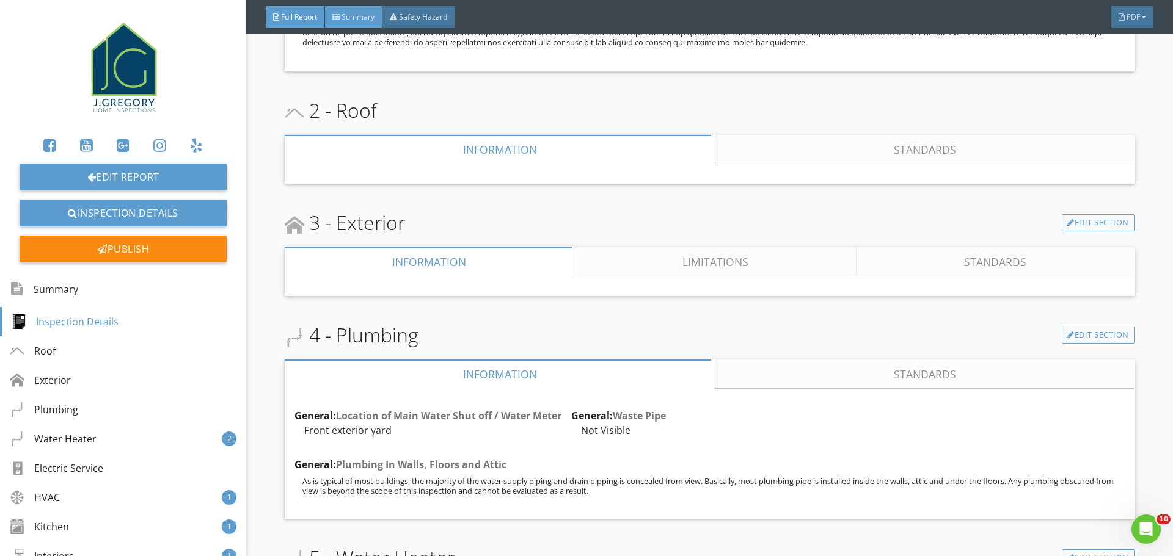
click at [338, 12] on div "Summary" at bounding box center [353, 17] width 57 height 22
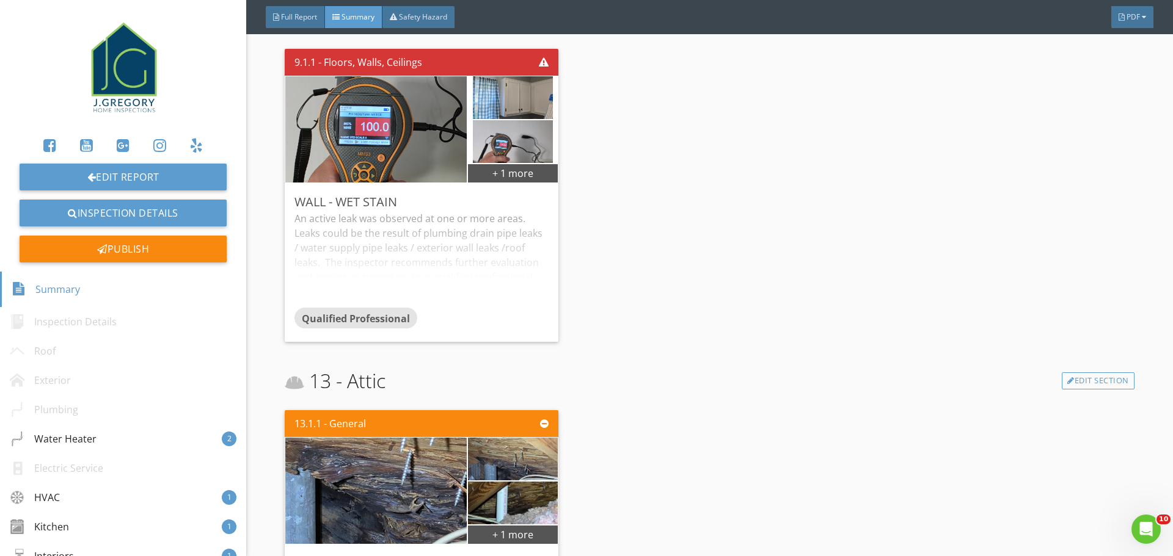
scroll to position [1554, 0]
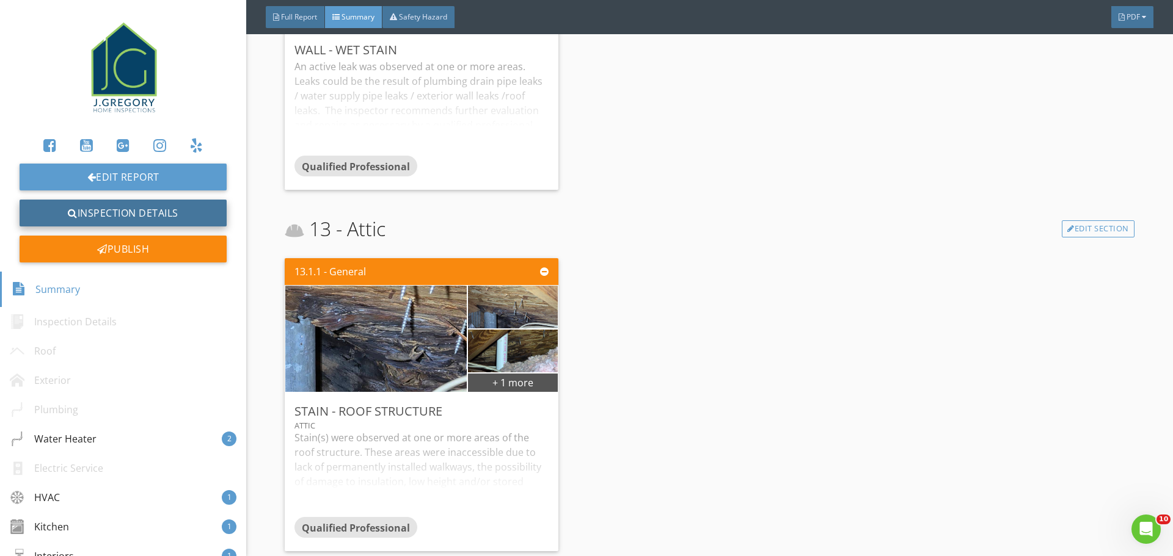
click at [175, 204] on link "Inspection Details" at bounding box center [123, 213] width 207 height 27
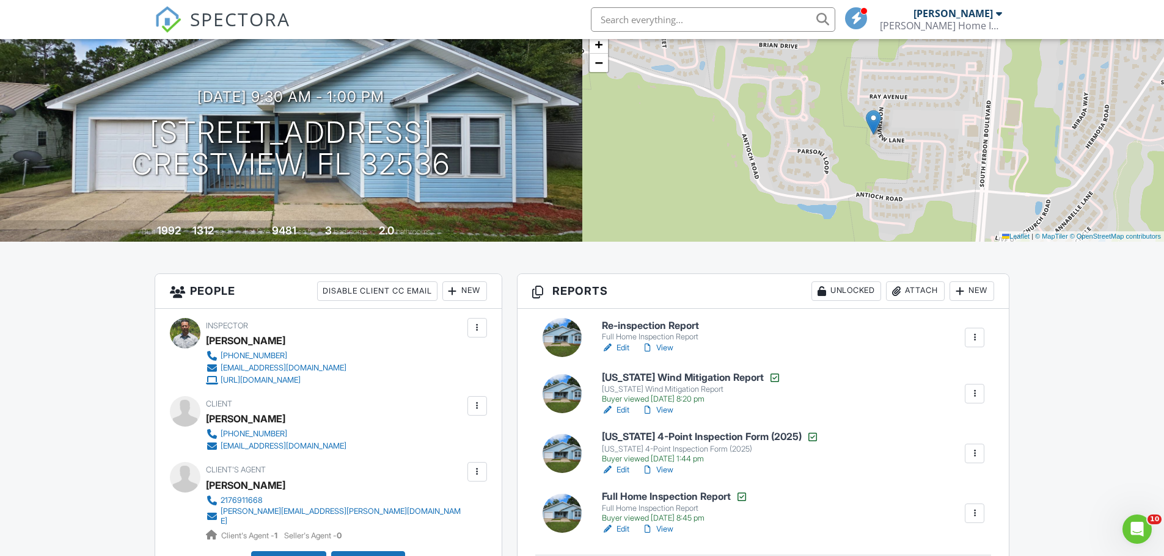
click at [671, 348] on link "View" at bounding box center [657, 348] width 32 height 12
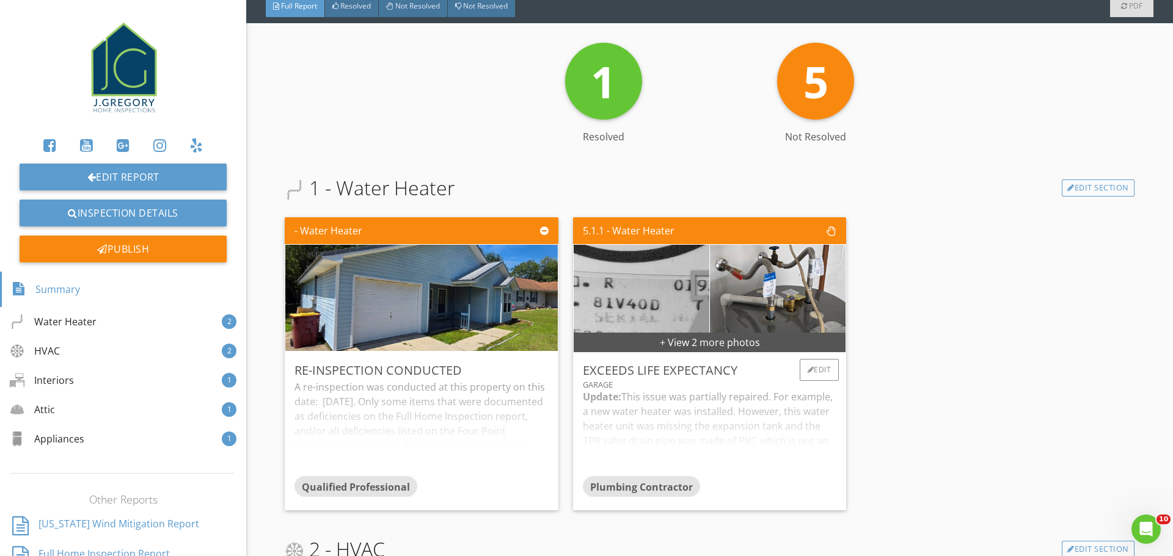
scroll to position [305, 0]
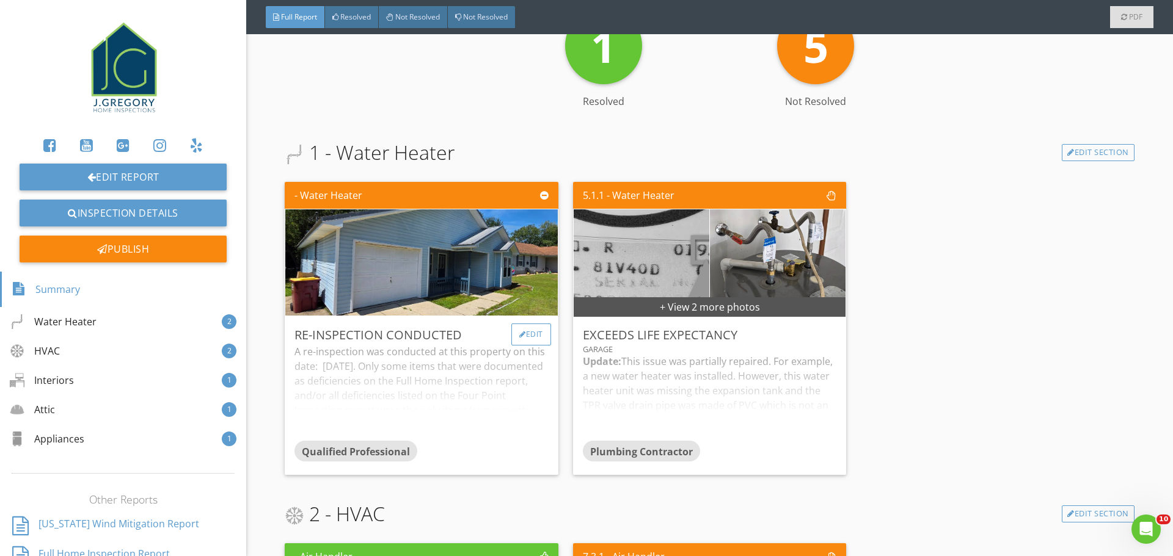
click at [530, 339] on div "Edit" at bounding box center [531, 335] width 40 height 22
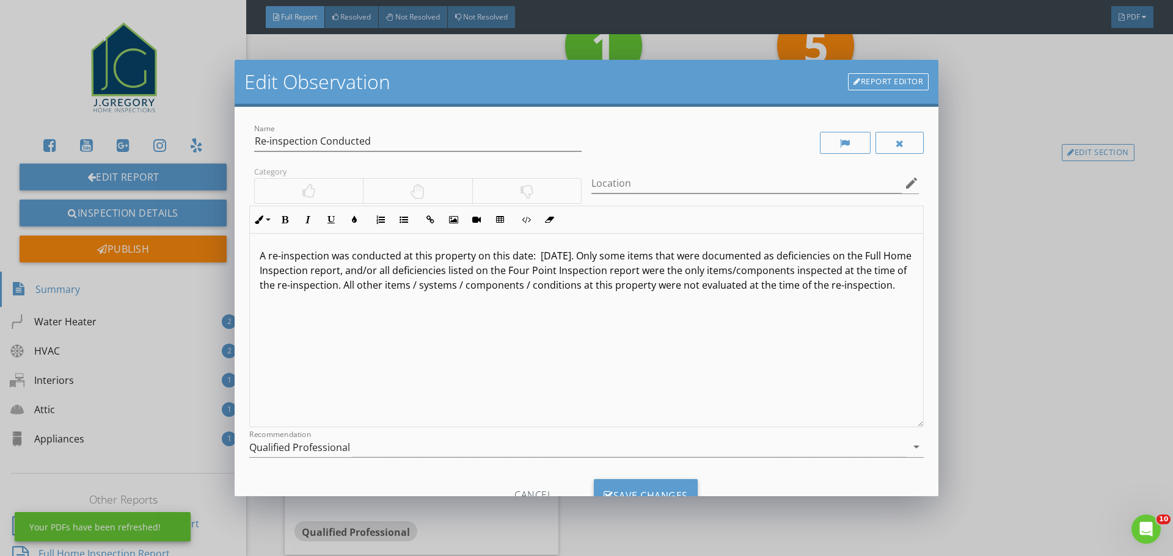
click at [884, 82] on link "Report Editor" at bounding box center [888, 81] width 81 height 17
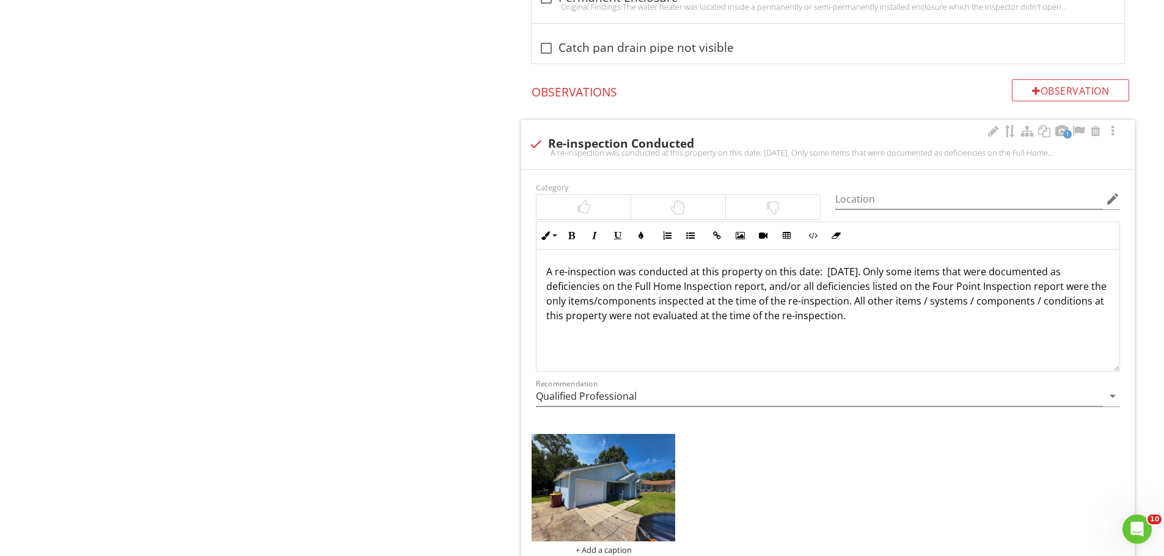
scroll to position [2249, 0]
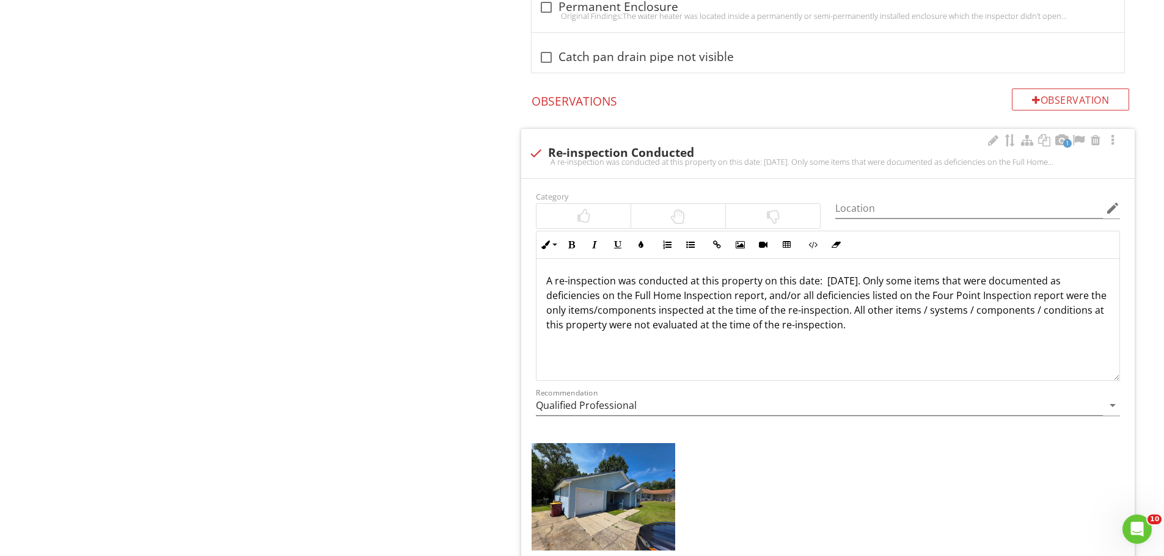
click at [589, 211] on div at bounding box center [583, 216] width 13 height 15
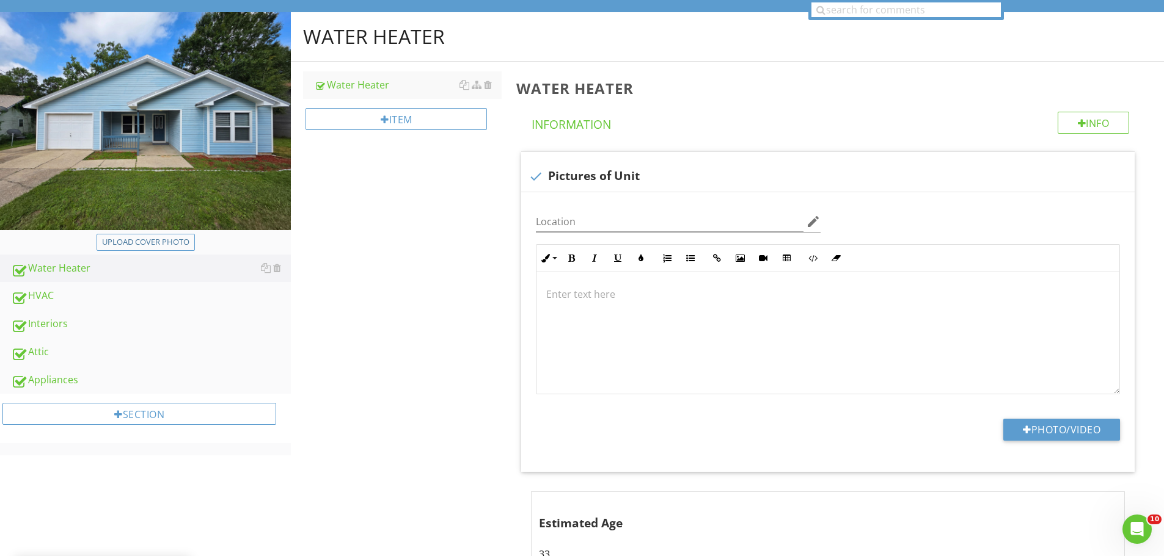
scroll to position [0, 0]
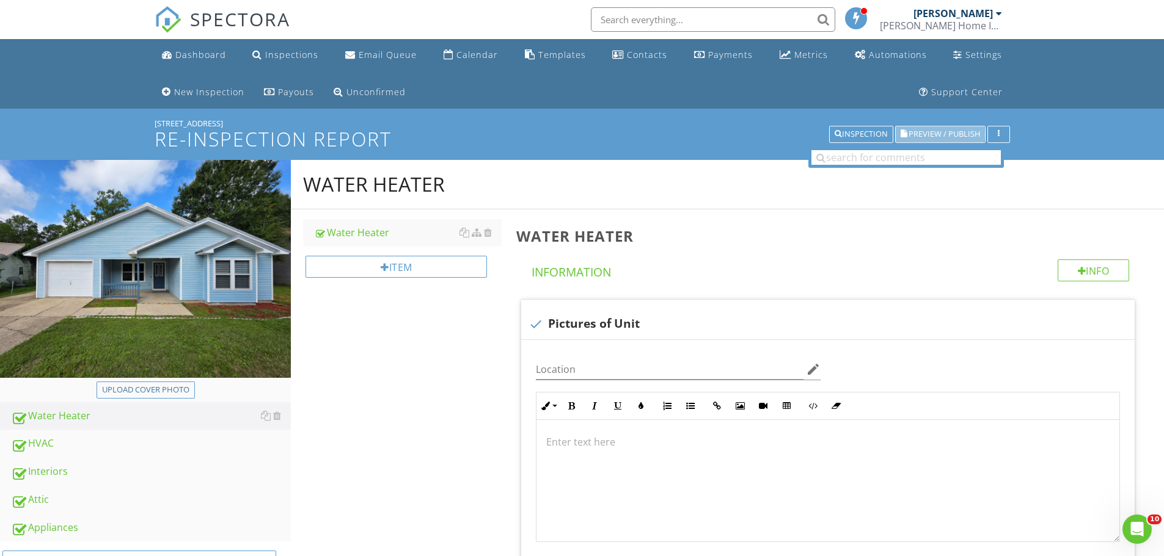
click at [935, 132] on span "Preview / Publish" at bounding box center [943, 135] width 71 height 8
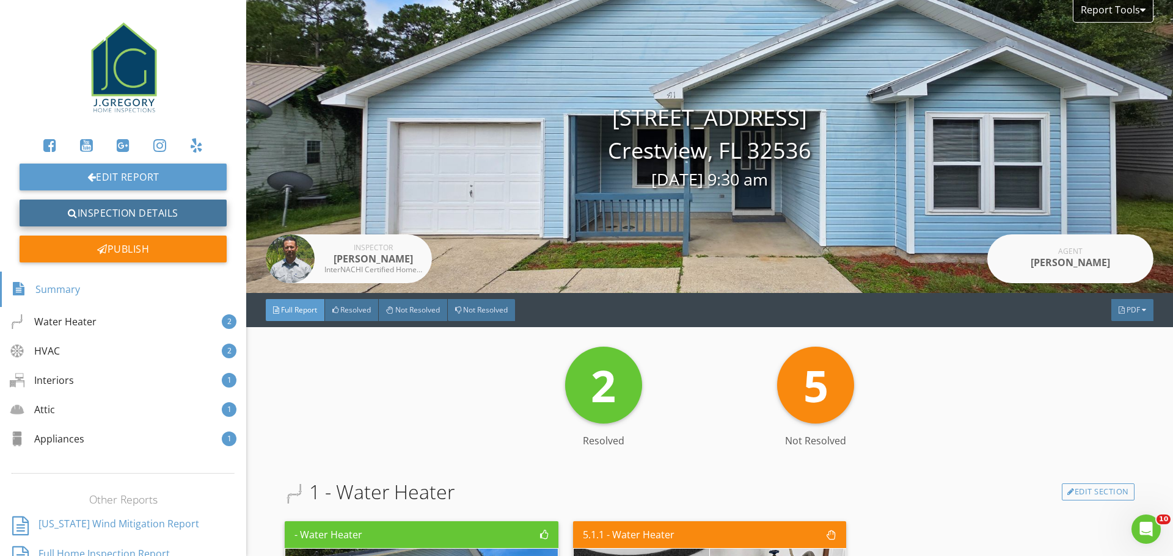
click at [116, 217] on link "Inspection Details" at bounding box center [123, 213] width 207 height 27
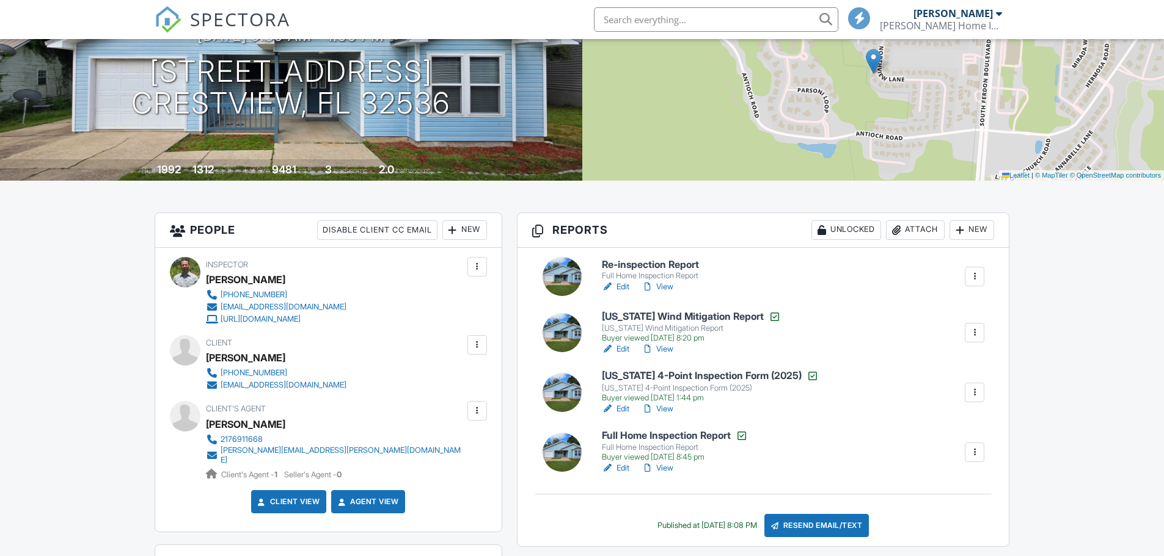
scroll to position [183, 0]
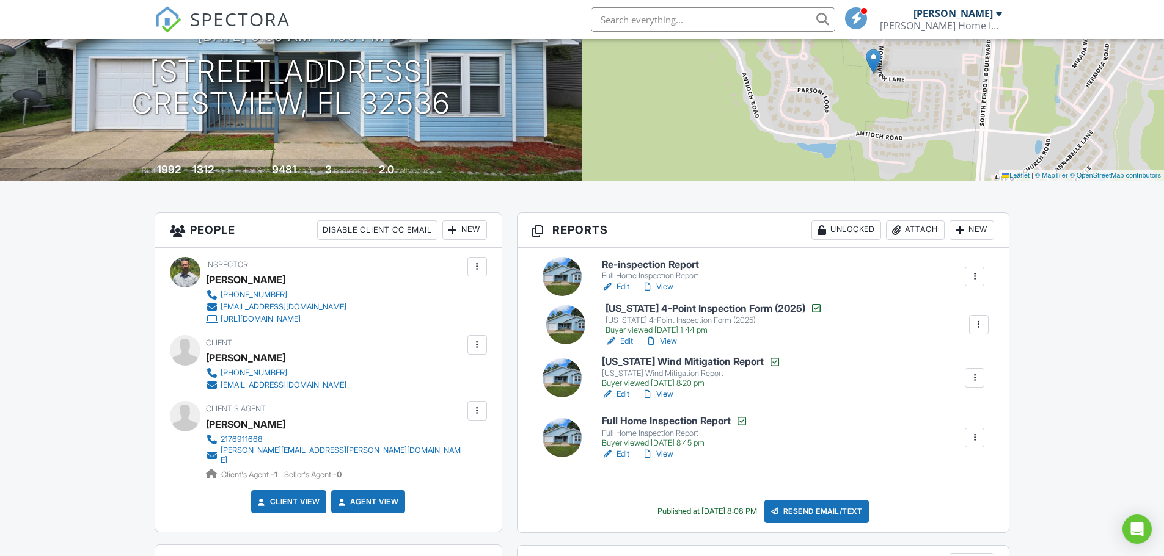
drag, startPoint x: 622, startPoint y: 393, endPoint x: 626, endPoint y: 327, distance: 66.1
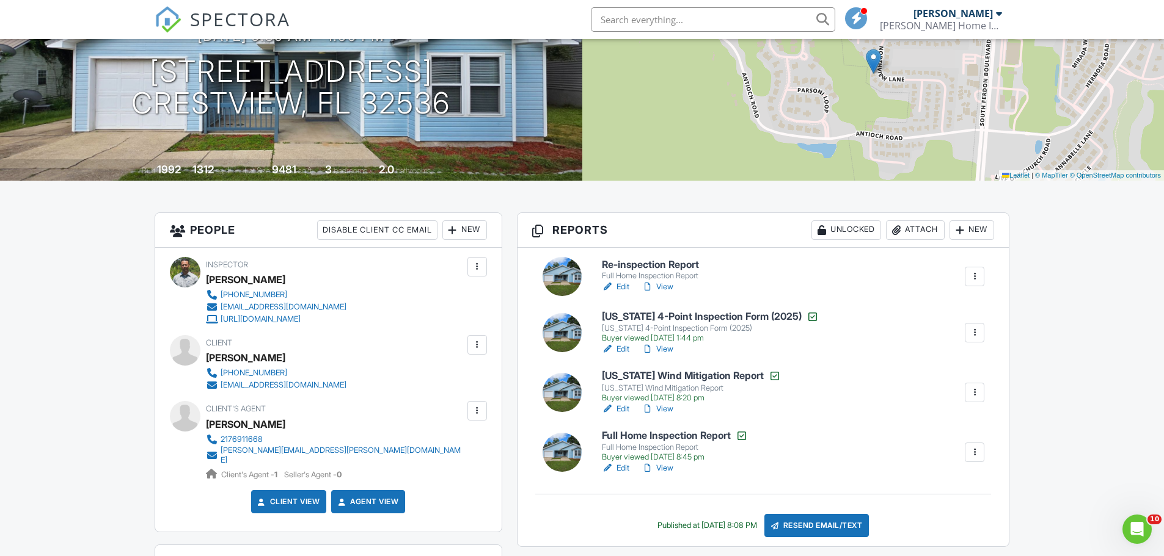
scroll to position [0, 0]
click at [622, 350] on link "Edit" at bounding box center [615, 349] width 27 height 12
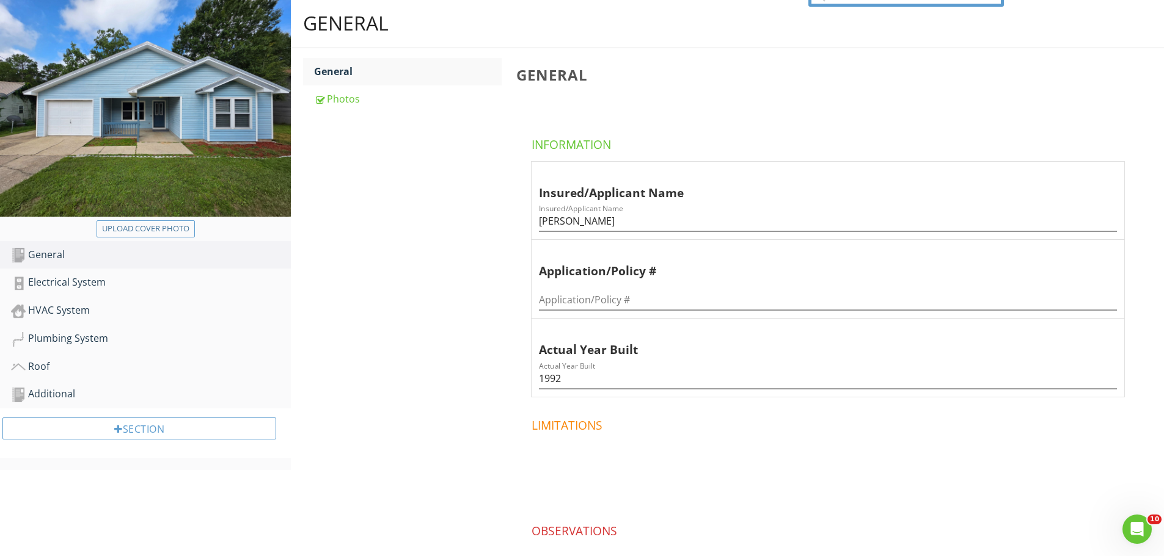
scroll to position [183, 0]
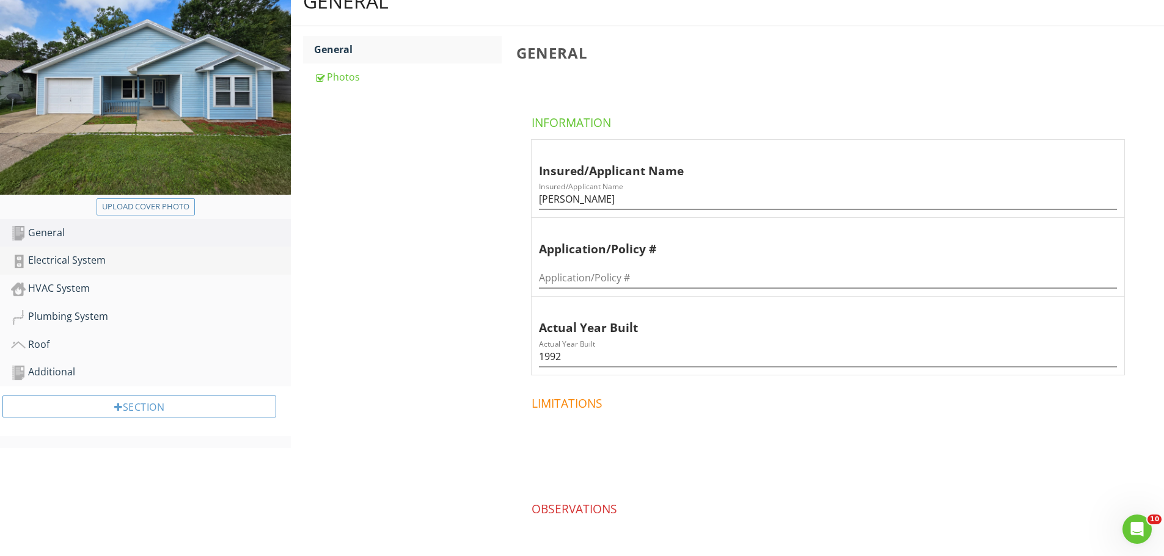
click at [87, 268] on div "Electrical System" at bounding box center [151, 261] width 280 height 16
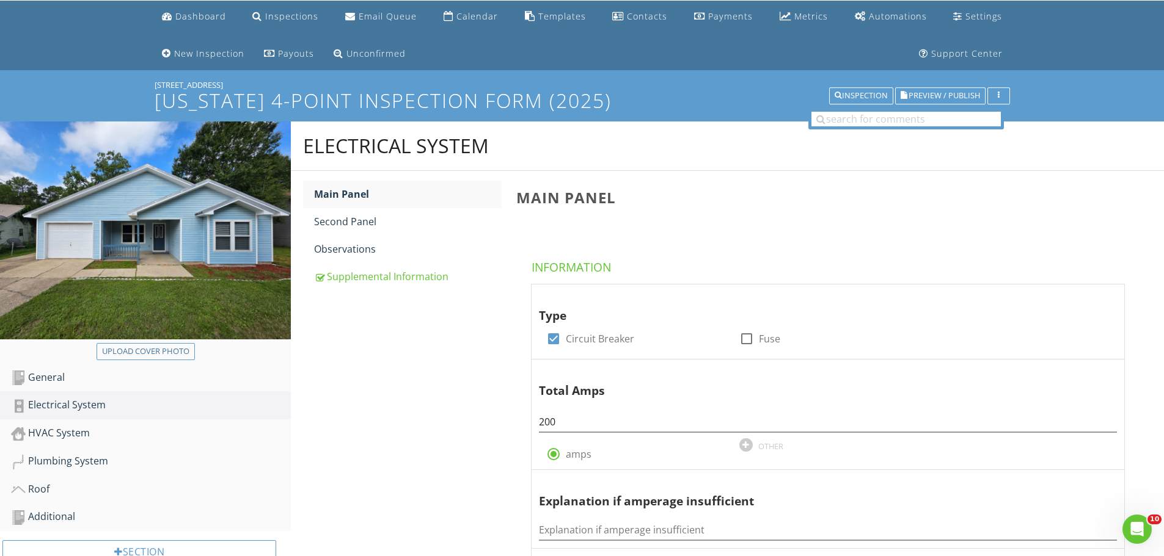
scroll to position [15, 0]
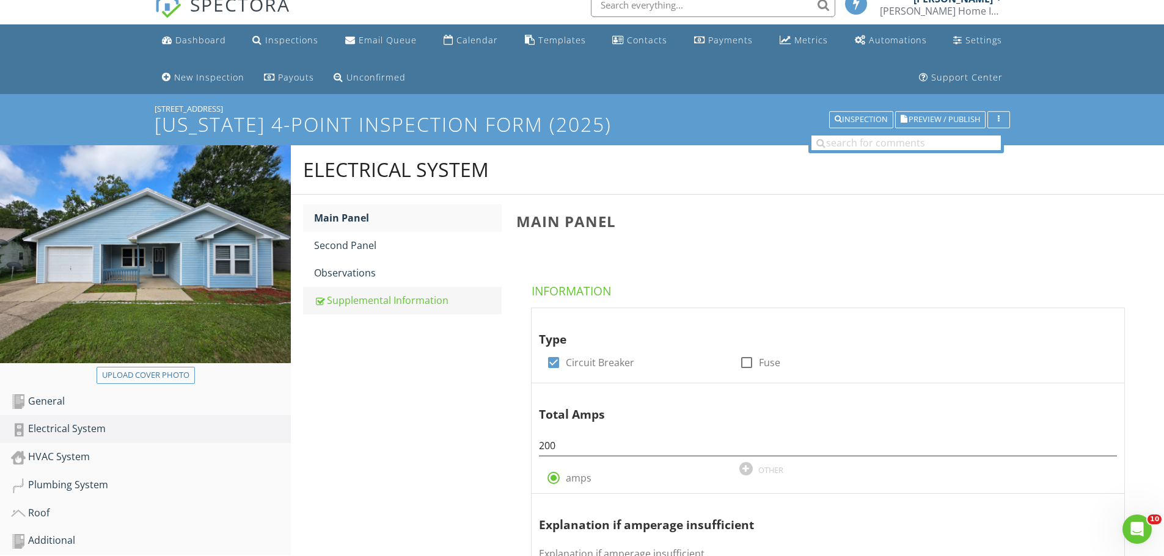
click at [354, 301] on div "Supplemental Information" at bounding box center [408, 300] width 188 height 15
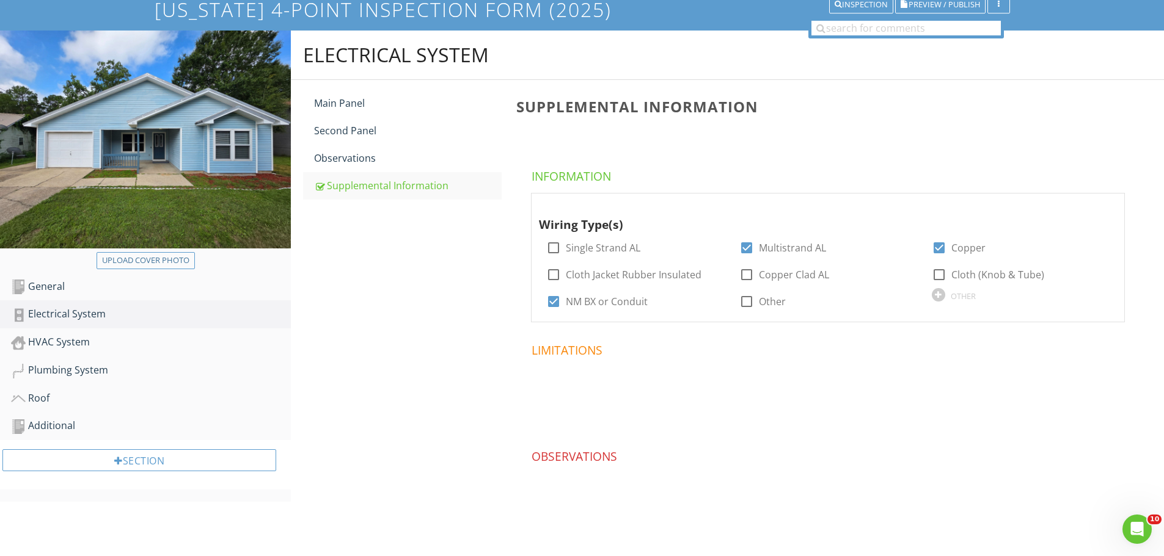
scroll to position [138, 0]
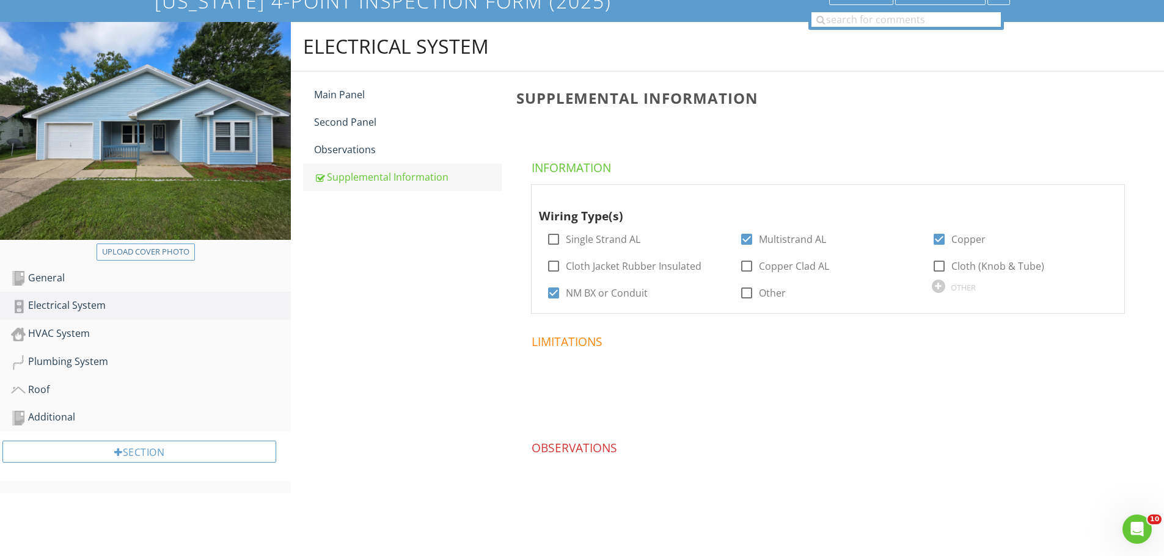
click at [386, 164] on link "Supplemental Information" at bounding box center [408, 177] width 188 height 27
click at [387, 150] on div "Observations" at bounding box center [408, 149] width 188 height 15
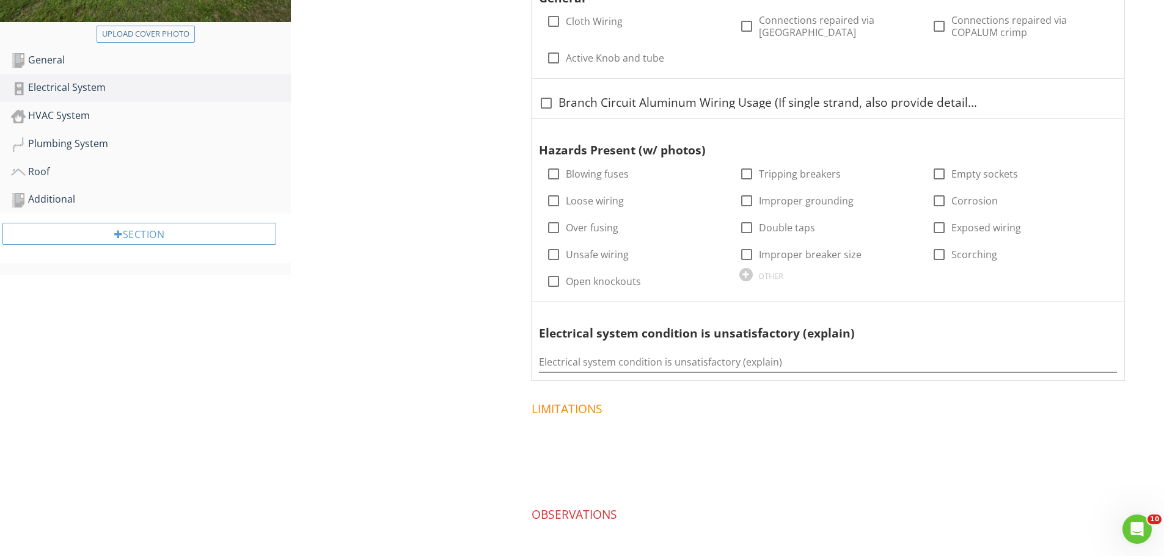
scroll to position [239, 0]
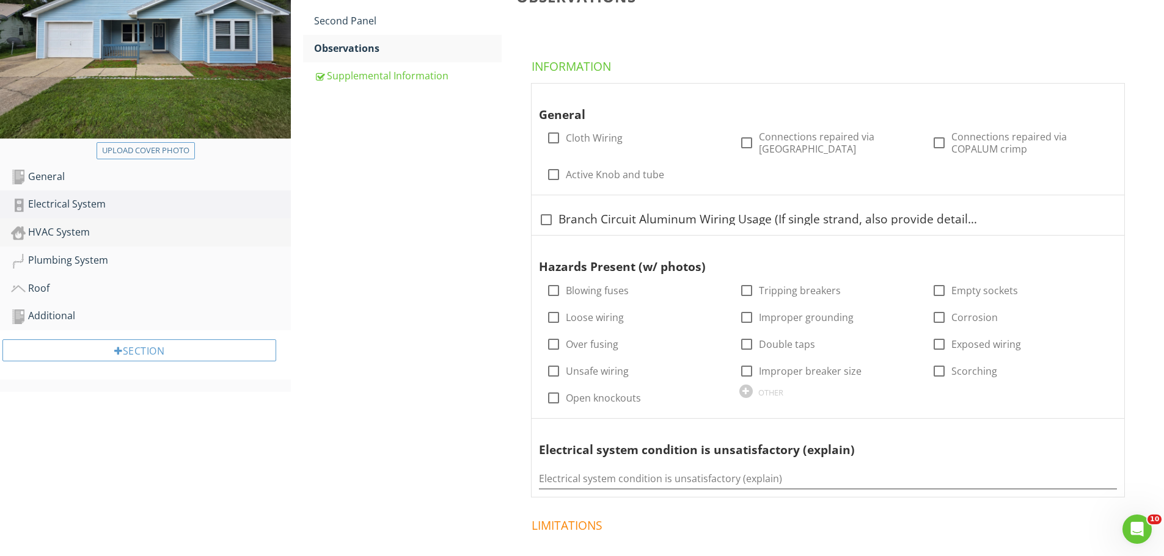
click at [75, 225] on div "HVAC System" at bounding box center [151, 233] width 280 height 16
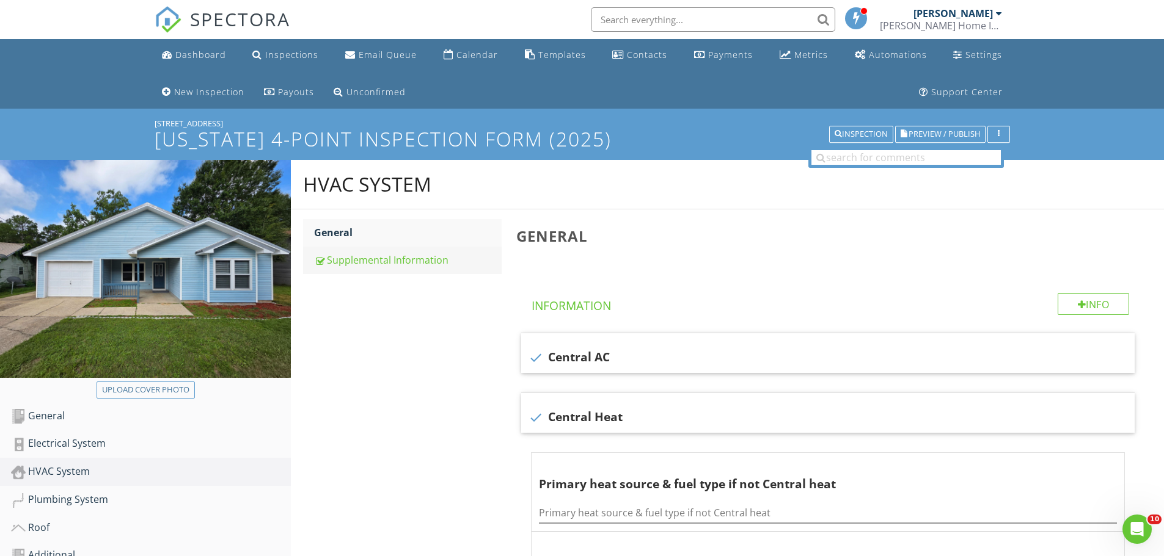
click at [394, 249] on link "Supplemental Information" at bounding box center [408, 260] width 188 height 27
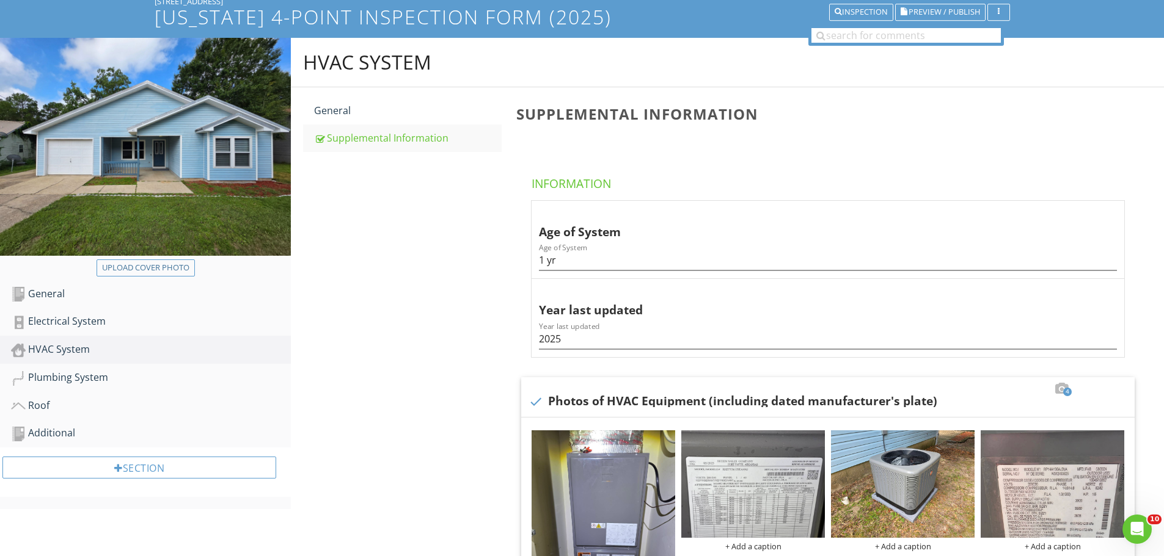
scroll to position [183, 0]
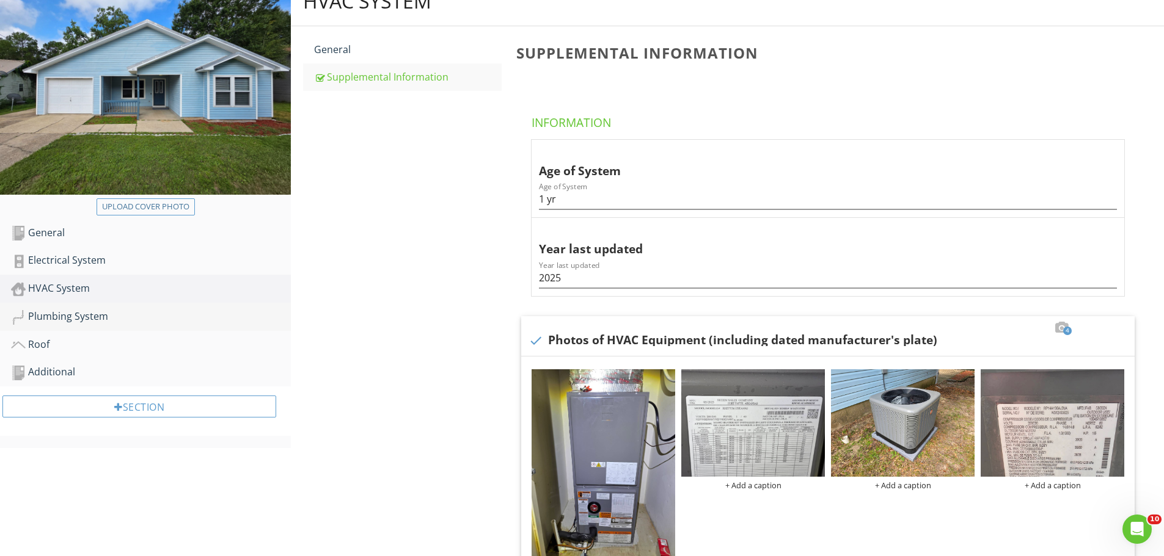
click at [88, 318] on div "Plumbing System" at bounding box center [151, 317] width 280 height 16
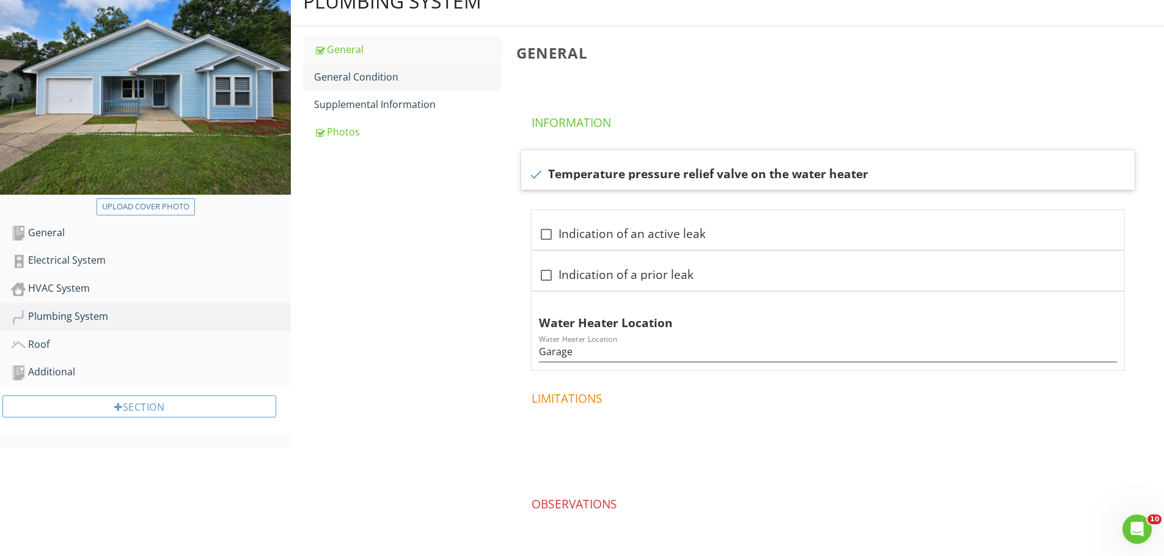
drag, startPoint x: 379, startPoint y: 77, endPoint x: 387, endPoint y: 80, distance: 8.5
click at [378, 77] on div "General Condition" at bounding box center [408, 77] width 188 height 15
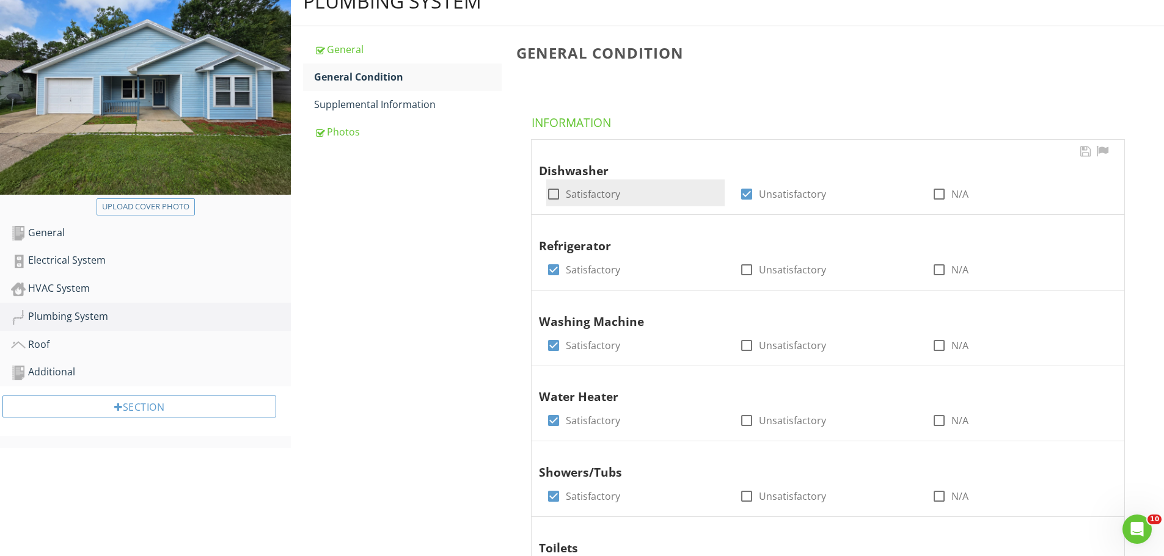
click at [559, 197] on div at bounding box center [553, 194] width 21 height 21
click at [548, 193] on div at bounding box center [553, 194] width 21 height 21
checkbox input "false"
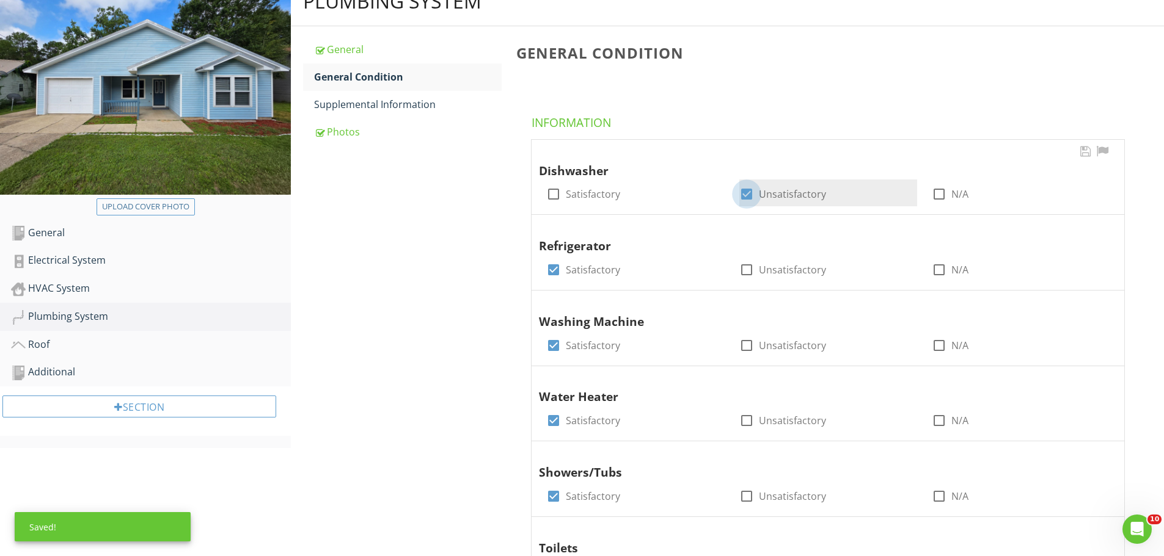
click at [742, 194] on div at bounding box center [746, 194] width 21 height 21
checkbox input "false"
click at [941, 195] on div at bounding box center [938, 194] width 21 height 21
checkbox input "true"
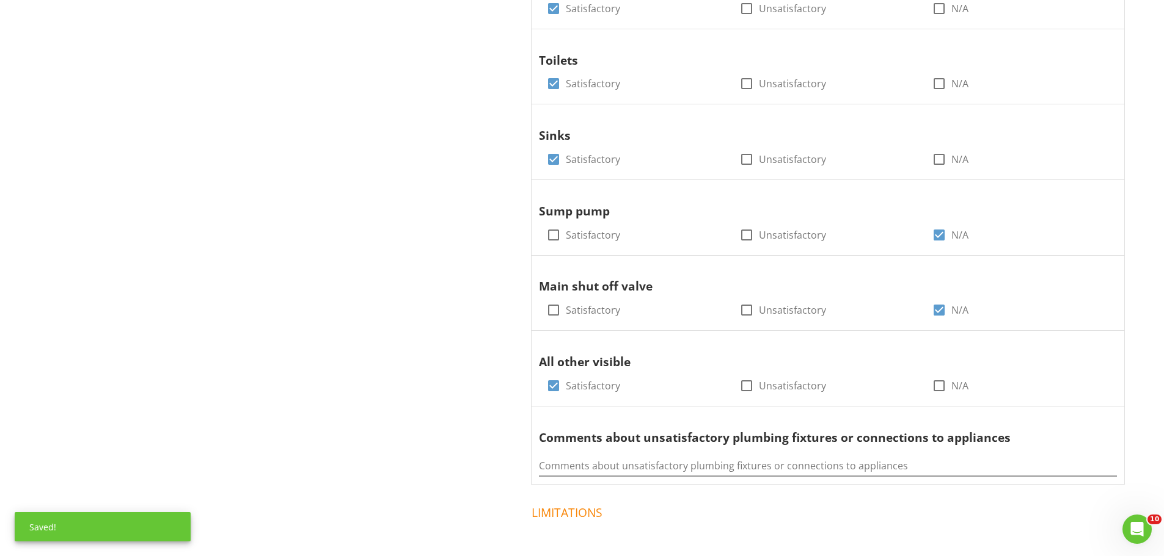
scroll to position [672, 0]
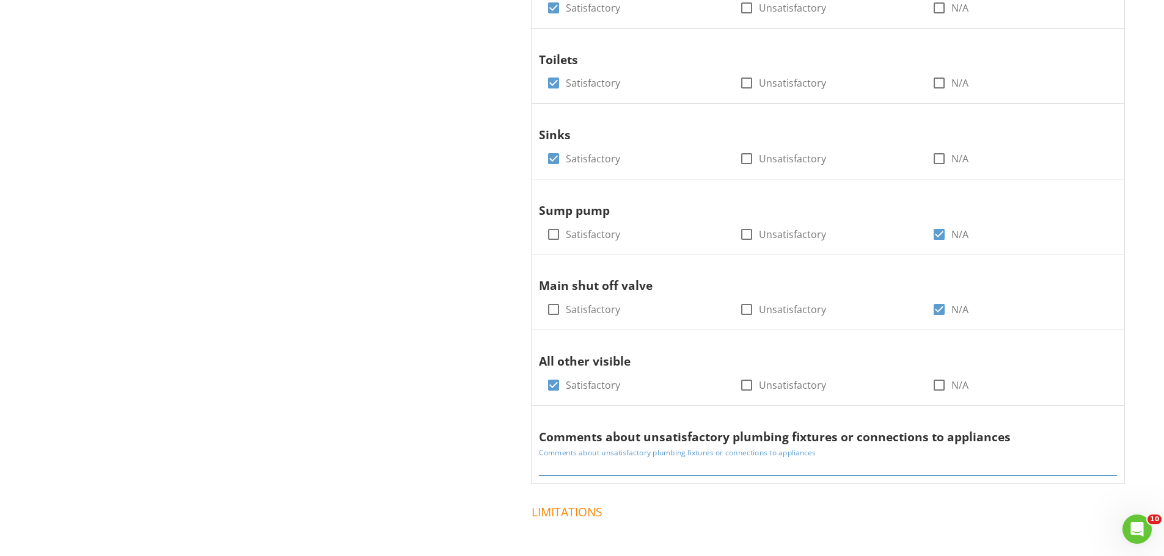
drag, startPoint x: 894, startPoint y: 468, endPoint x: 371, endPoint y: 448, distance: 523.8
click at [371, 448] on div "Plumbing System General General Condition Supplemental Information Photos Gener…" at bounding box center [727, 107] width 873 height 1239
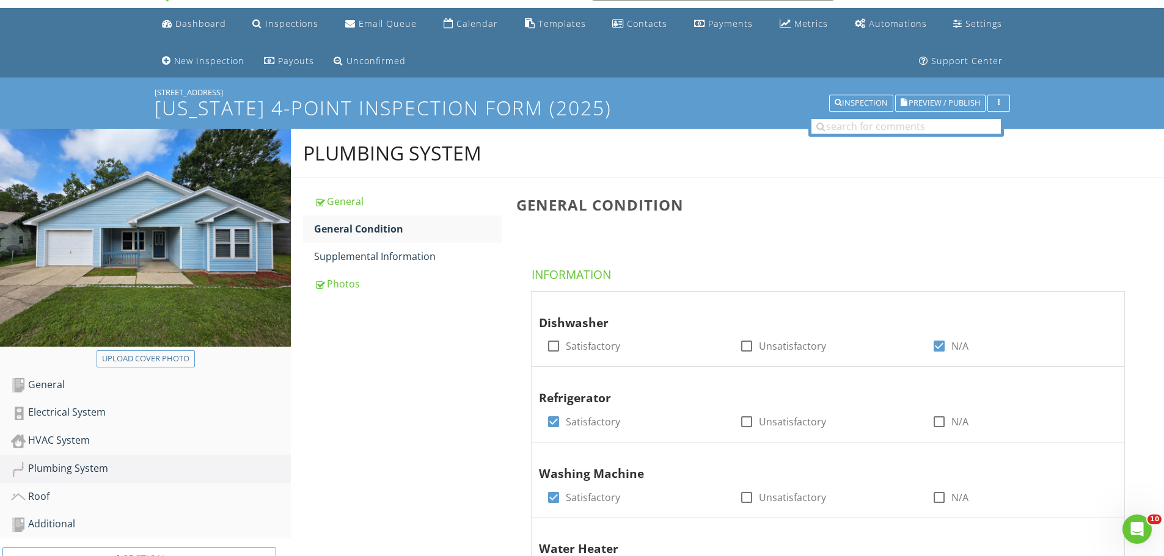
scroll to position [0, 0]
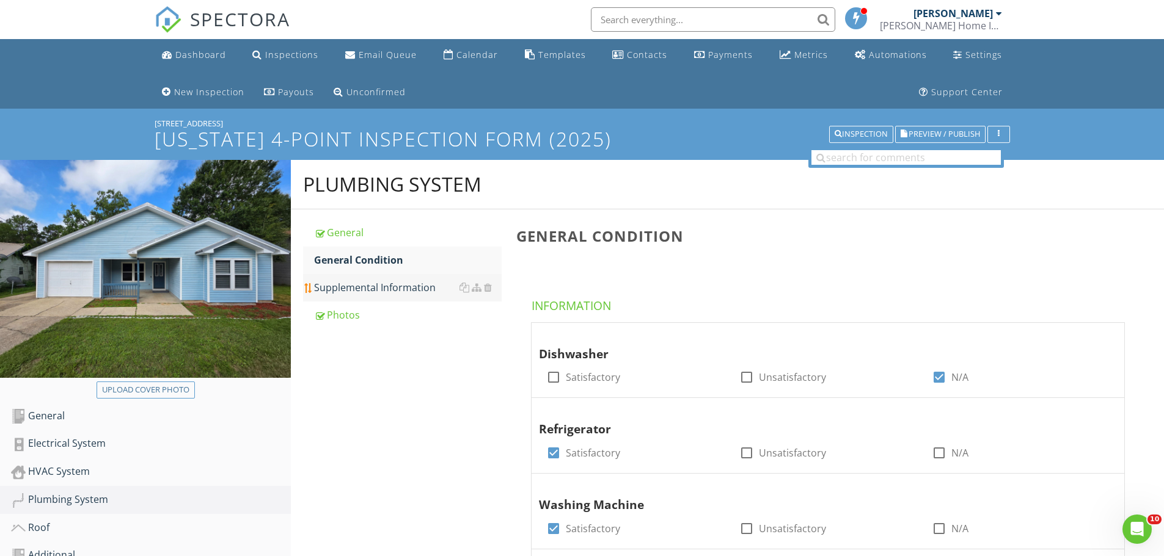
click at [377, 288] on div "Supplemental Information" at bounding box center [408, 287] width 188 height 15
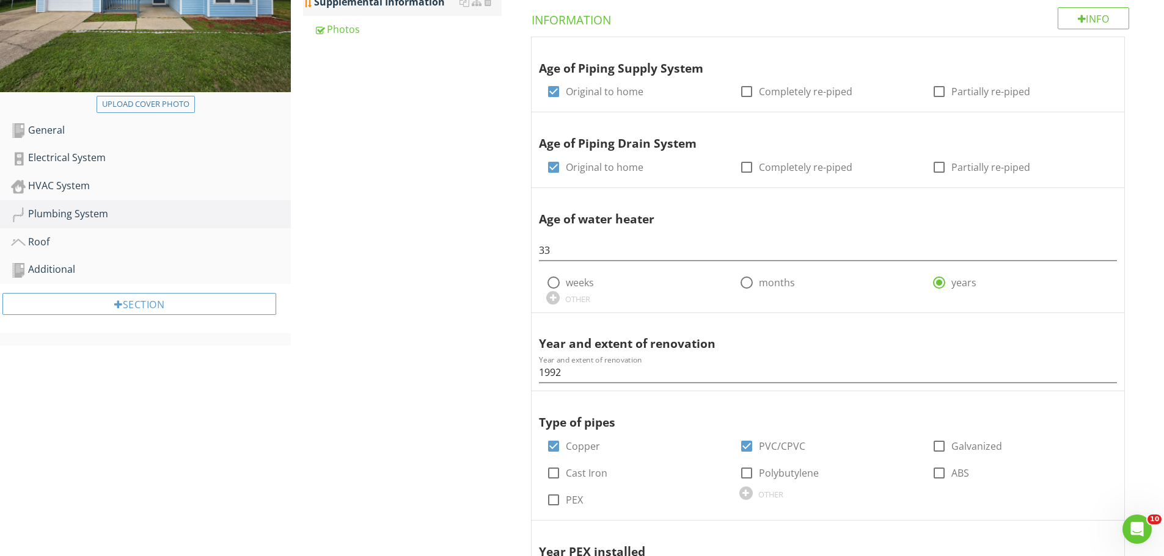
scroll to position [305, 0]
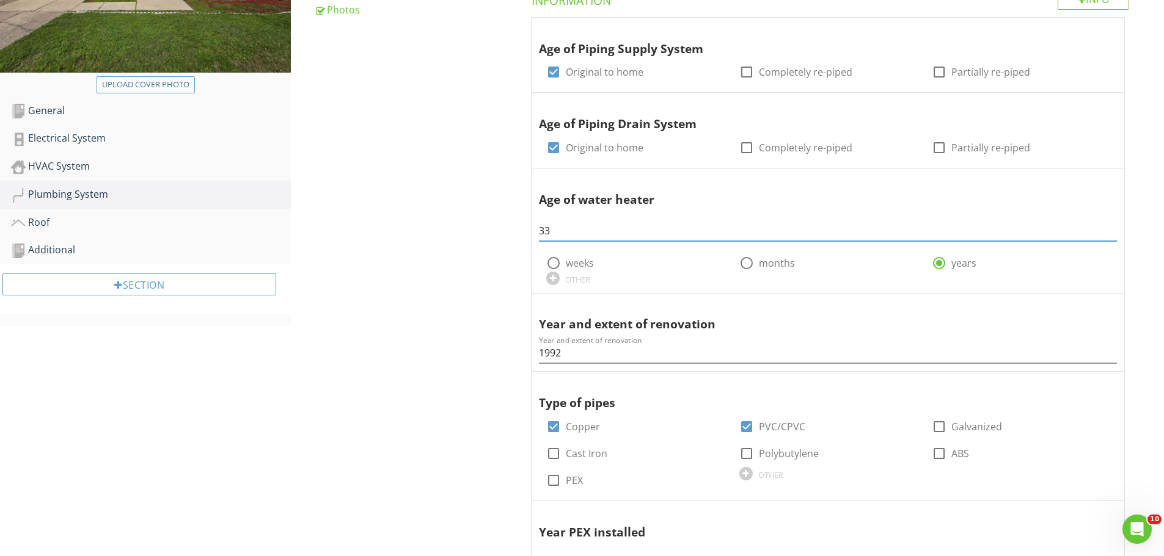
drag, startPoint x: 561, startPoint y: 234, endPoint x: 509, endPoint y: 232, distance: 51.9
click at [509, 232] on div "Supplemental Information Info Information Age of Piping Supply System check_box…" at bounding box center [836, 358] width 655 height 909
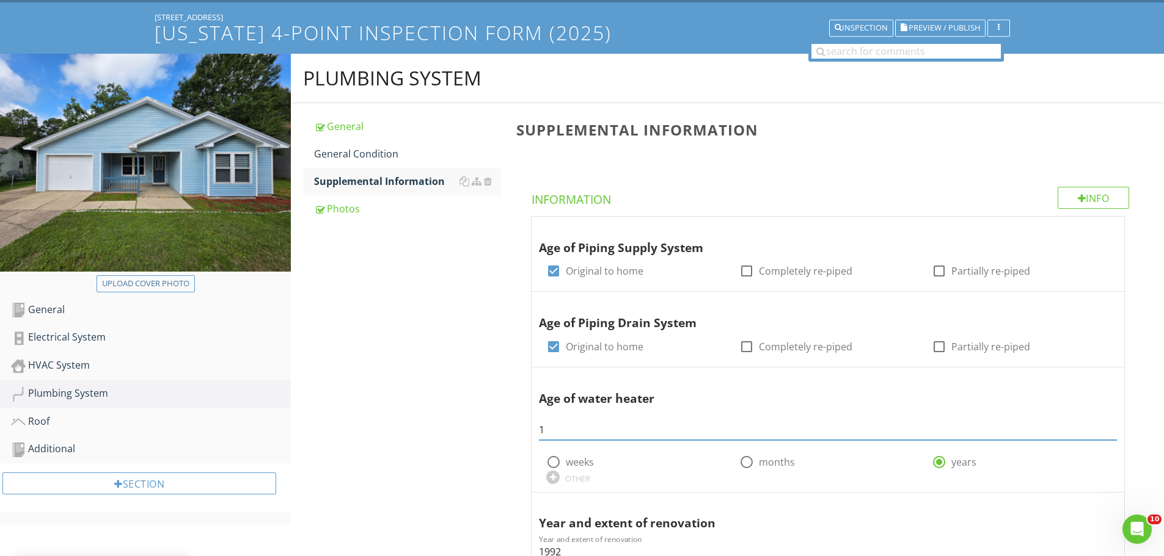
scroll to position [0, 0]
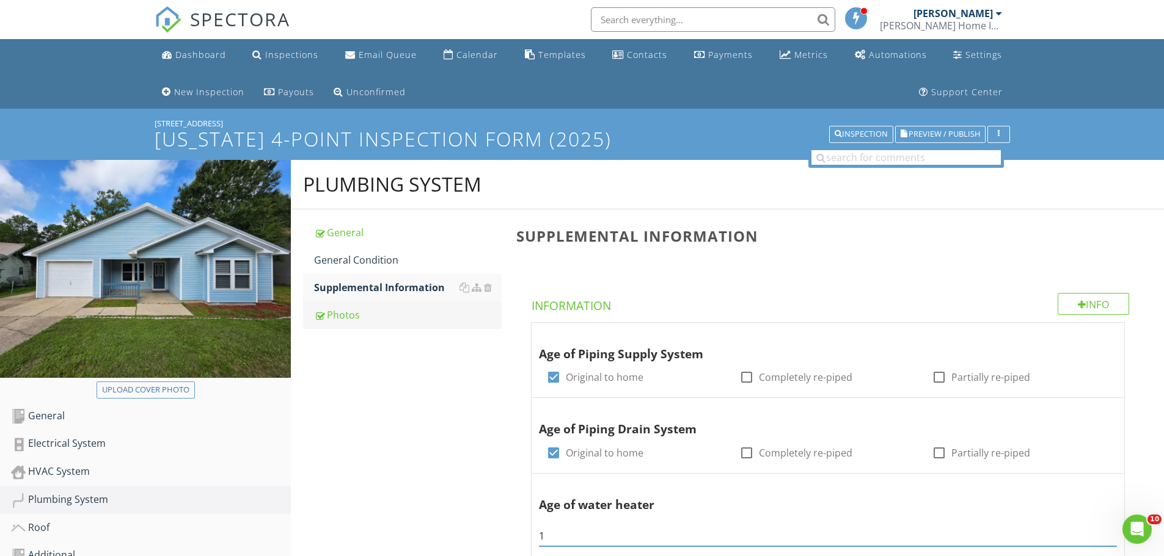
type input "1"
click at [341, 317] on div "Photos" at bounding box center [408, 315] width 188 height 15
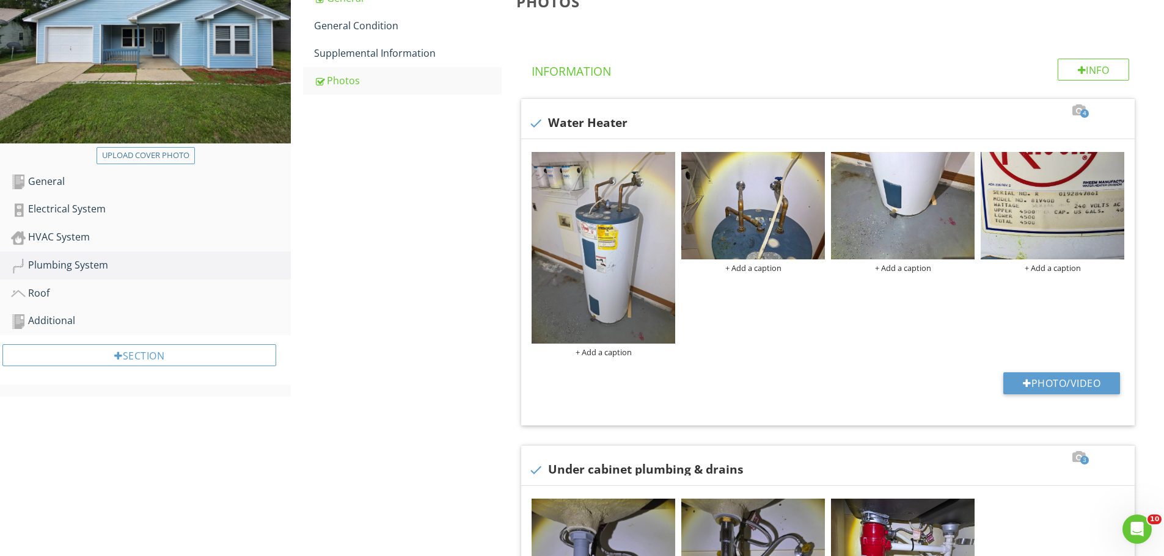
scroll to position [244, 0]
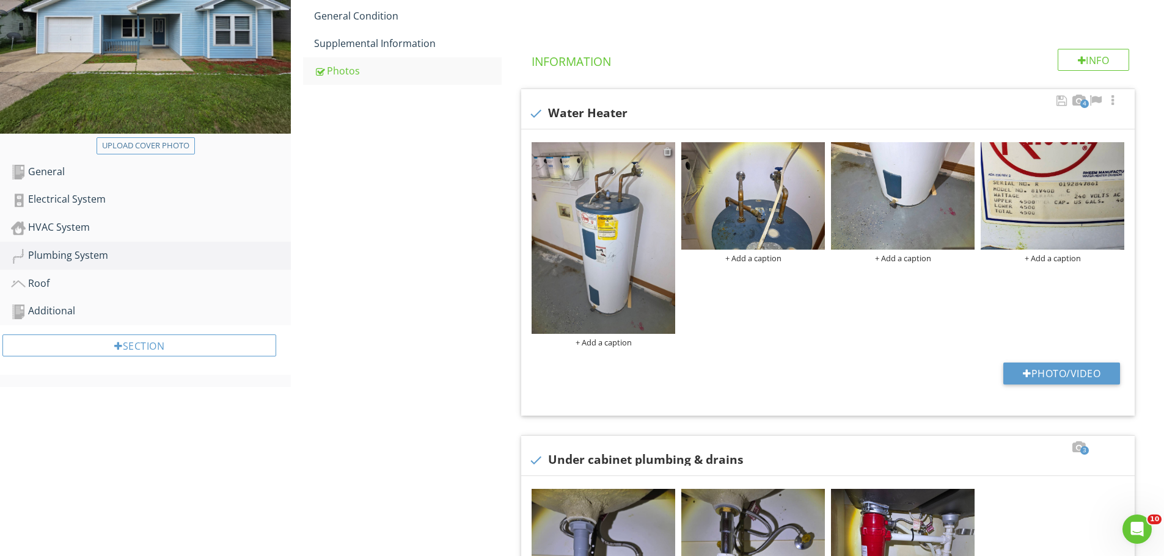
click at [669, 151] on div at bounding box center [667, 152] width 8 height 10
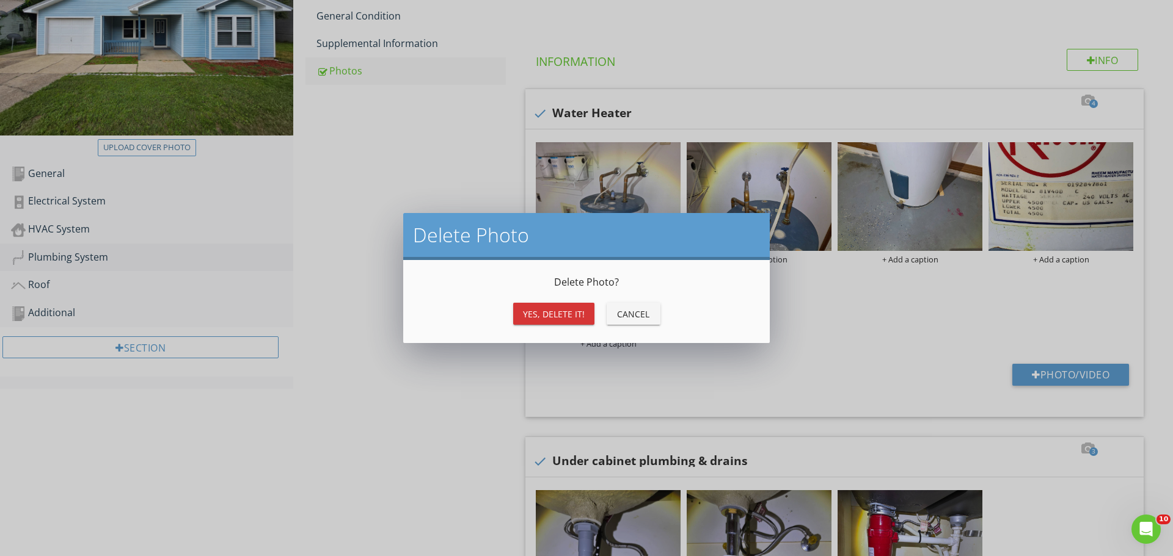
click at [539, 315] on div "Yes, Delete it!" at bounding box center [554, 314] width 62 height 13
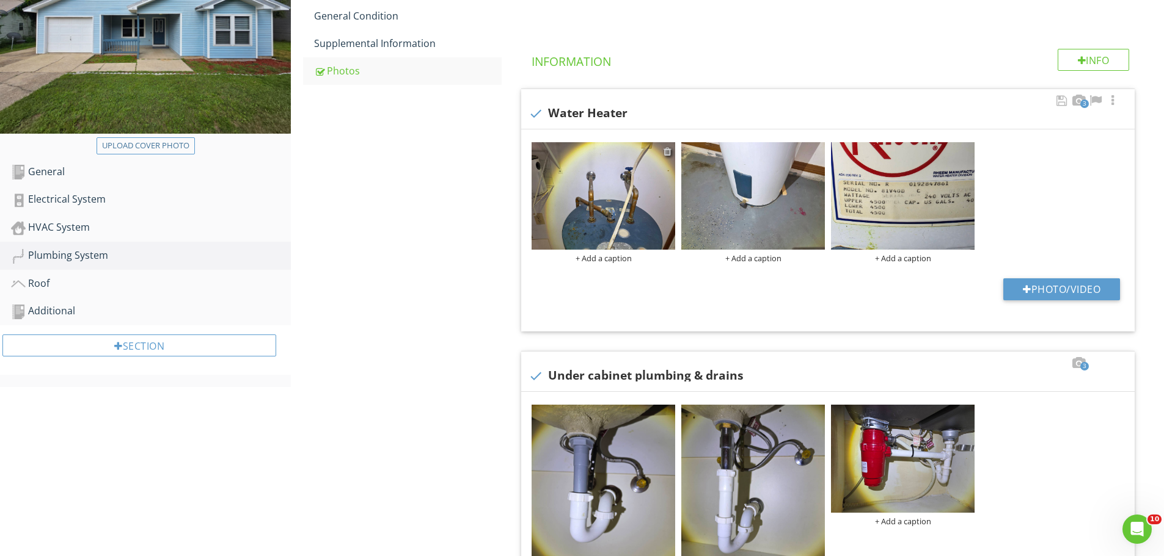
click at [668, 151] on div at bounding box center [667, 152] width 8 height 10
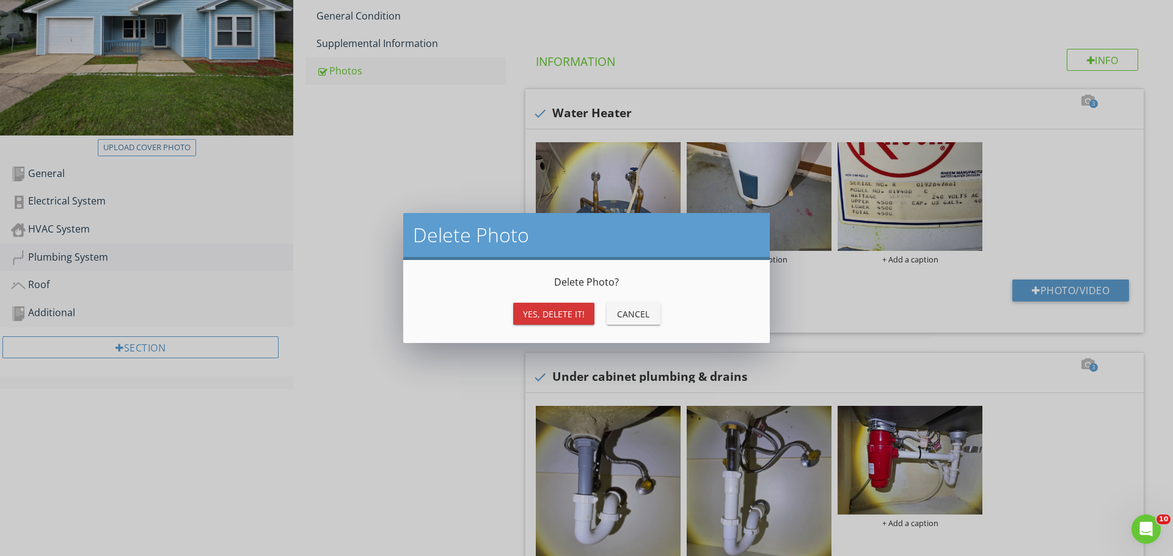
click at [511, 320] on div "Yes, Delete it! Cancel" at bounding box center [586, 313] width 337 height 29
click at [527, 316] on div "Yes, Delete it!" at bounding box center [554, 314] width 62 height 13
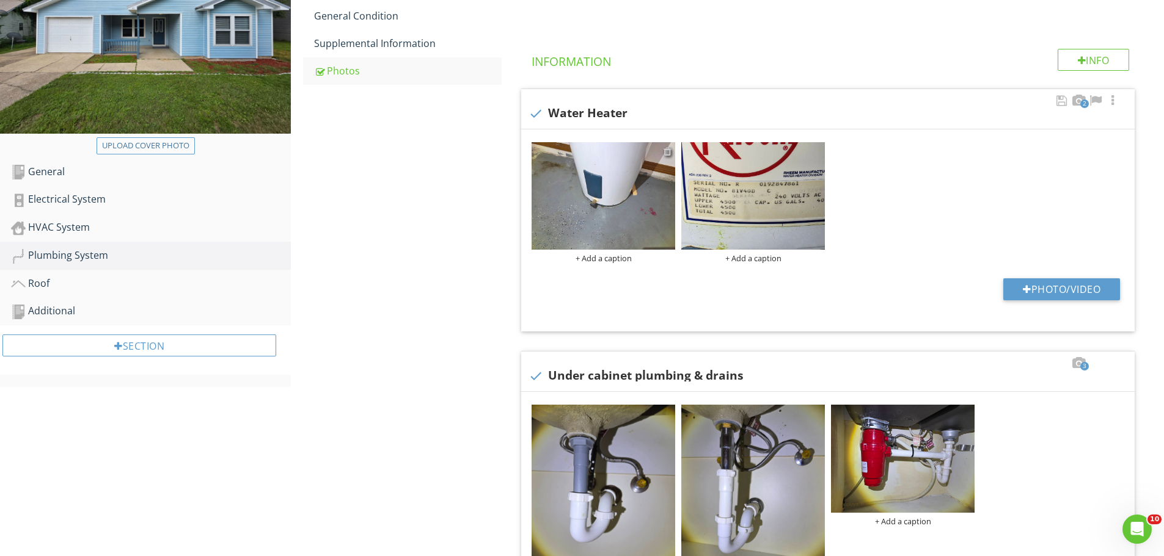
click at [666, 153] on div at bounding box center [667, 152] width 8 height 10
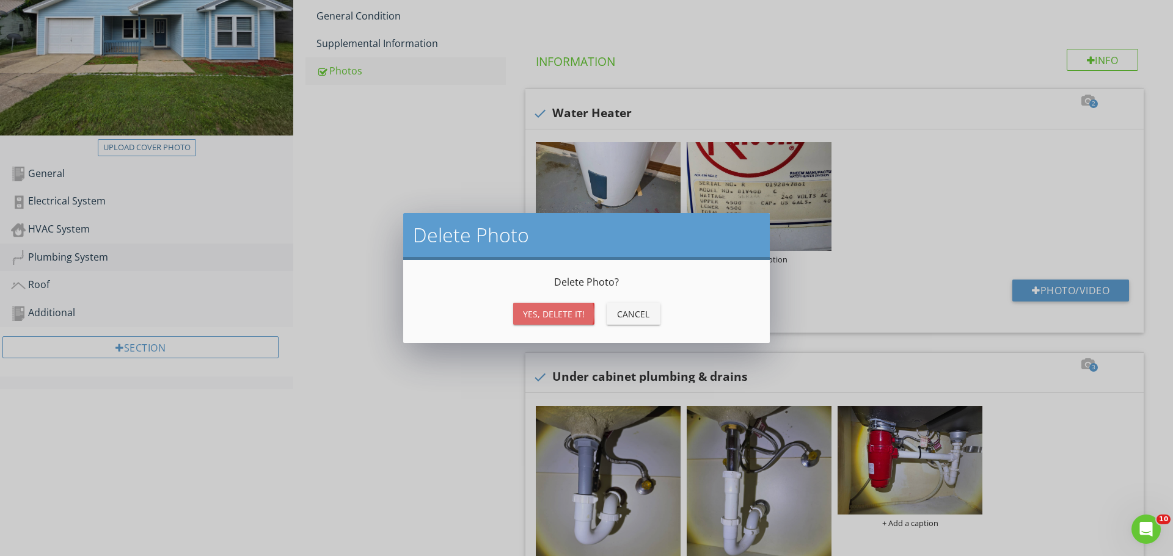
click at [522, 311] on button "Yes, Delete it!" at bounding box center [553, 314] width 81 height 22
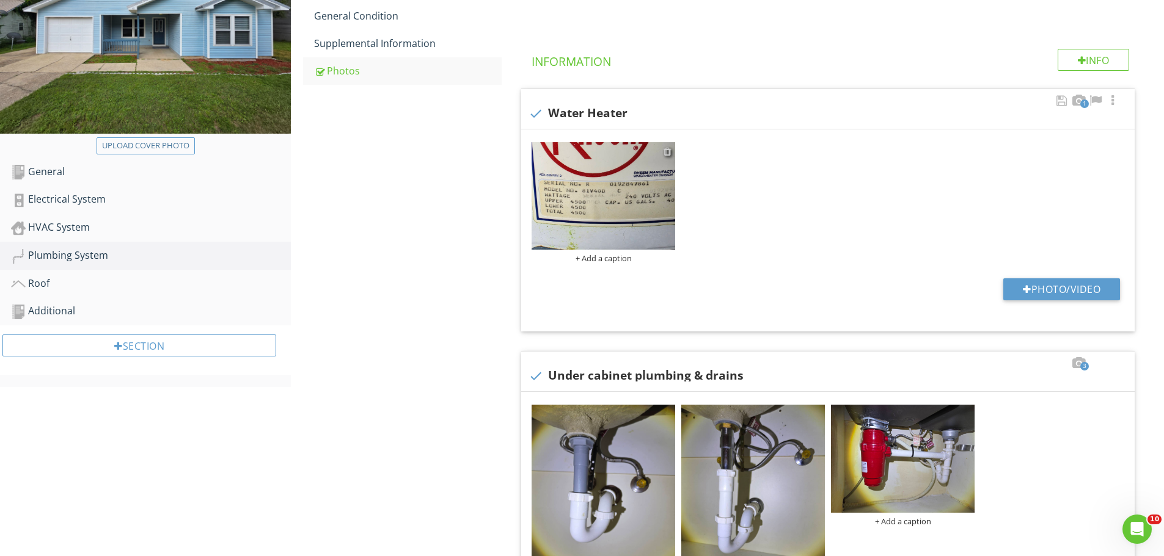
click at [669, 153] on div at bounding box center [667, 152] width 8 height 10
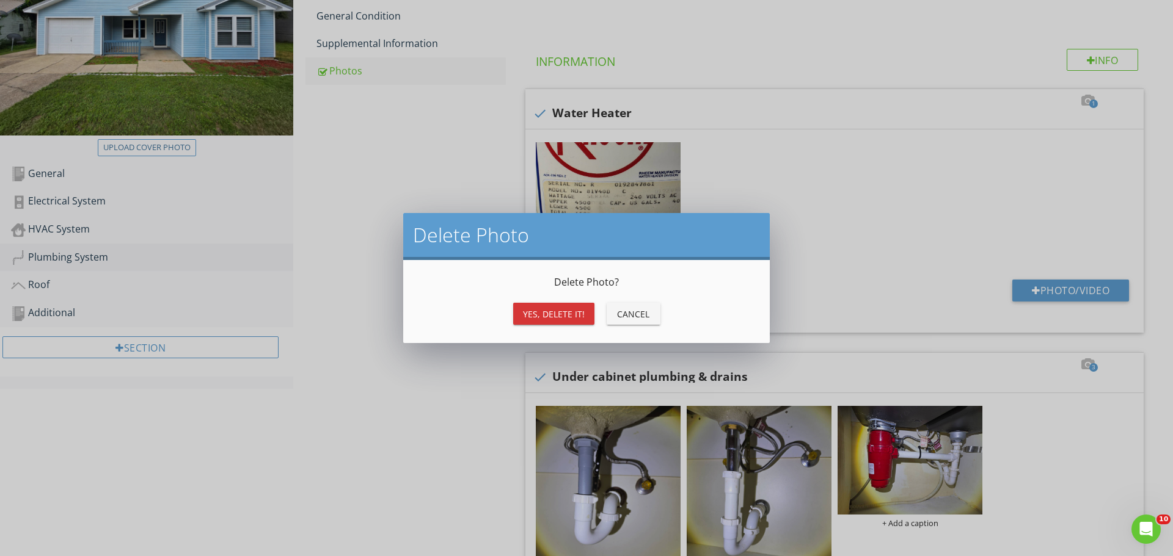
click at [544, 311] on div "Yes, Delete it!" at bounding box center [554, 314] width 62 height 13
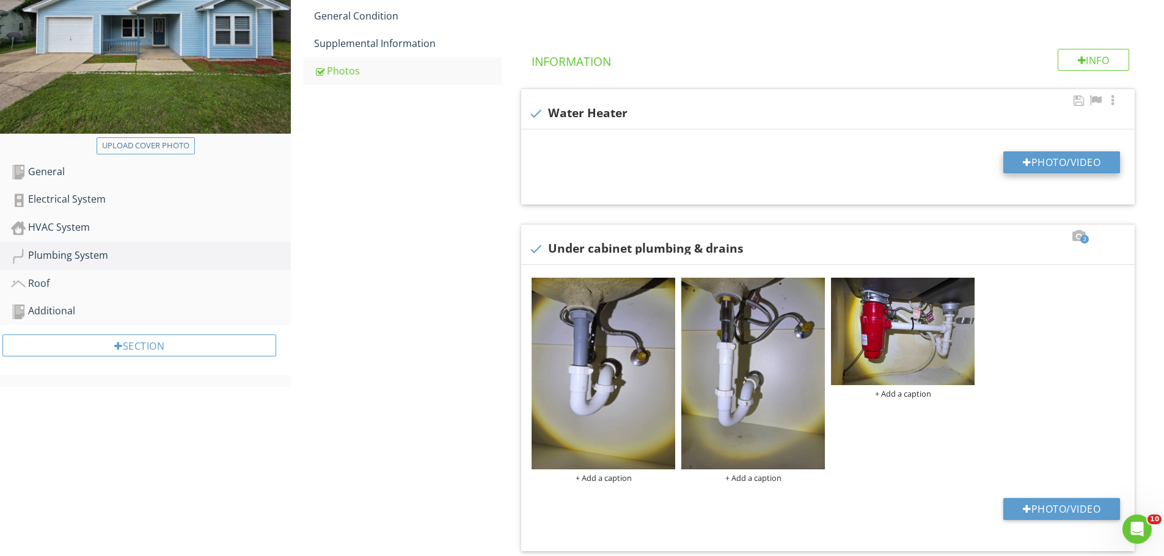
click at [1014, 164] on button "Photo/Video" at bounding box center [1061, 162] width 117 height 22
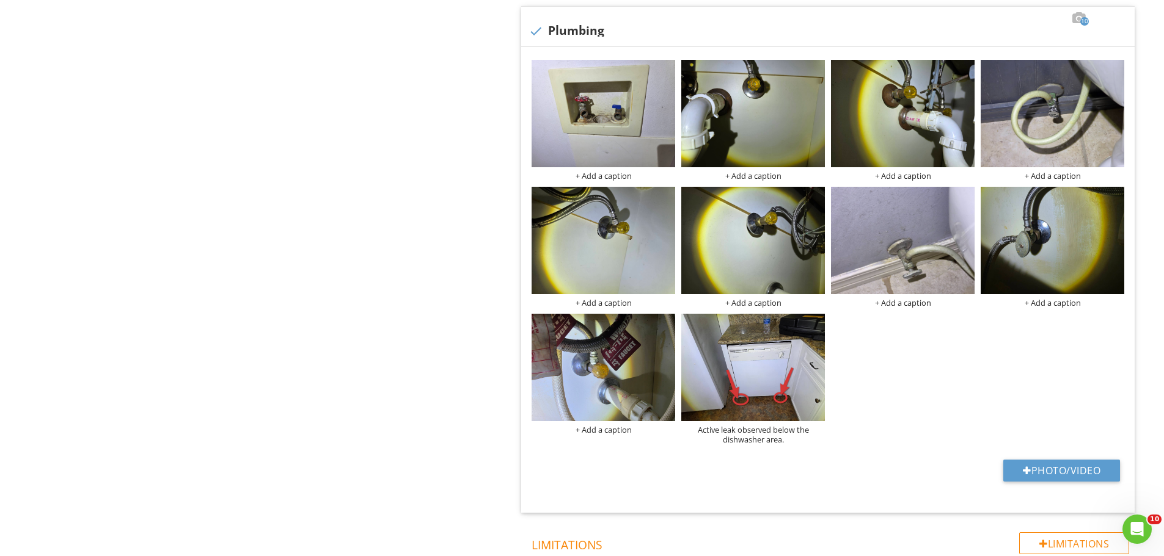
scroll to position [1038, 0]
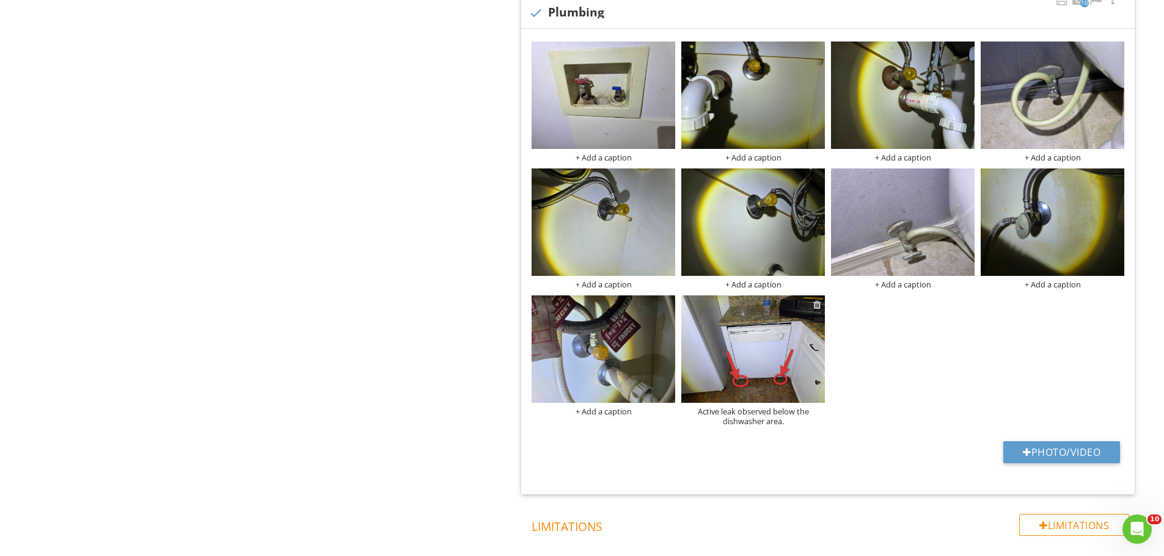
click at [817, 305] on div at bounding box center [817, 305] width 8 height 10
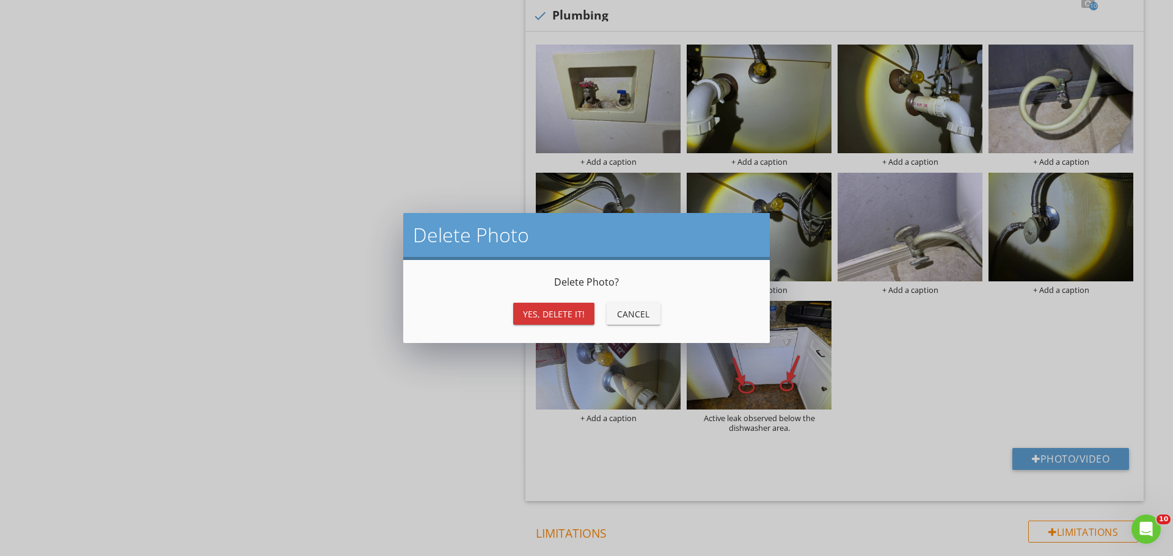
drag, startPoint x: 548, startPoint y: 319, endPoint x: 520, endPoint y: 317, distance: 28.2
click at [547, 319] on div "Yes, Delete it!" at bounding box center [554, 314] width 62 height 13
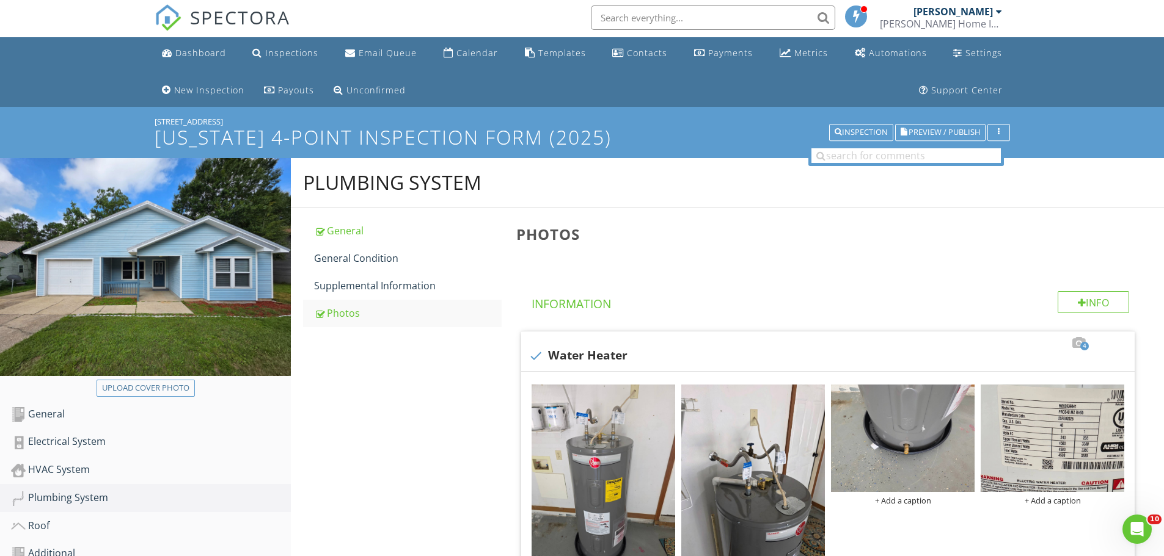
scroll to position [0, 0]
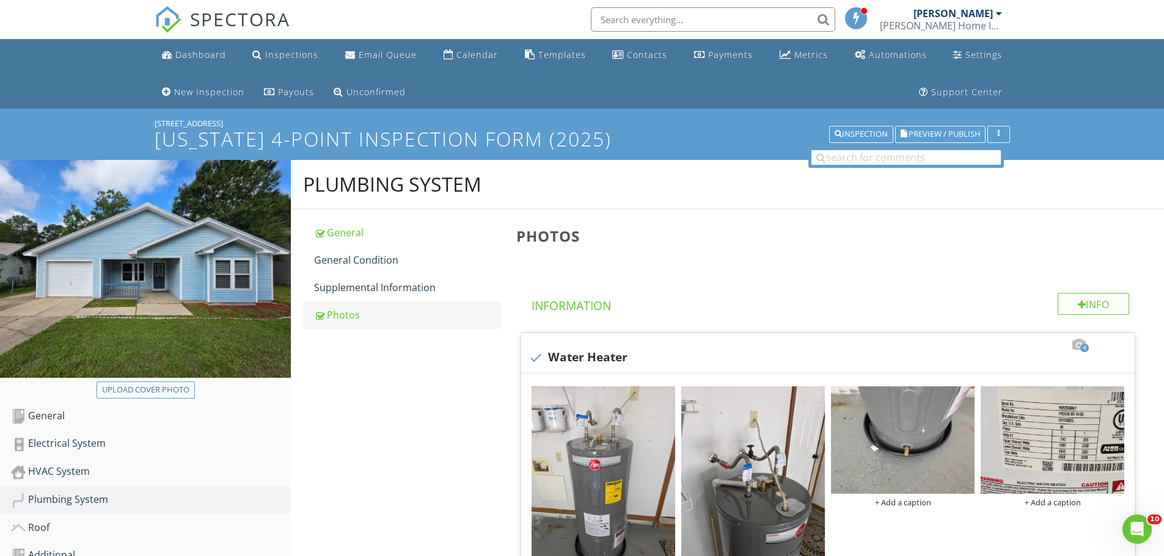
click at [339, 320] on div "Photos" at bounding box center [408, 315] width 188 height 15
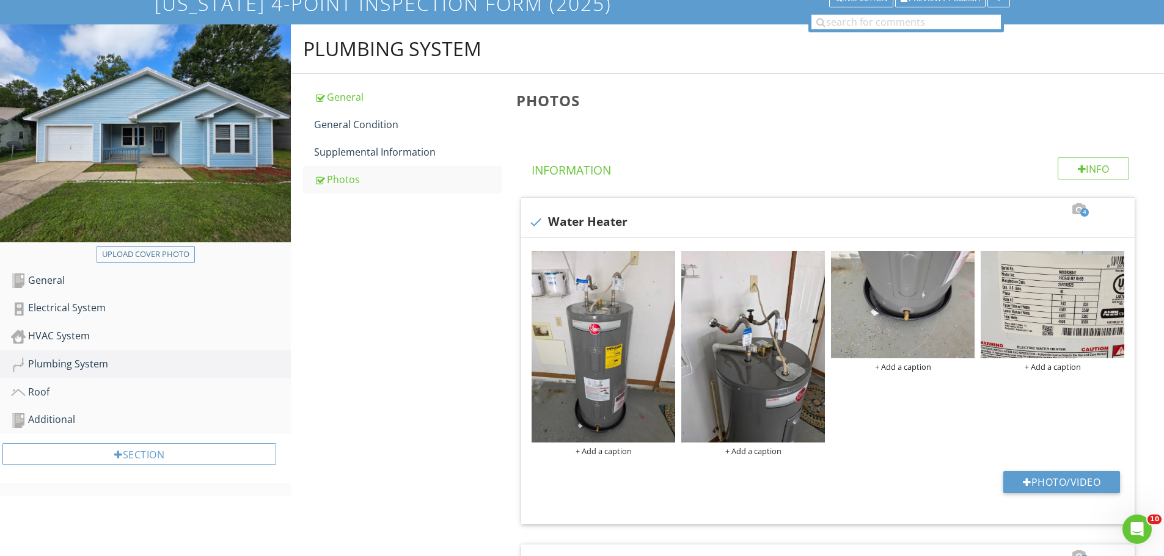
scroll to position [305, 0]
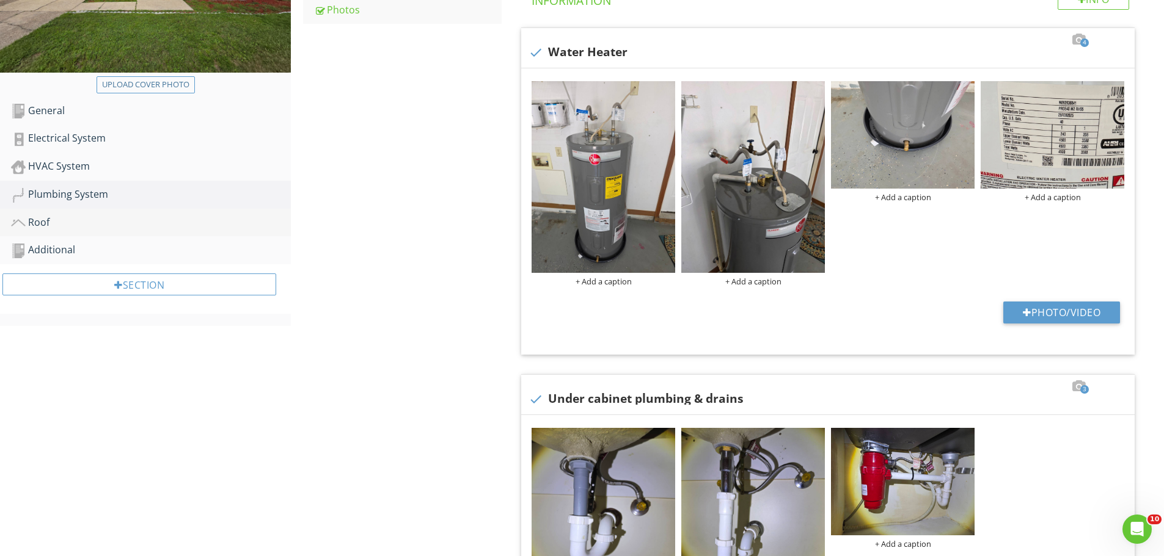
click at [60, 227] on div "Roof" at bounding box center [151, 223] width 280 height 16
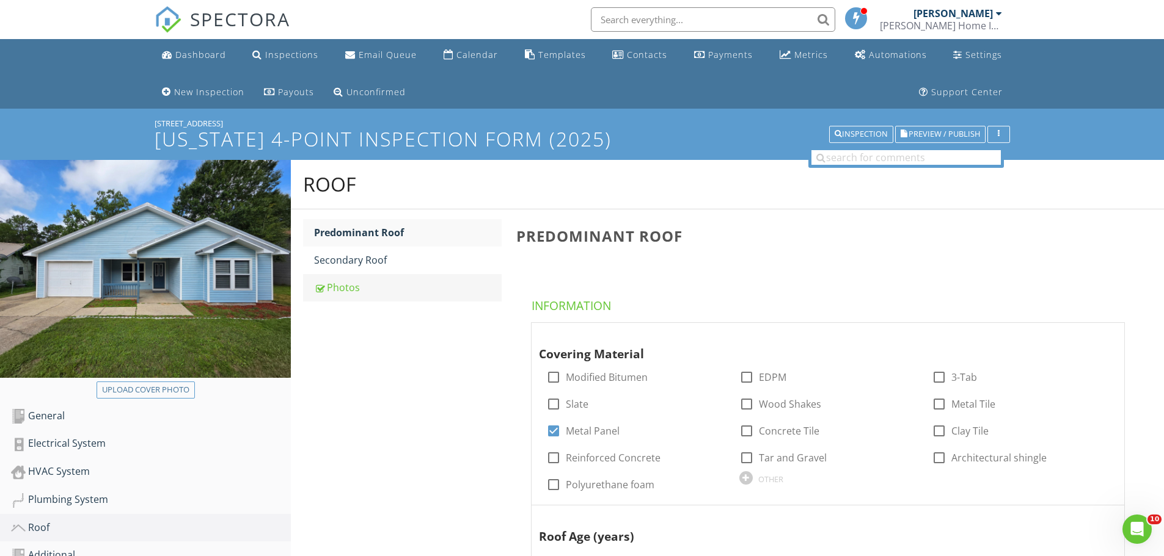
click at [344, 293] on div "Photos" at bounding box center [408, 287] width 188 height 15
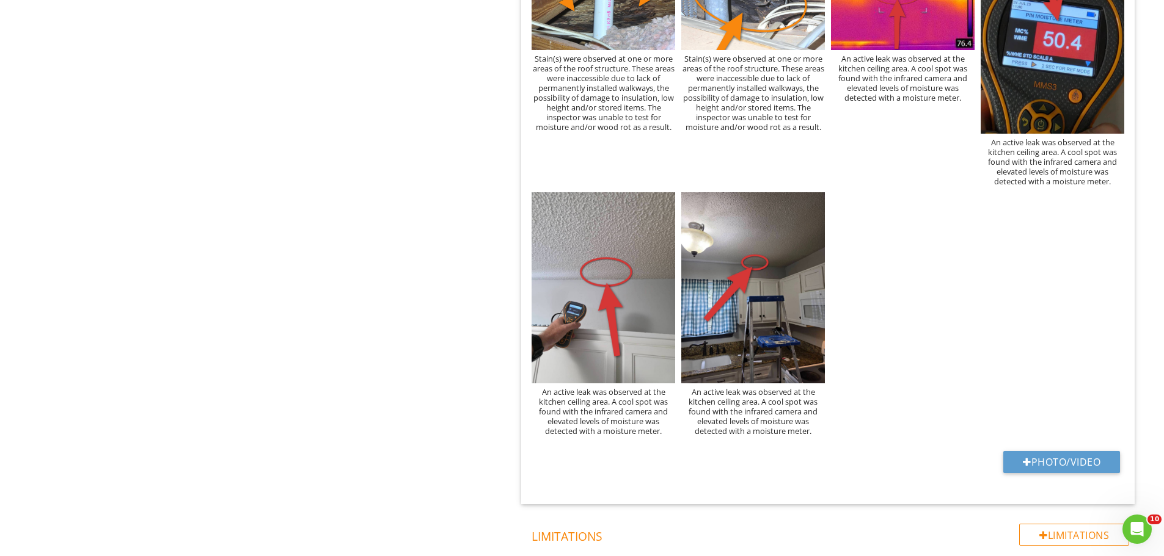
scroll to position [693, 0]
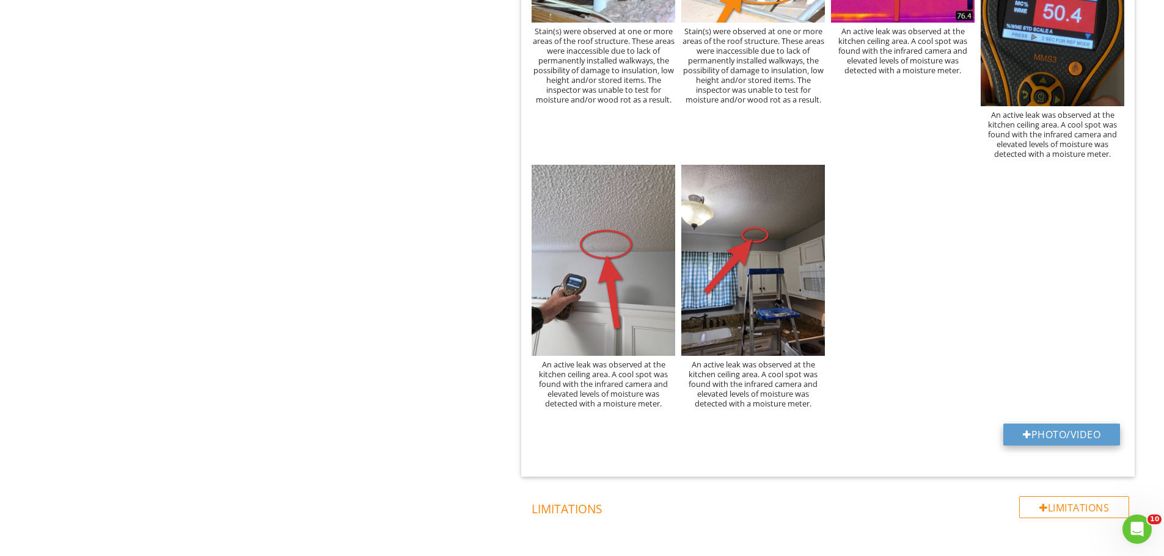
click at [1035, 444] on button "Photo/Video" at bounding box center [1061, 435] width 117 height 22
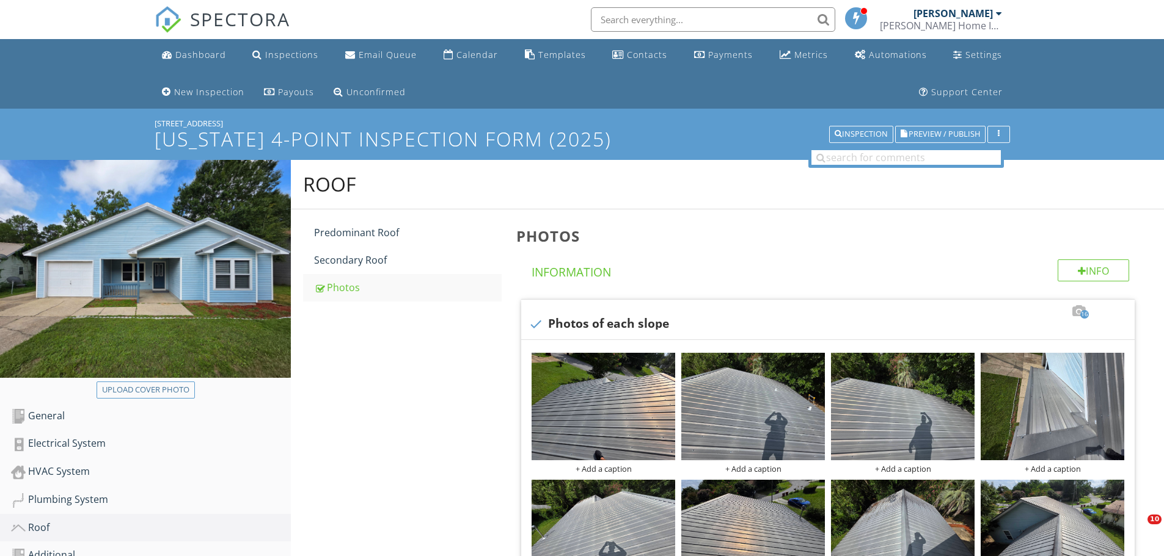
scroll to position [693, 0]
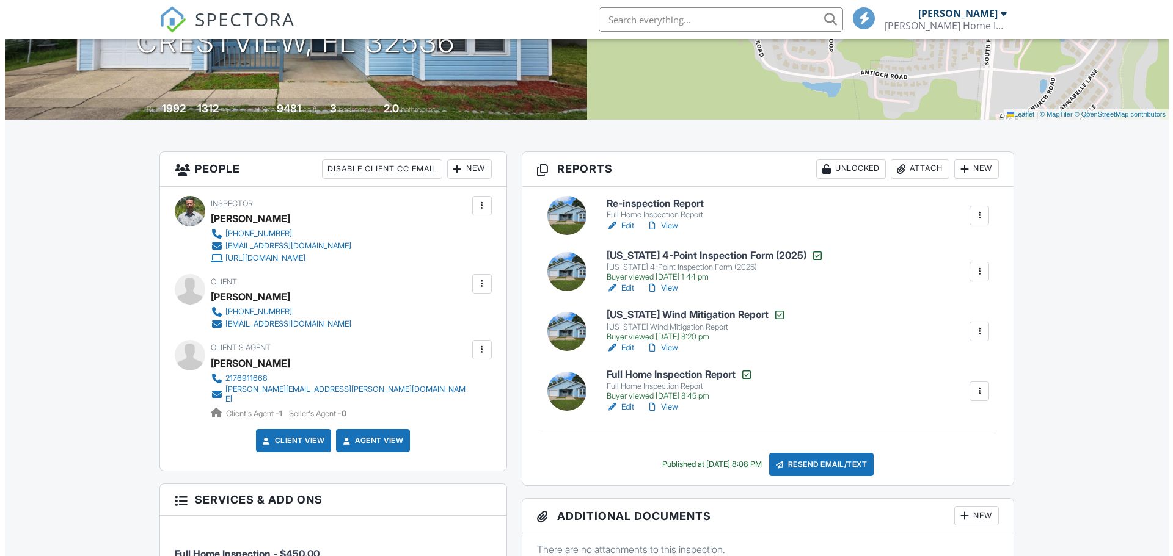
scroll to position [244, 0]
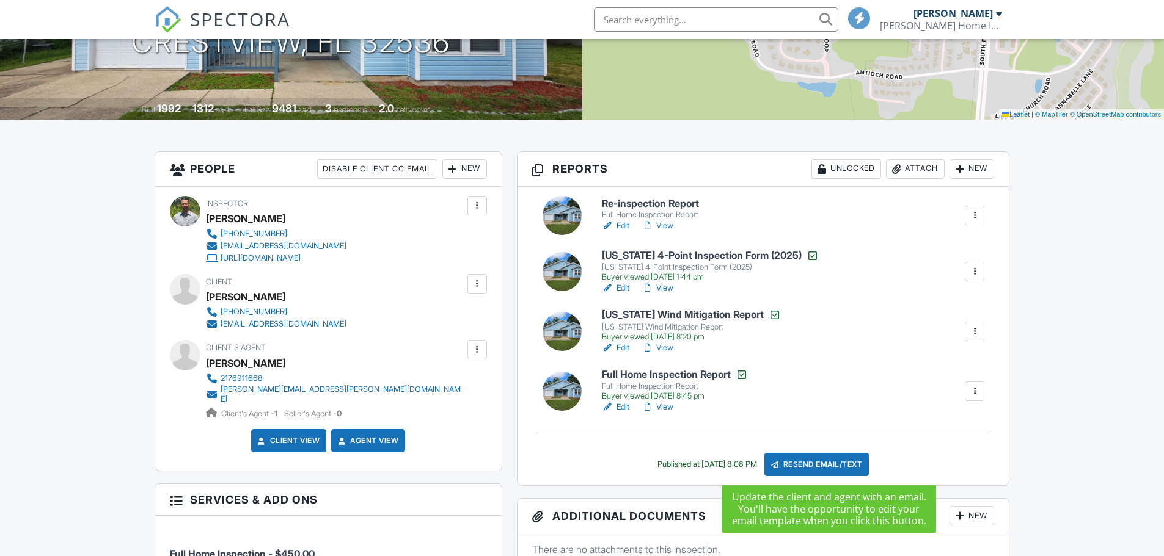
click at [834, 466] on div "Resend Email/Text" at bounding box center [816, 464] width 105 height 23
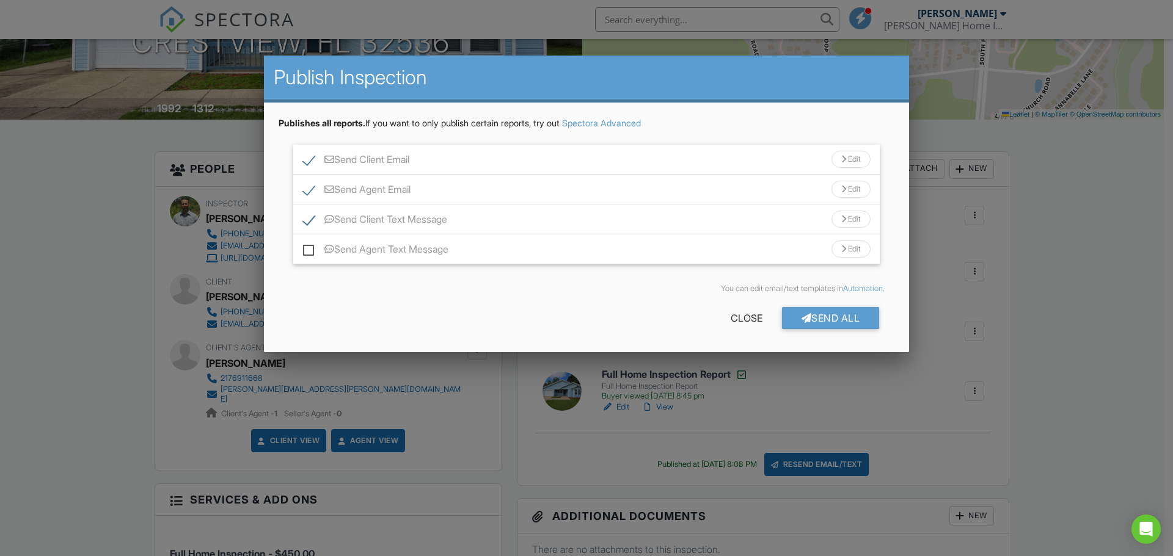
click at [850, 159] on div "Edit" at bounding box center [850, 159] width 39 height 17
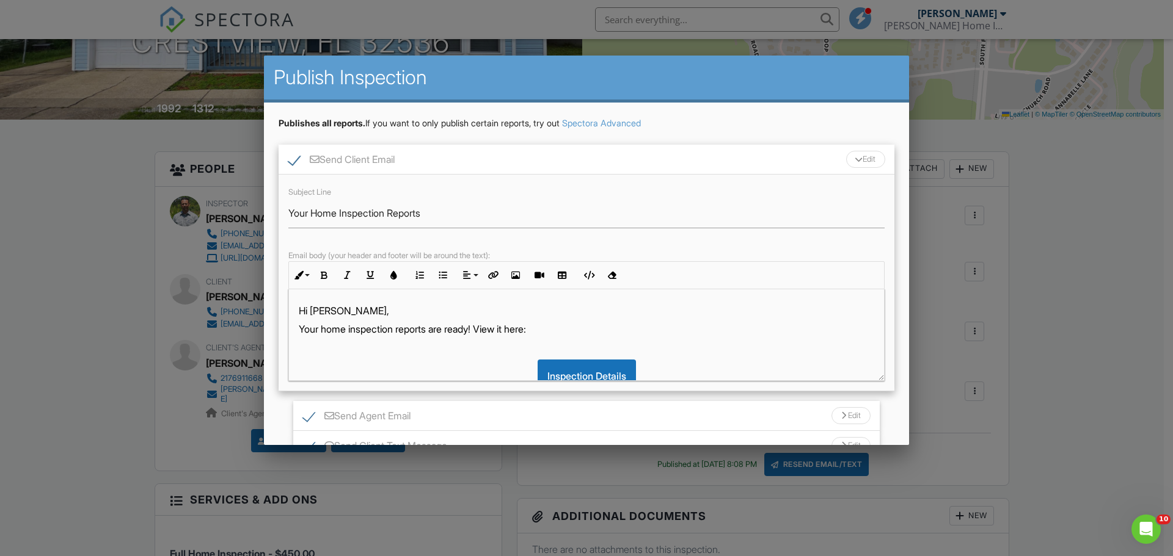
scroll to position [0, 0]
drag, startPoint x: 314, startPoint y: 213, endPoint x: 493, endPoint y: 211, distance: 179.0
click at [493, 211] on input "Your Home Inspection Reports" at bounding box center [586, 214] width 596 height 30
type input "Your Amended 4-Point Inspection Report"
drag, startPoint x: 345, startPoint y: 324, endPoint x: 451, endPoint y: 327, distance: 106.3
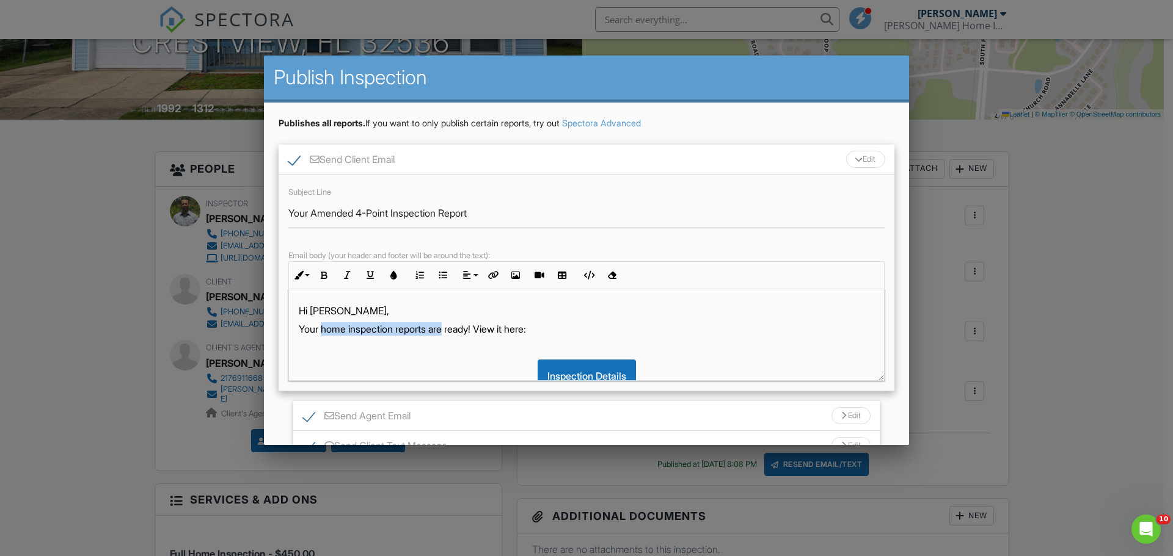
click at [451, 327] on p "Your home inspection reports are ready! View it here:" at bounding box center [586, 328] width 575 height 13
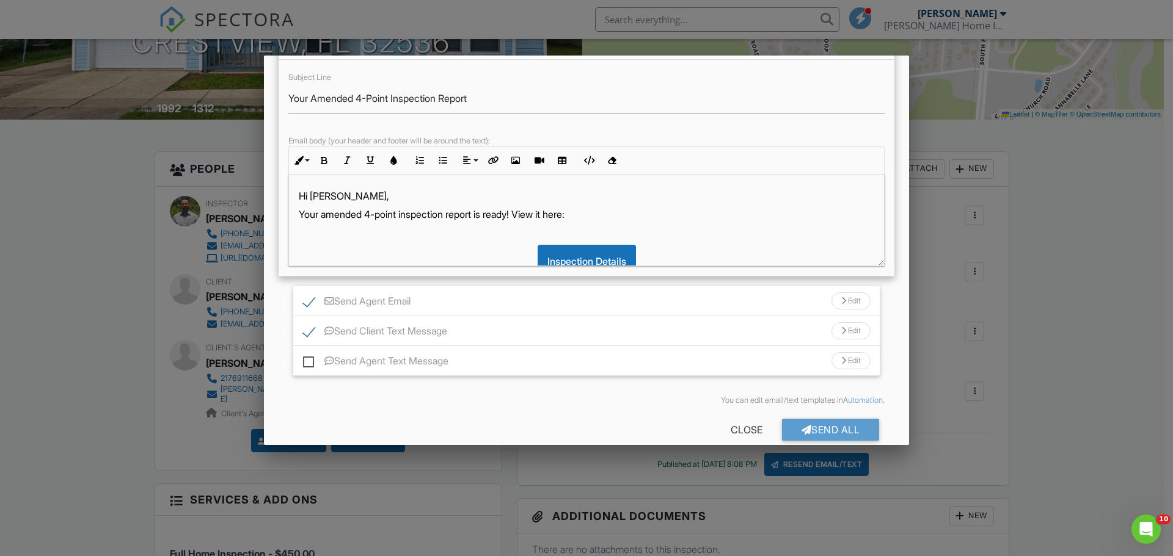
scroll to position [122, 0]
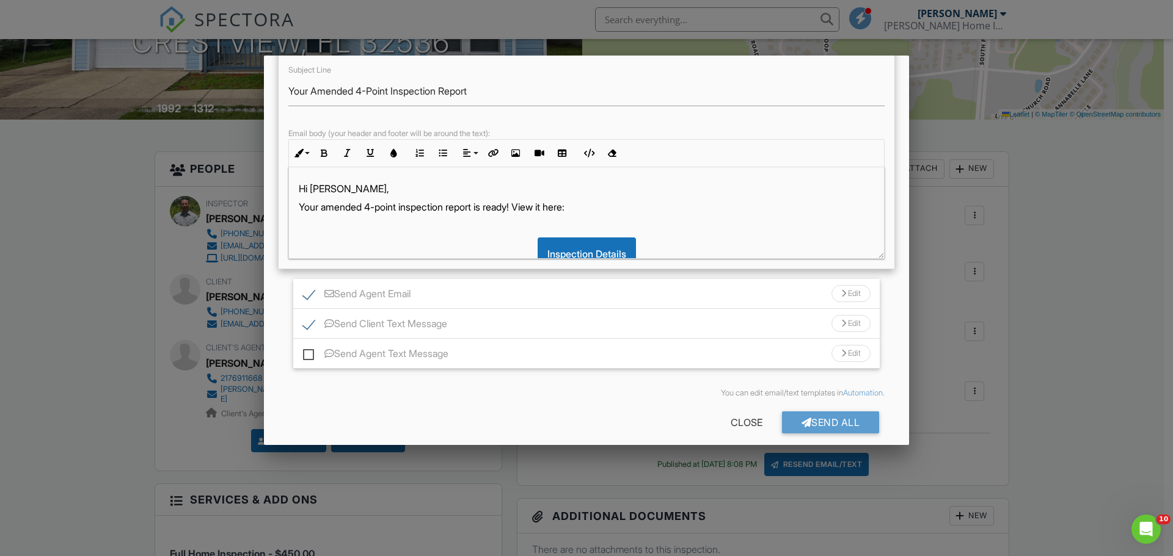
click at [846, 293] on div "Edit" at bounding box center [850, 293] width 39 height 17
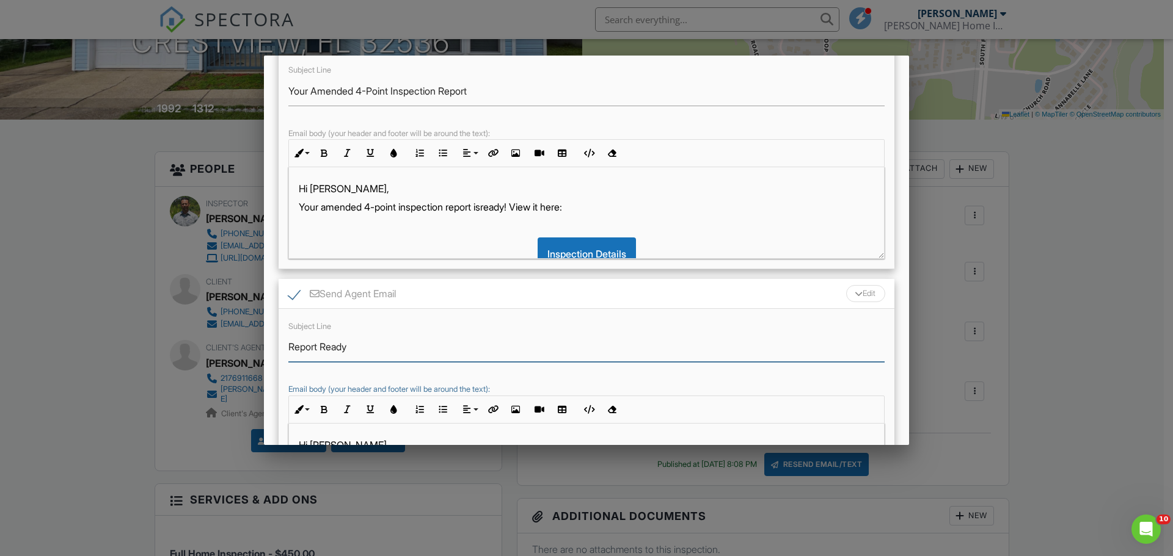
click at [291, 342] on input "Report Ready" at bounding box center [586, 347] width 596 height 30
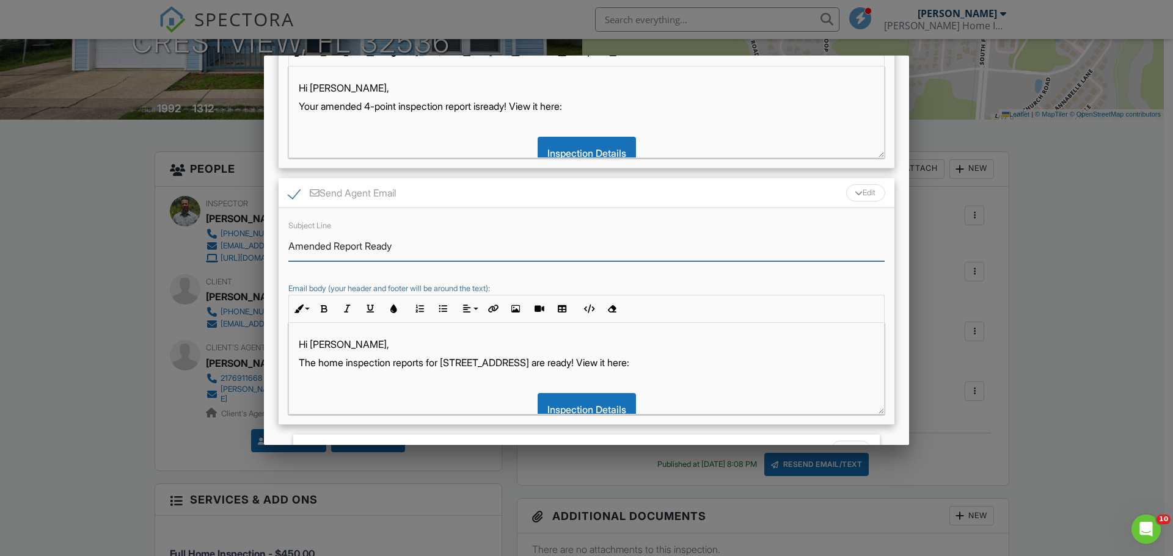
scroll to position [244, 0]
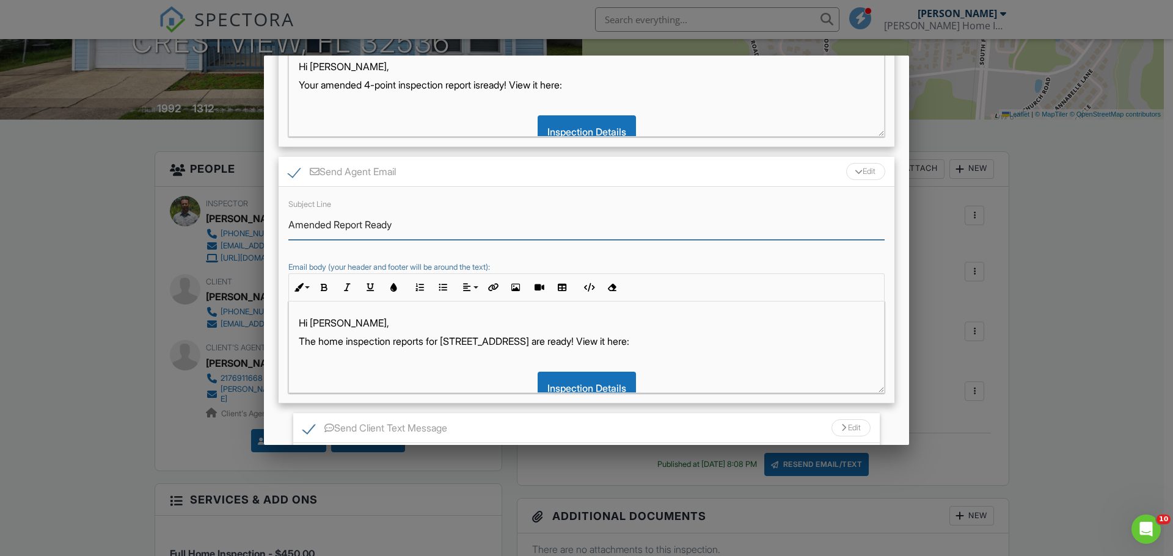
type input "Amended Report Ready"
drag, startPoint x: 321, startPoint y: 341, endPoint x: 346, endPoint y: 339, distance: 25.2
click at [346, 339] on p "The home inspection reports for 411 Northview Ln are ready! View it here:" at bounding box center [586, 341] width 575 height 13
click at [484, 341] on p "The amended 4-point inspection reports for 411 Northview Ln are ready! View it …" at bounding box center [586, 341] width 575 height 13
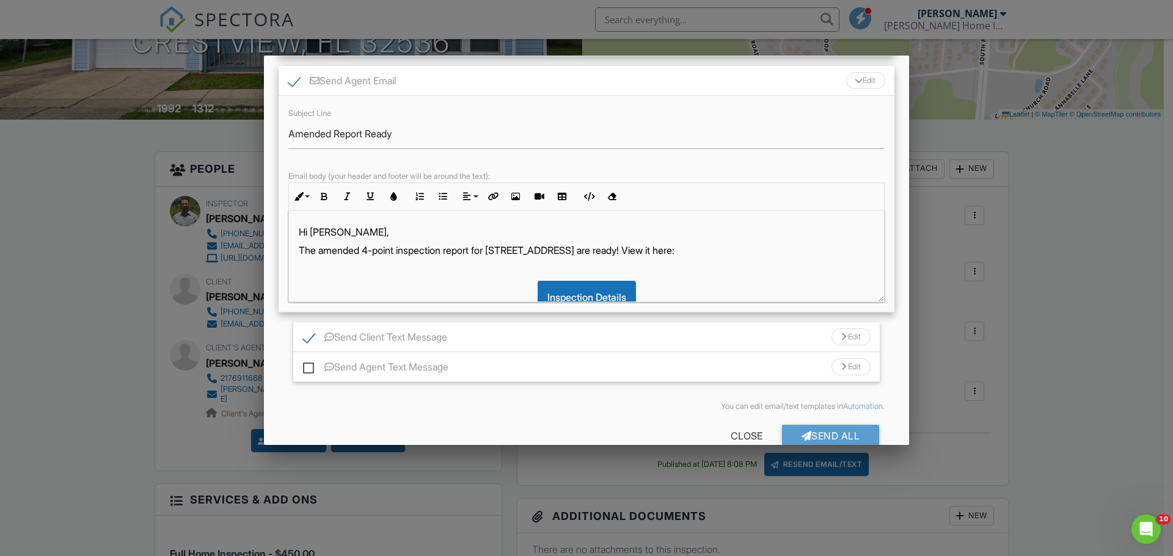
scroll to position [360, 0]
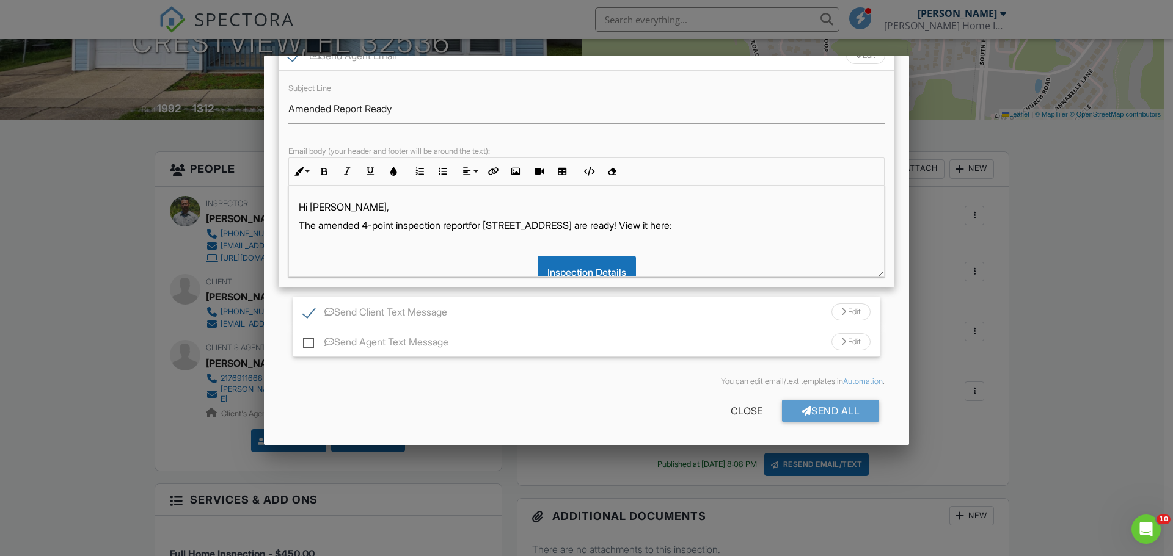
click at [842, 312] on div "Edit" at bounding box center [850, 312] width 39 height 17
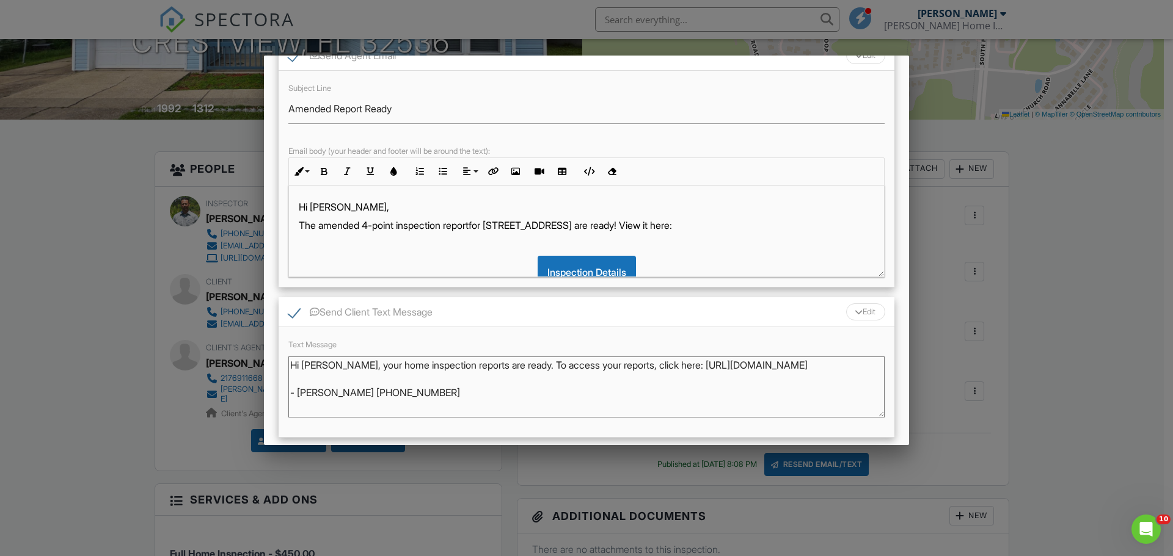
drag, startPoint x: 355, startPoint y: 366, endPoint x: 481, endPoint y: 363, distance: 125.9
click at [481, 363] on textarea "Hi Carly, your home inspection reports are ready. To access your reports, click…" at bounding box center [586, 387] width 596 height 61
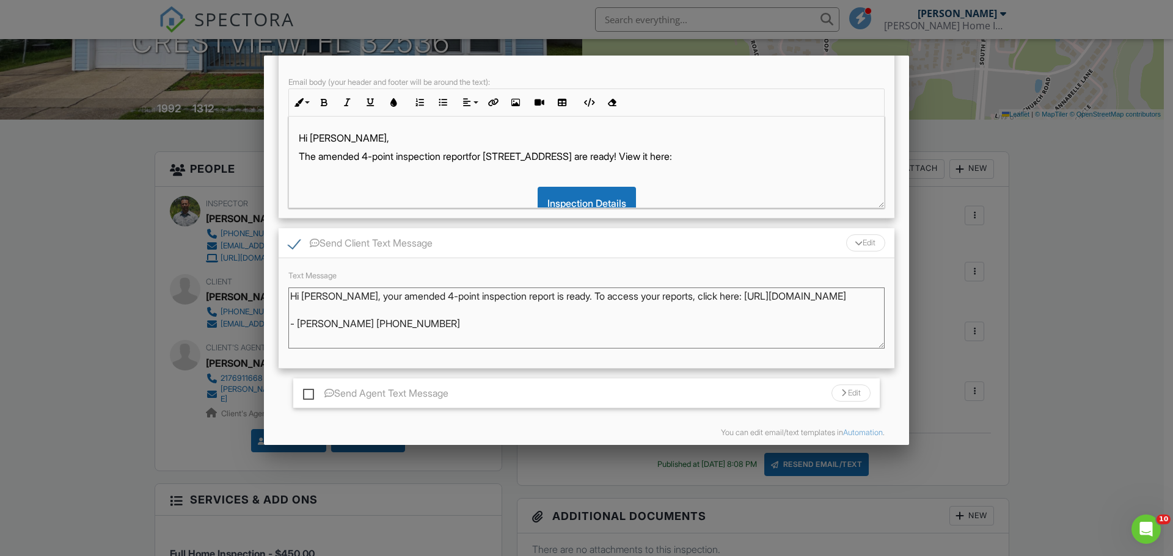
scroll to position [481, 0]
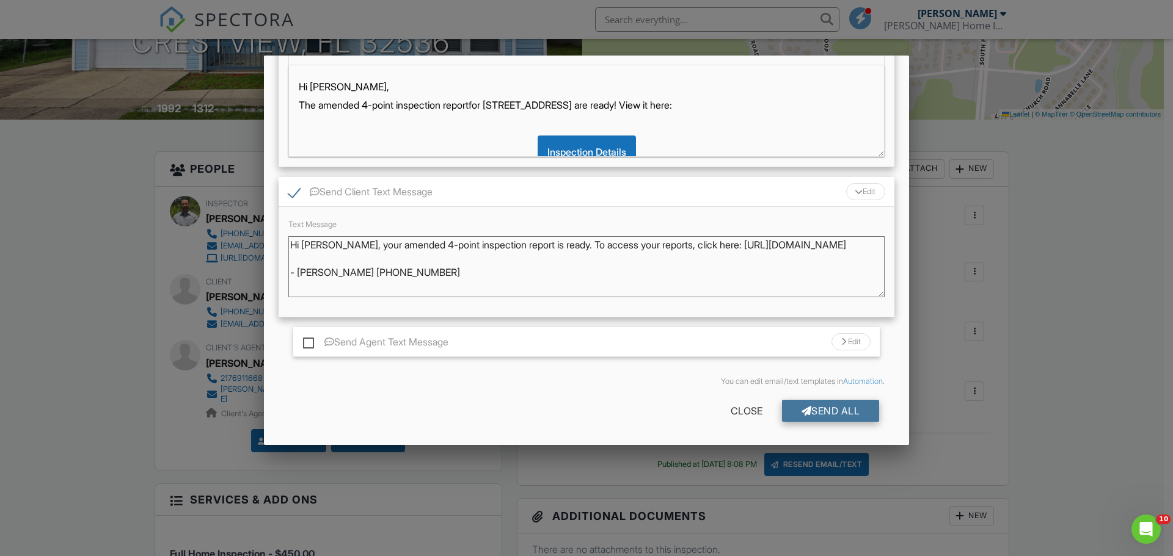
type textarea "Hi Carly, your amended 4-point inspection report is ready. To access your repor…"
click at [825, 408] on div "Send All" at bounding box center [831, 411] width 98 height 22
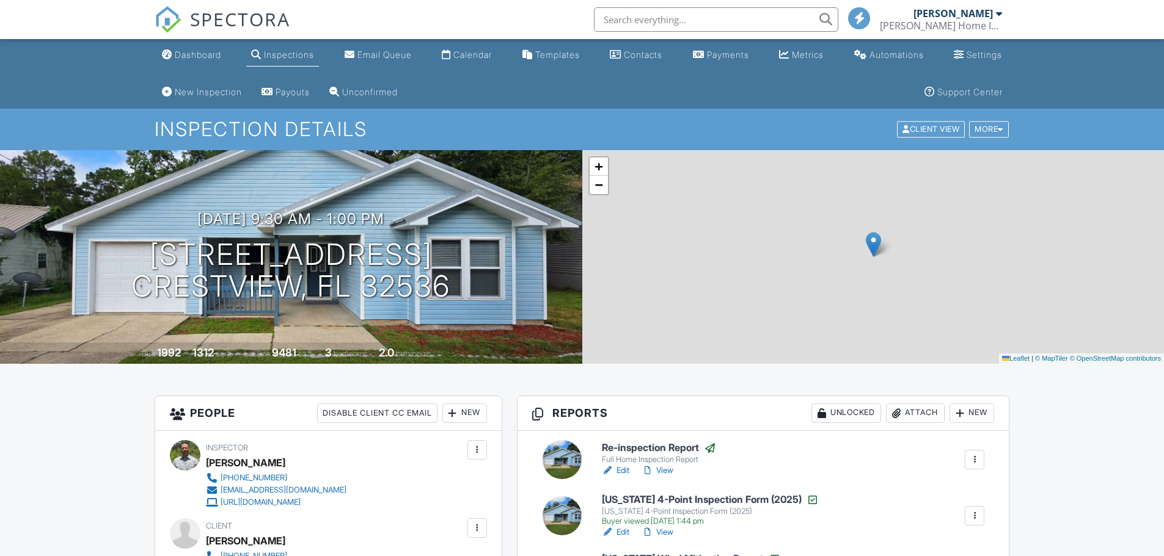
scroll to position [245, 0]
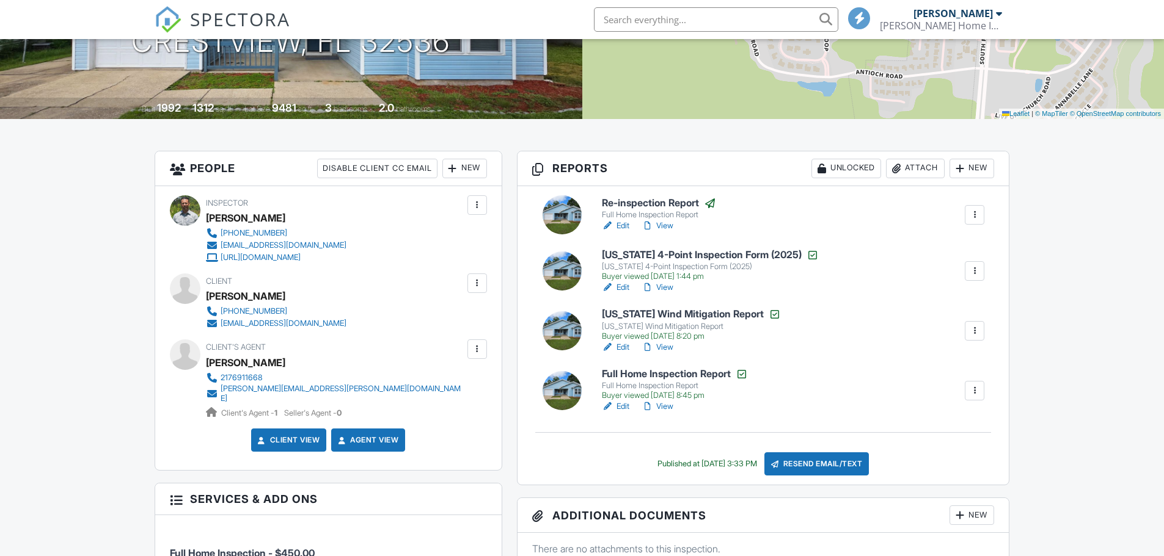
click at [625, 286] on link "Edit" at bounding box center [615, 288] width 27 height 12
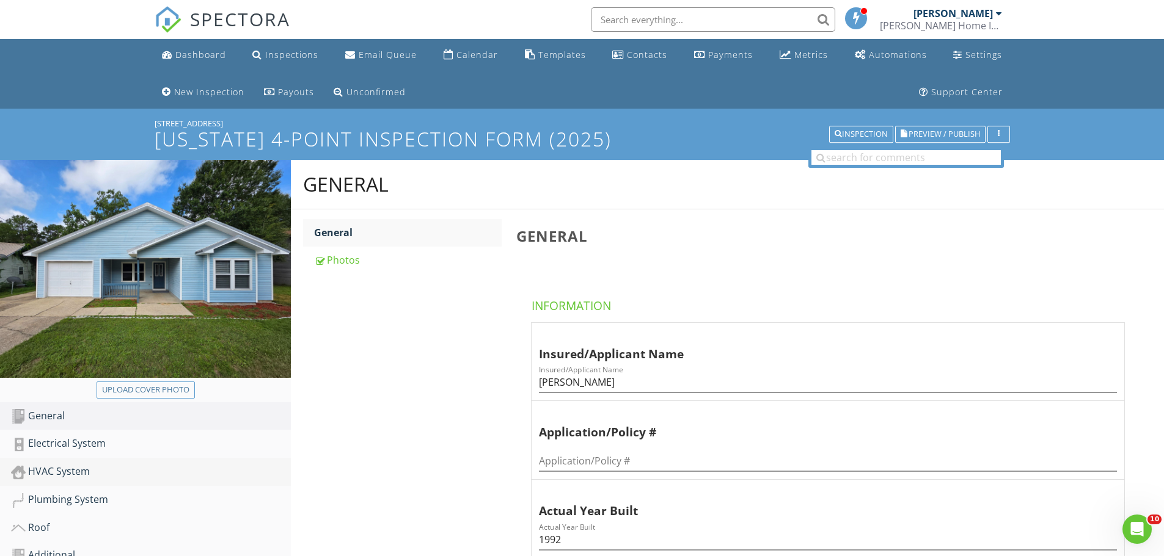
click at [54, 476] on div "HVAC System" at bounding box center [151, 472] width 280 height 16
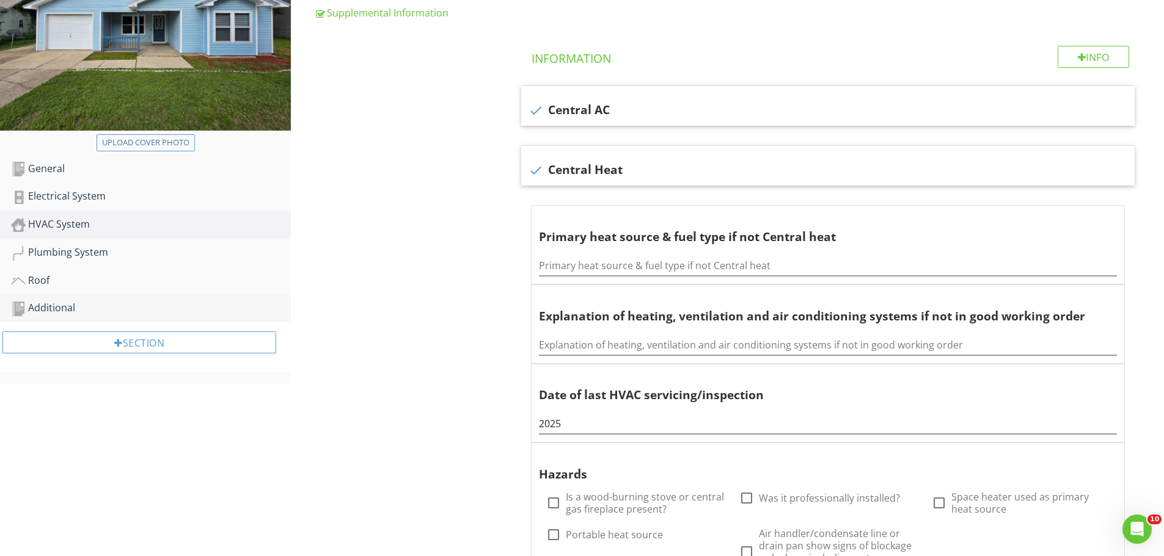
scroll to position [244, 0]
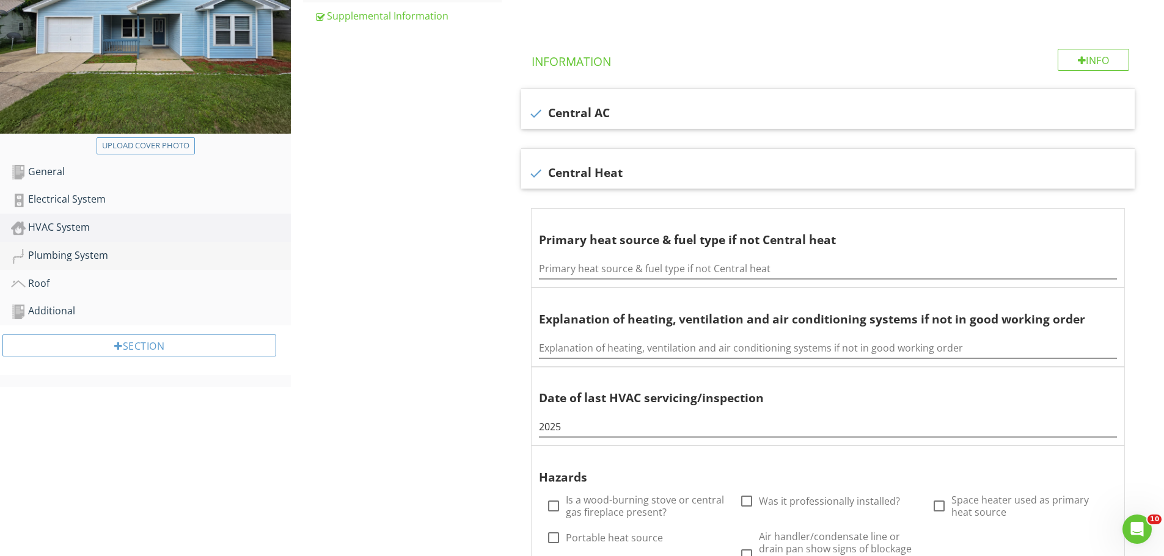
click at [67, 256] on div "Plumbing System" at bounding box center [151, 256] width 280 height 16
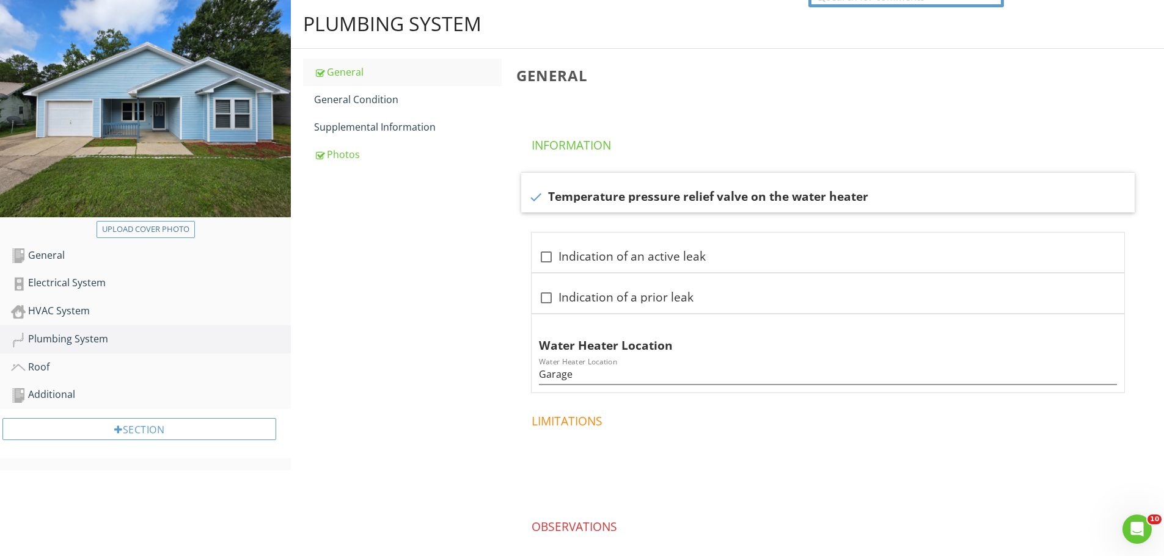
scroll to position [178, 0]
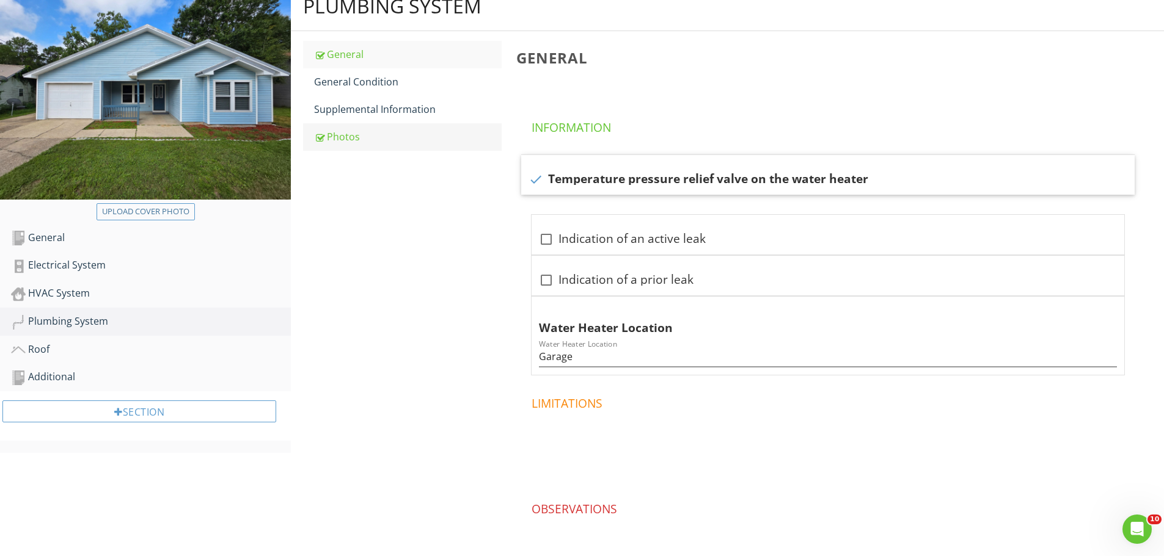
click at [349, 141] on div "Photos" at bounding box center [408, 136] width 188 height 15
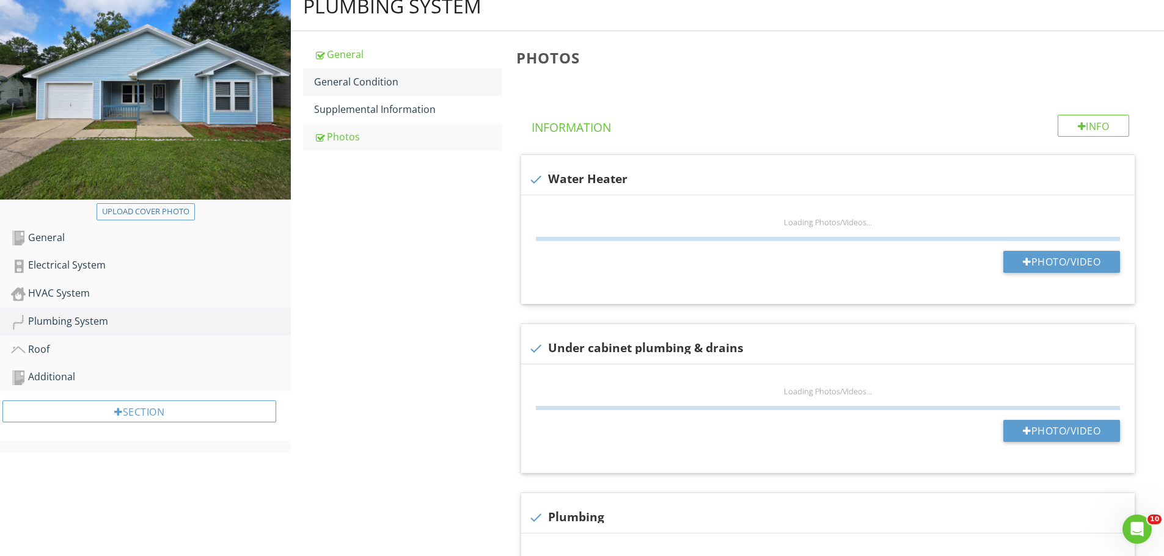
click at [365, 88] on div "General Condition" at bounding box center [408, 82] width 188 height 15
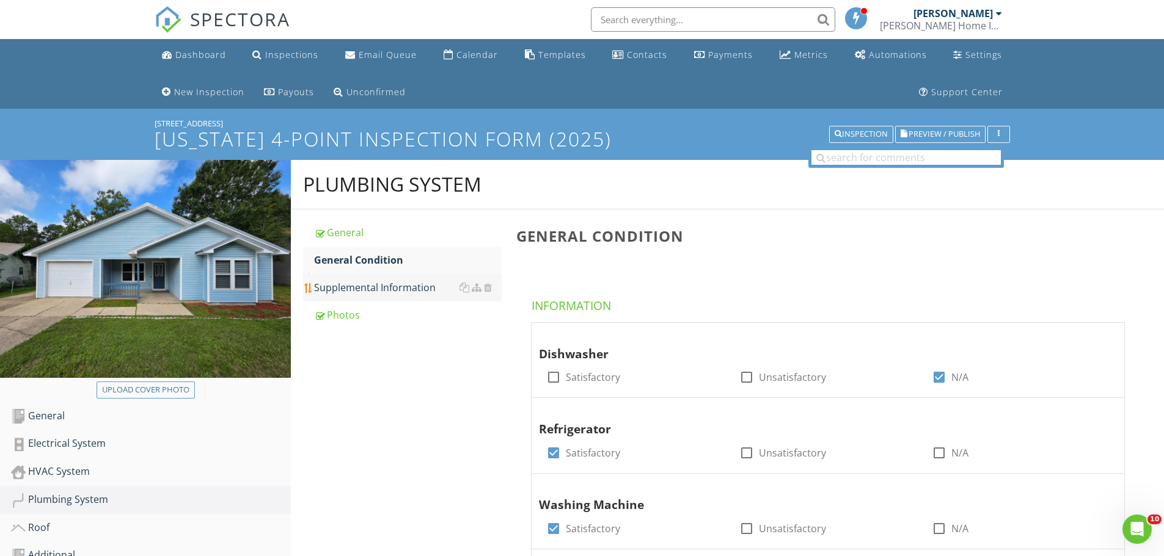
click at [363, 291] on div "Supplemental Information" at bounding box center [408, 287] width 188 height 15
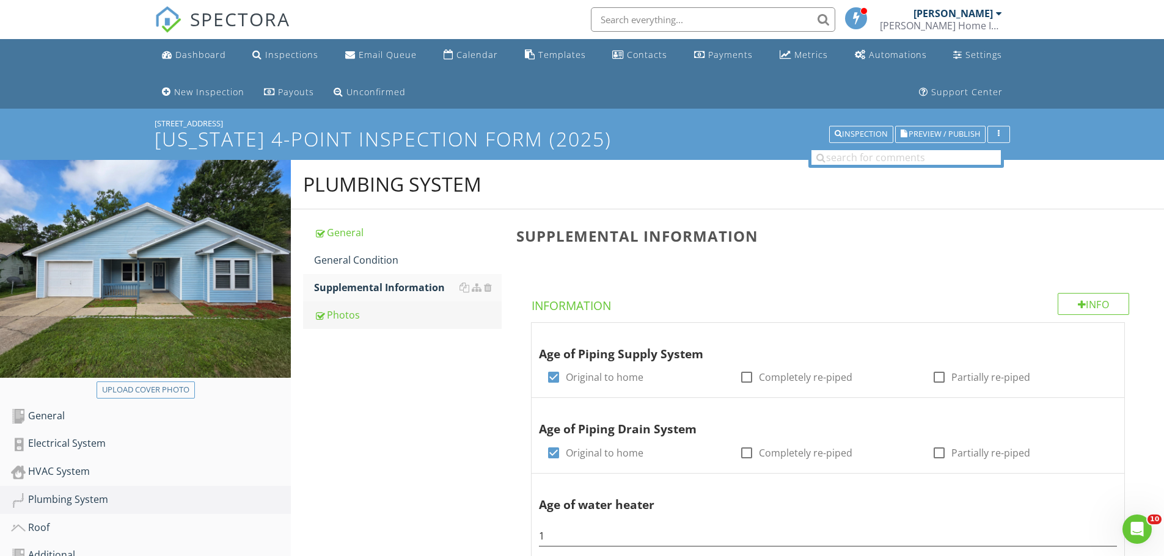
click at [333, 312] on div "Photos" at bounding box center [408, 315] width 188 height 15
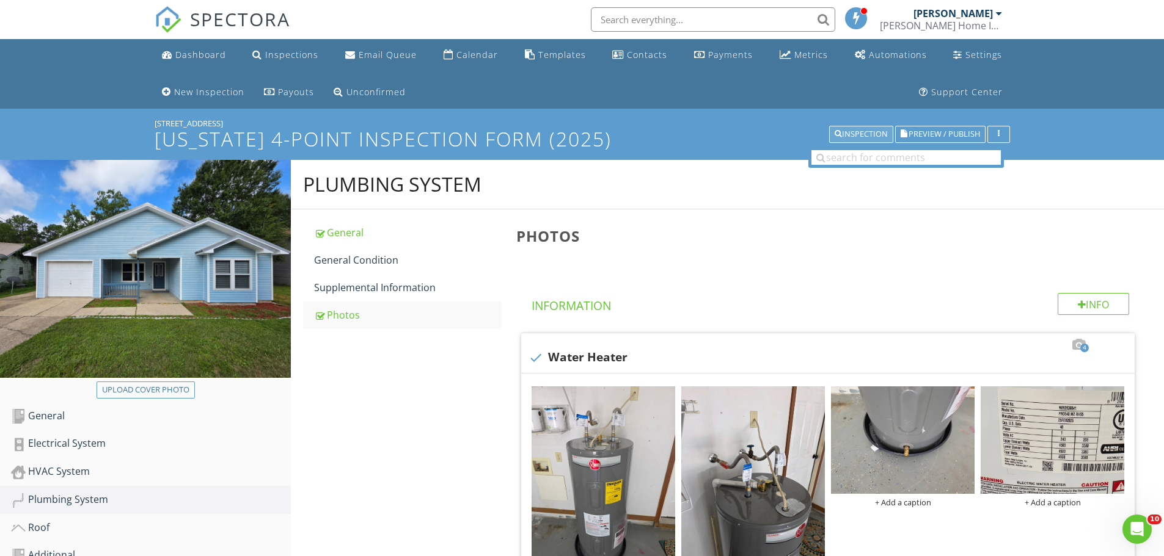
click at [851, 130] on div "Inspection" at bounding box center [860, 134] width 53 height 9
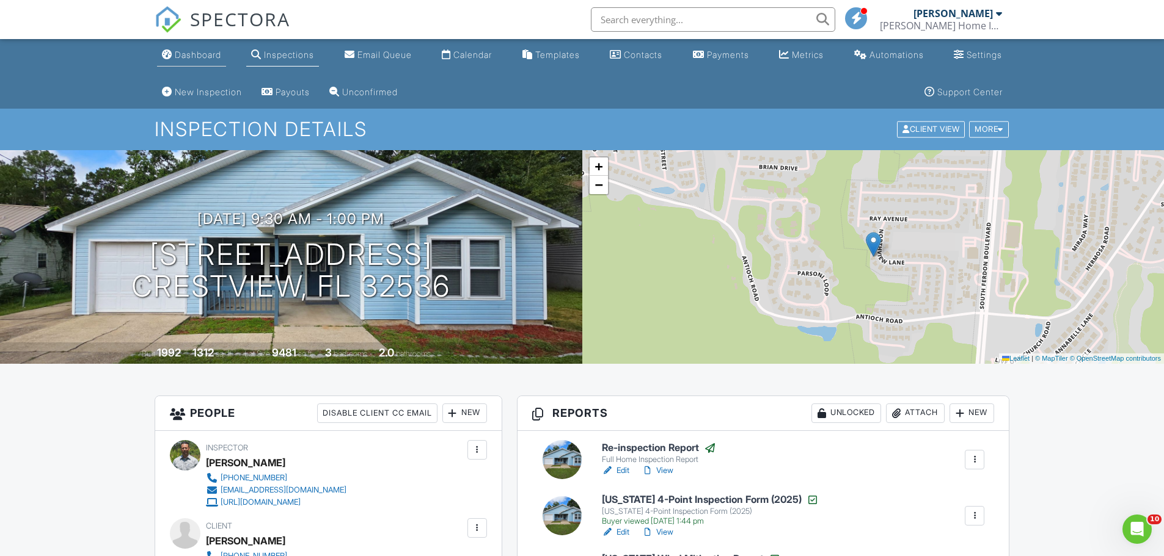
click at [181, 58] on div "Dashboard" at bounding box center [198, 54] width 46 height 10
